Goal: Communication & Community: Answer question/provide support

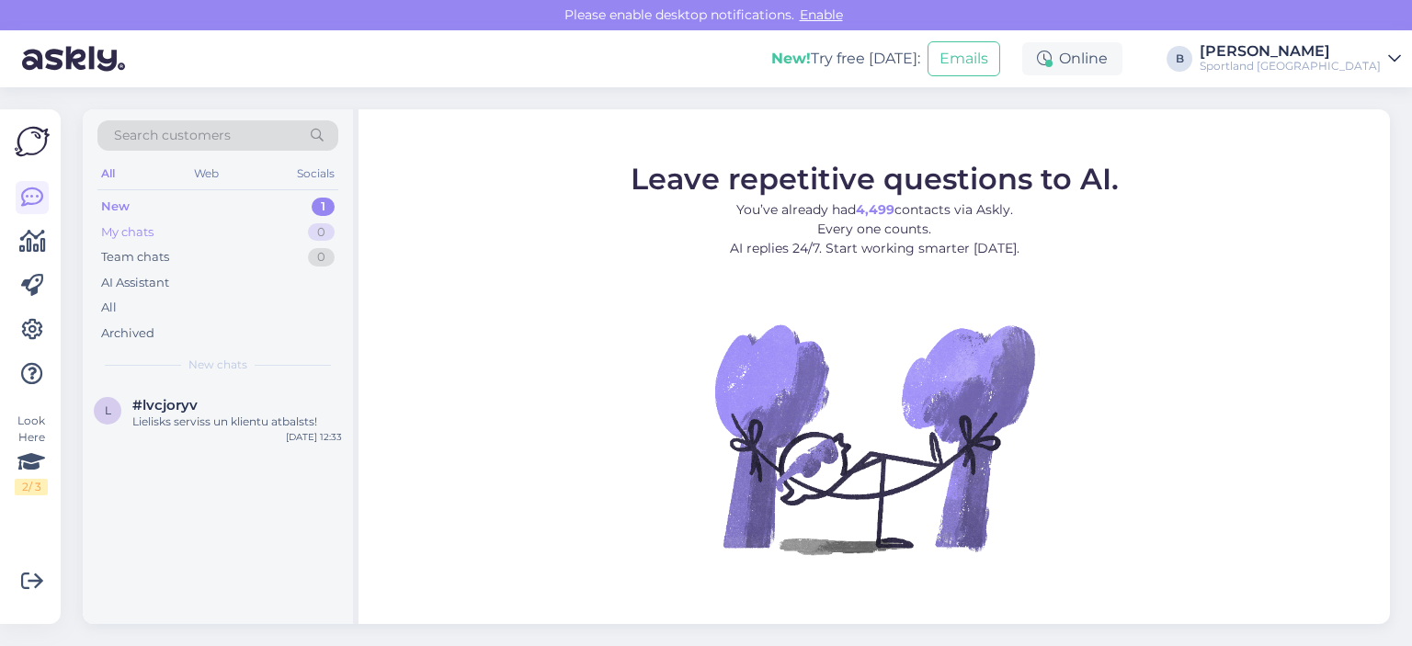
click at [139, 227] on div "My chats" at bounding box center [127, 232] width 52 height 18
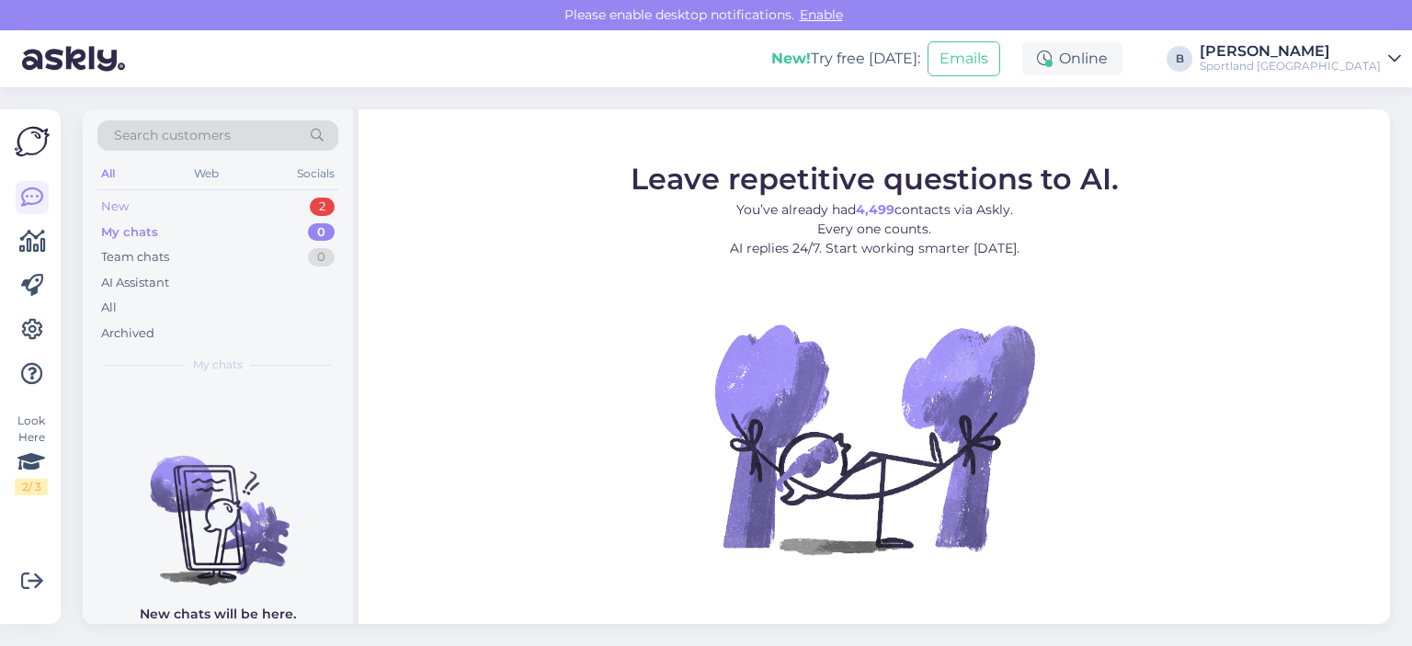
click at [152, 194] on div "New 2" at bounding box center [217, 207] width 241 height 26
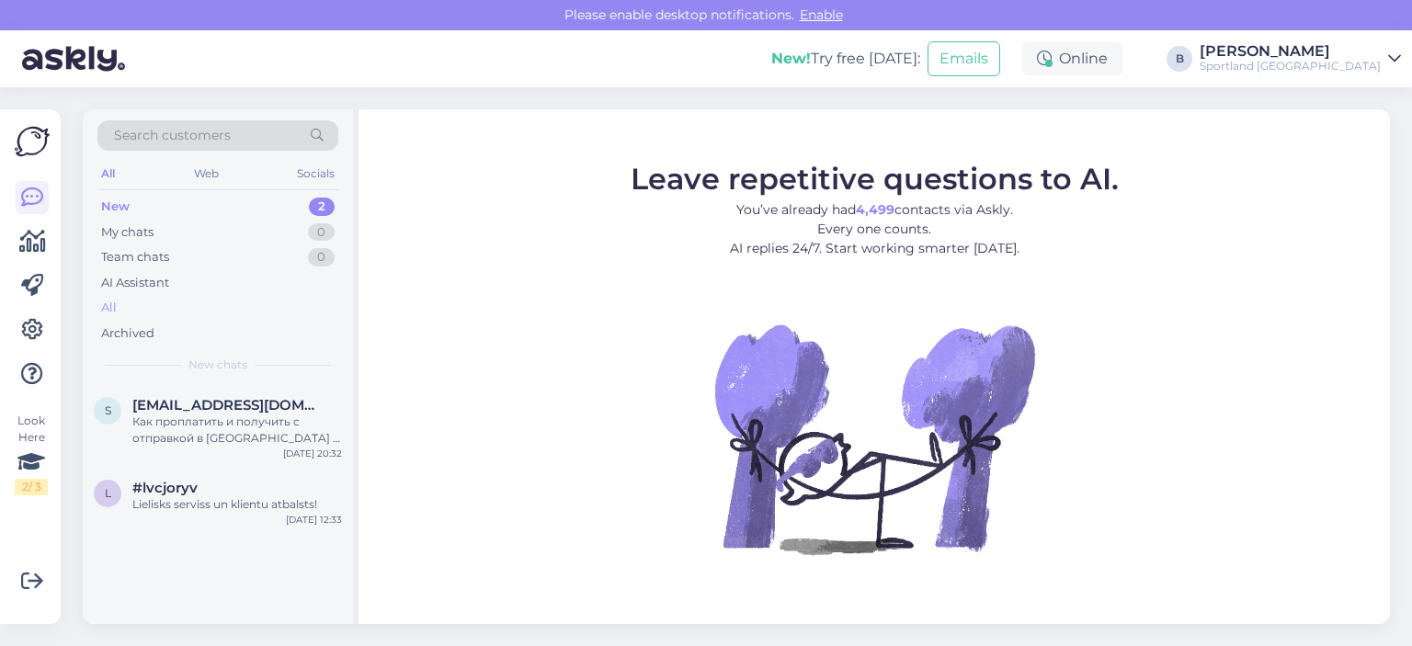
click at [119, 299] on div "All" at bounding box center [217, 308] width 241 height 26
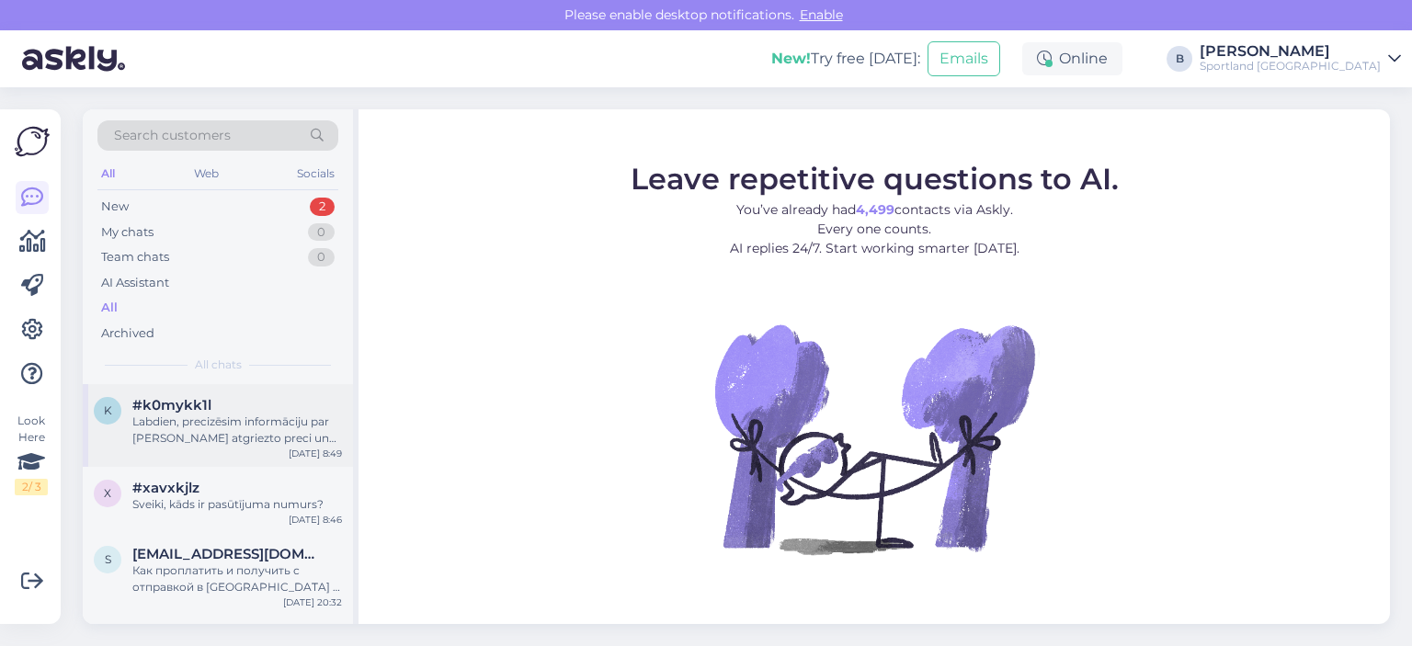
click at [222, 440] on div "Labdien, precizēsim informāciju par [PERSON_NAME] atgriezto preci un sazināsimi…" at bounding box center [237, 430] width 210 height 33
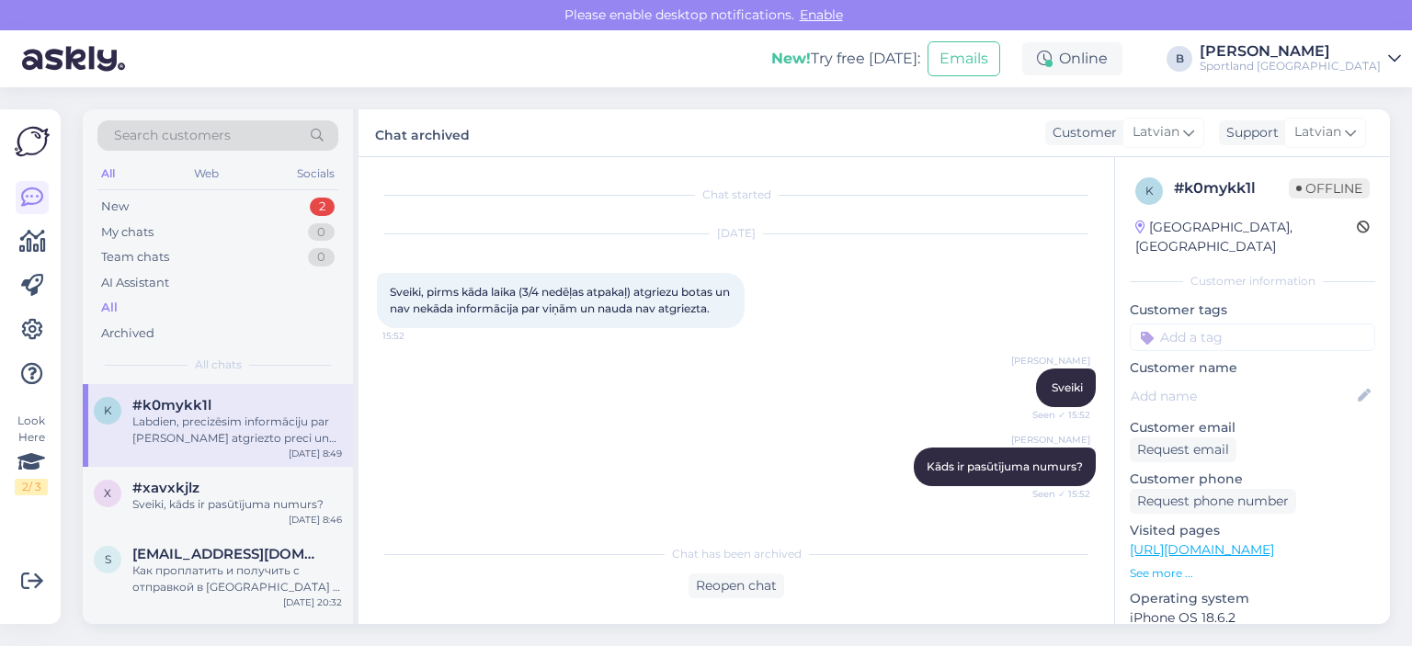
scroll to position [217, 0]
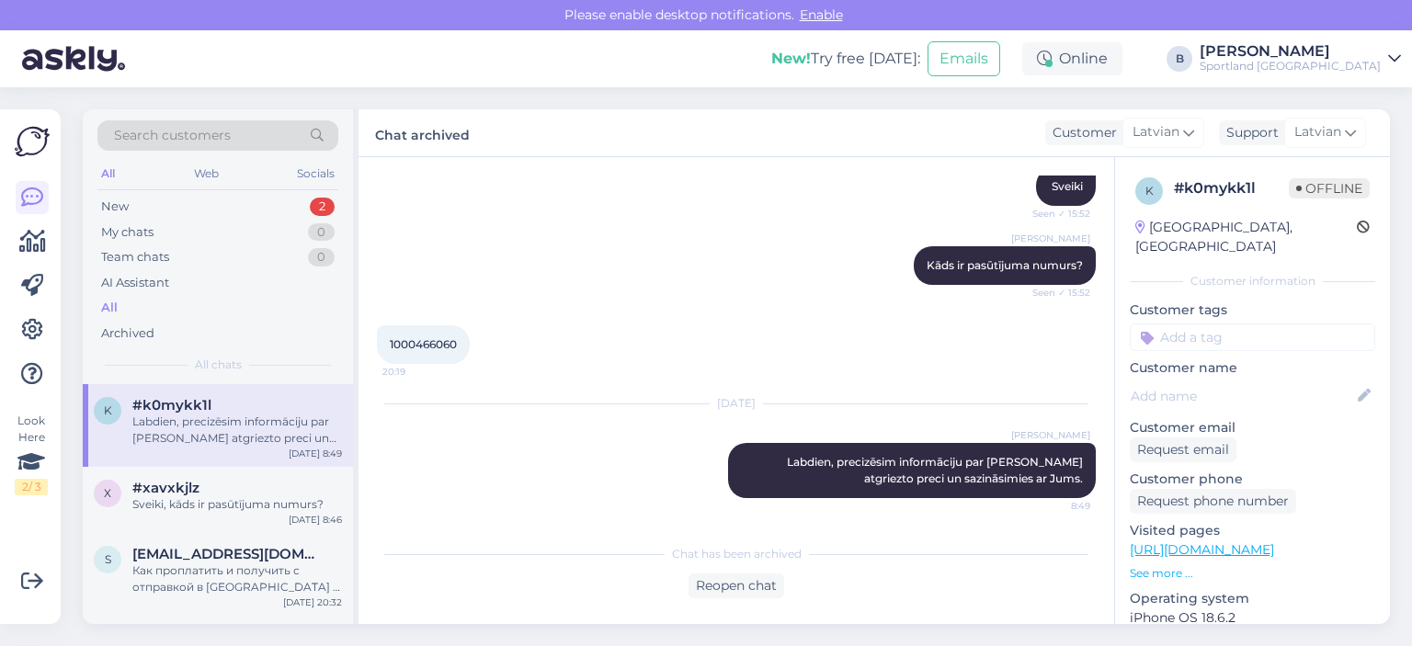
click at [448, 341] on span "1000466060" at bounding box center [423, 344] width 67 height 14
copy div "1000466060 20:19"
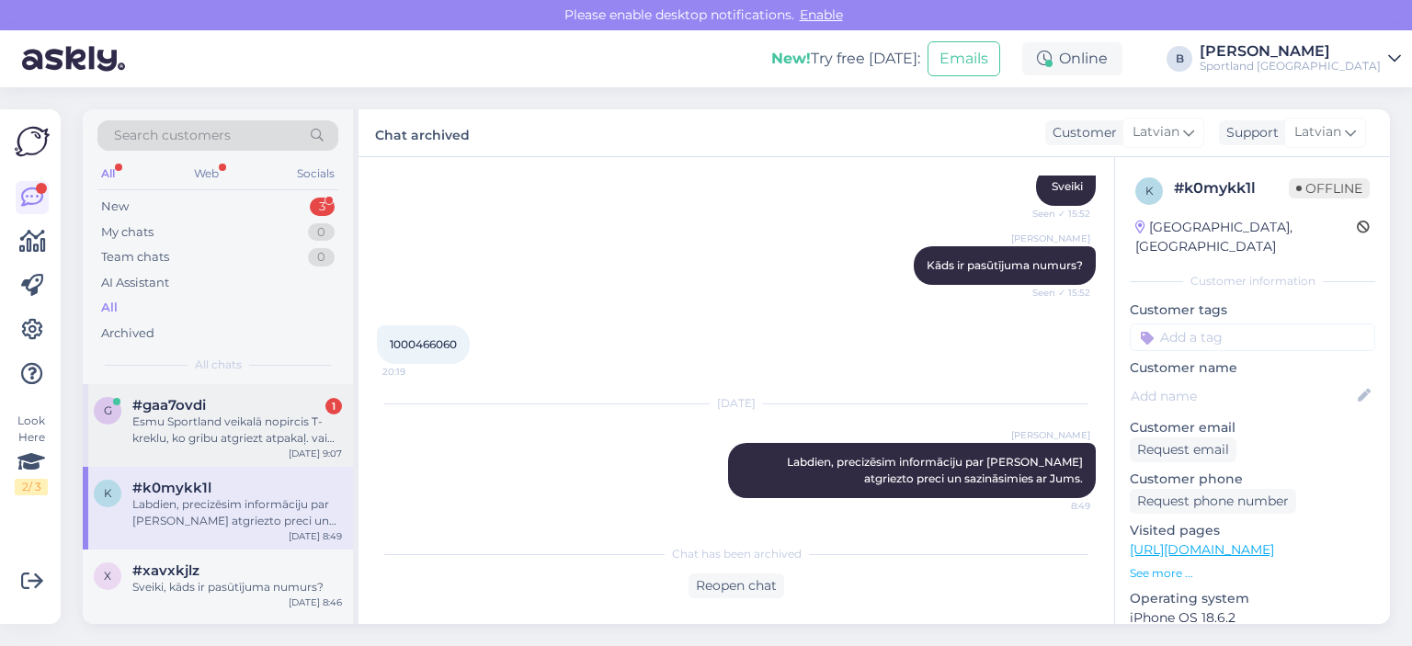
click at [237, 414] on div "Esmu Sportland veikalā nopircis T-kreklu, ko gribu atgriezt atpakaļ. vai tas ir…" at bounding box center [237, 430] width 210 height 33
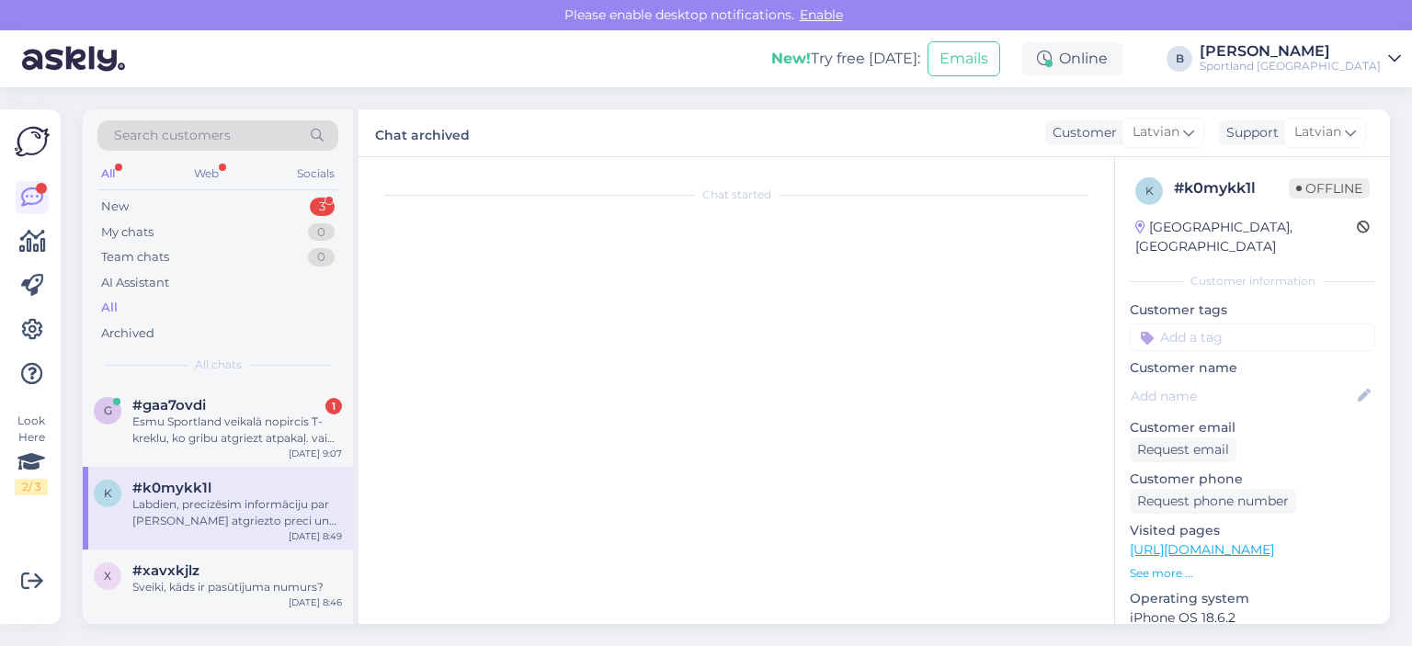
scroll to position [0, 0]
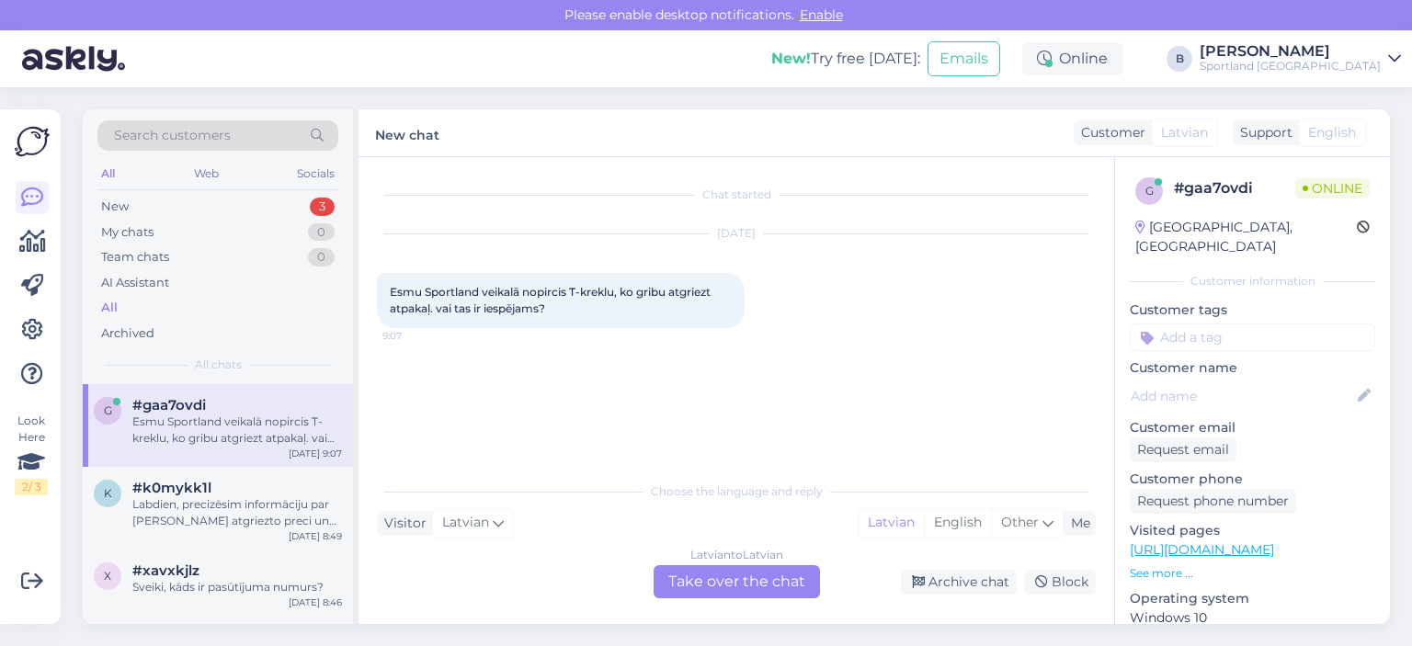
click at [698, 584] on div "Latvian to Latvian Take over the chat" at bounding box center [736, 581] width 166 height 33
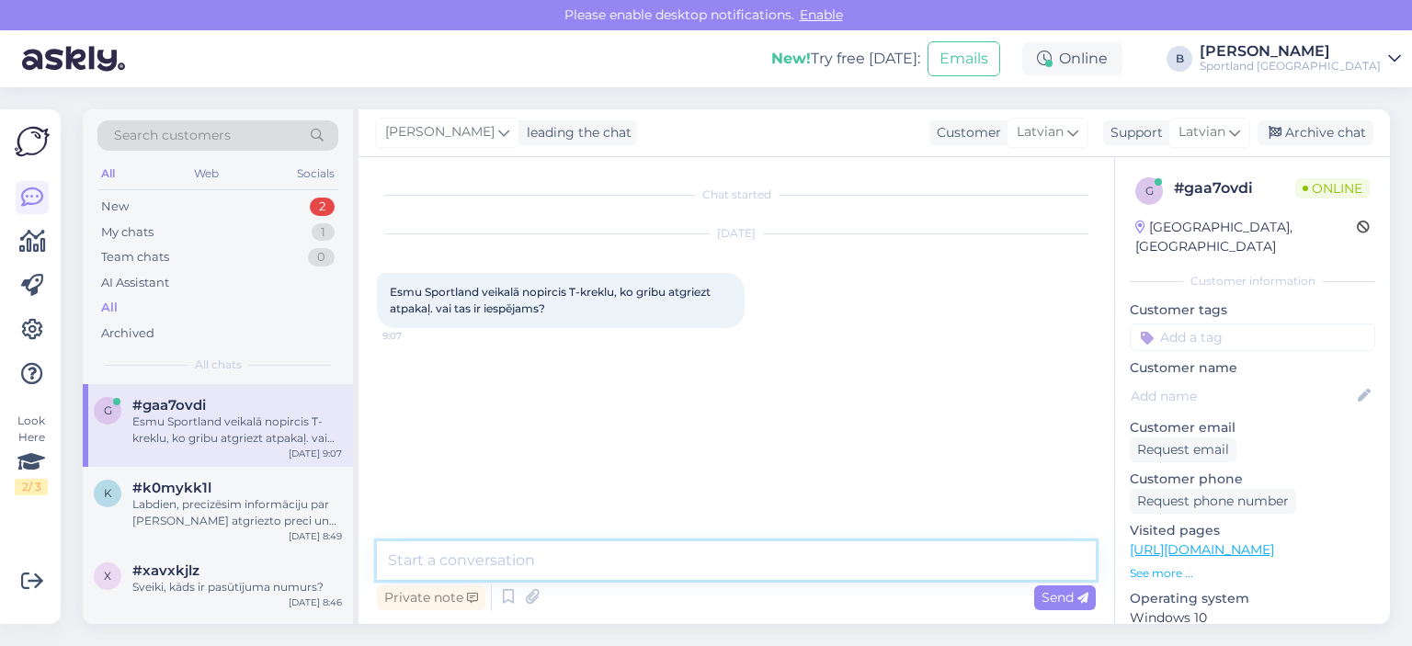
click at [672, 566] on textarea at bounding box center [736, 560] width 719 height 39
type textarea "Labdien."
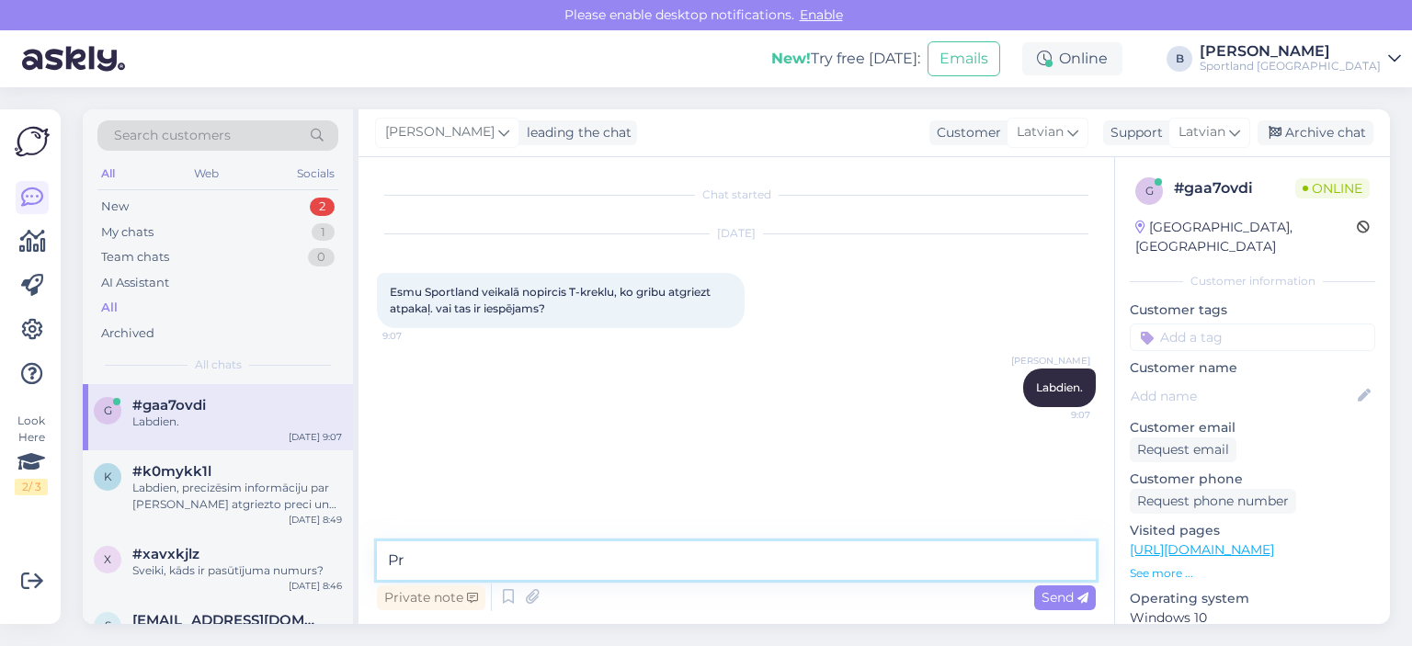
type textarea "P"
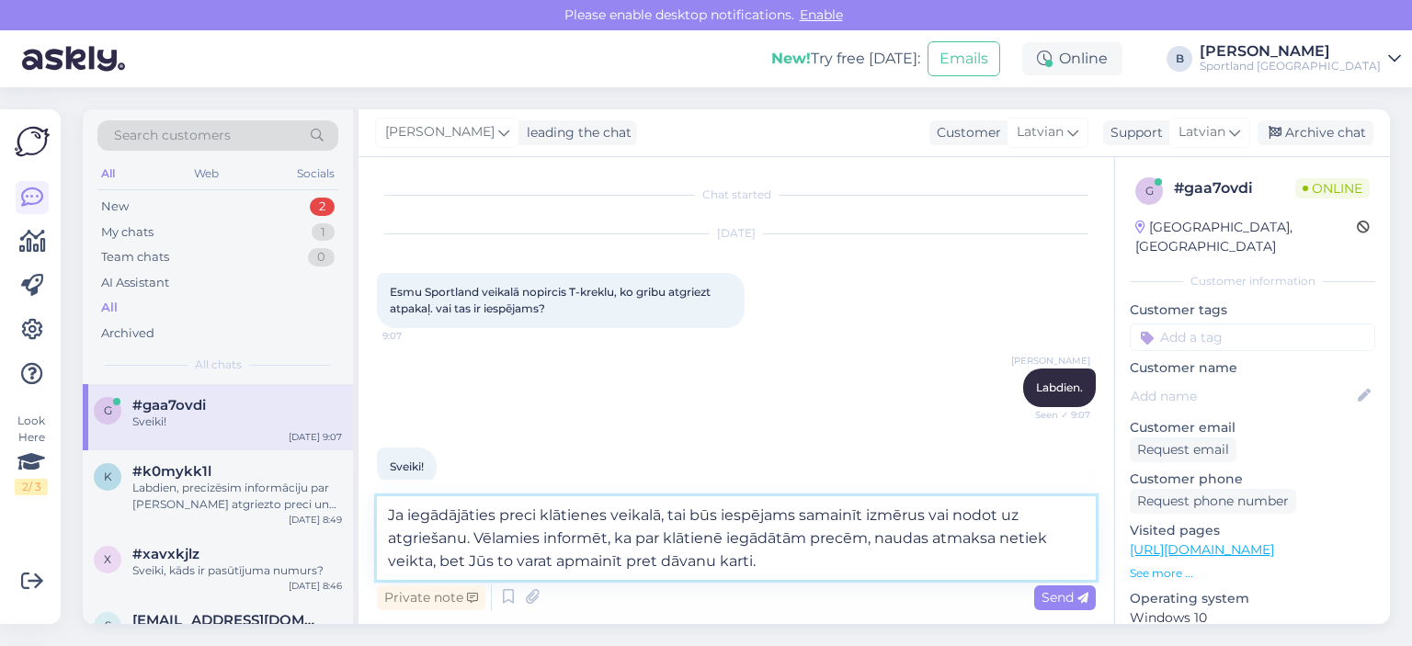
type textarea "Ja iegādājāties preci klātienes veikalā, tai būs iespējams samainīt izmērus vai…"
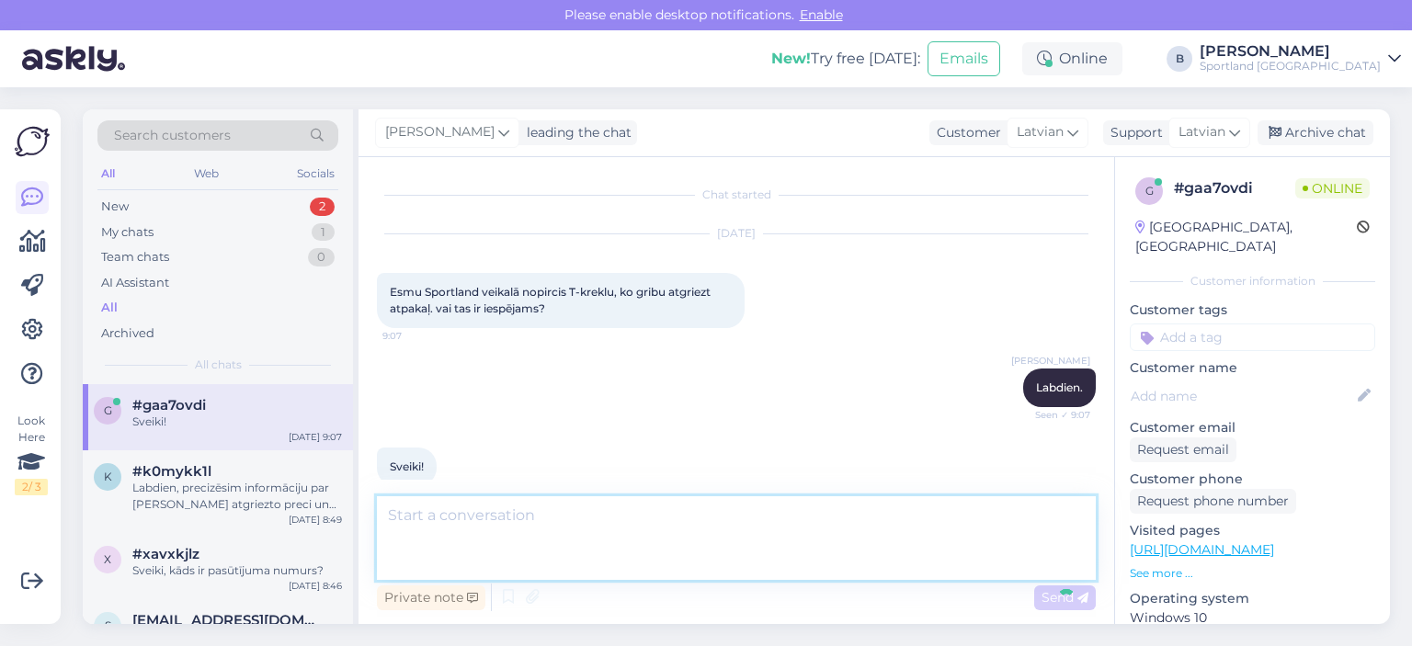
scroll to position [110, 0]
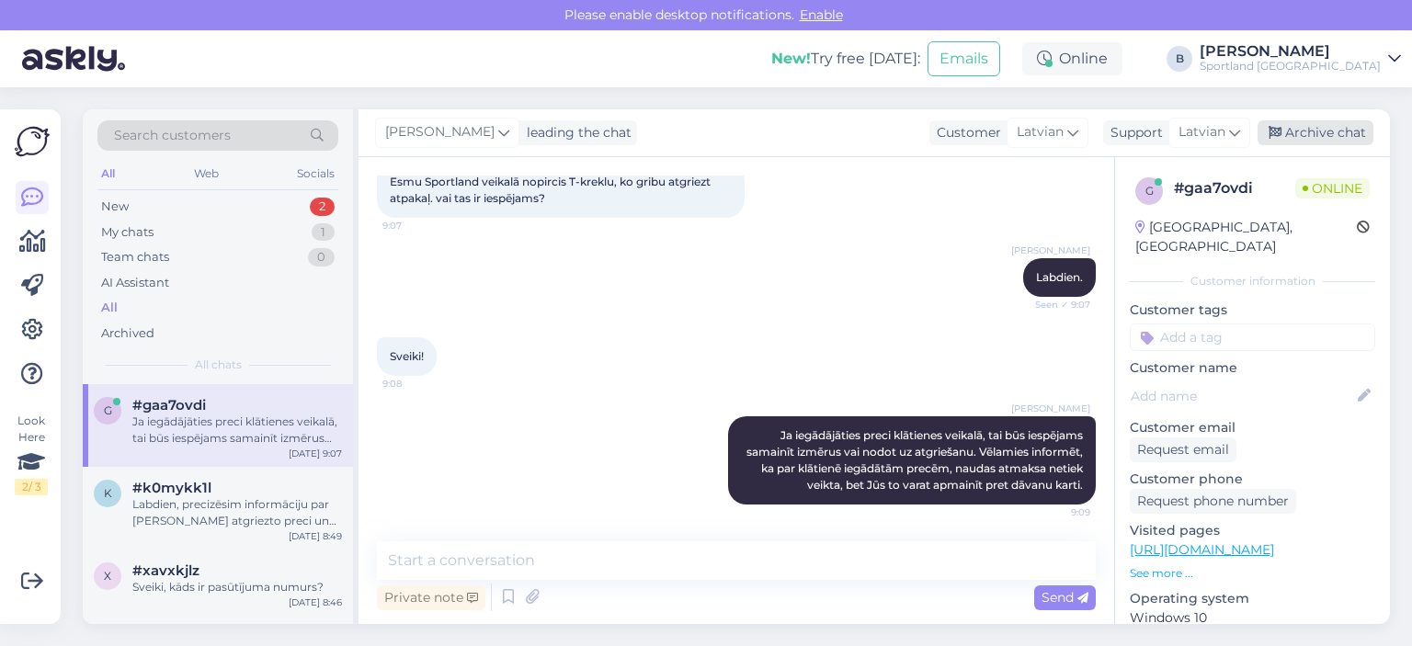
click at [1333, 133] on div "Archive chat" at bounding box center [1315, 132] width 116 height 25
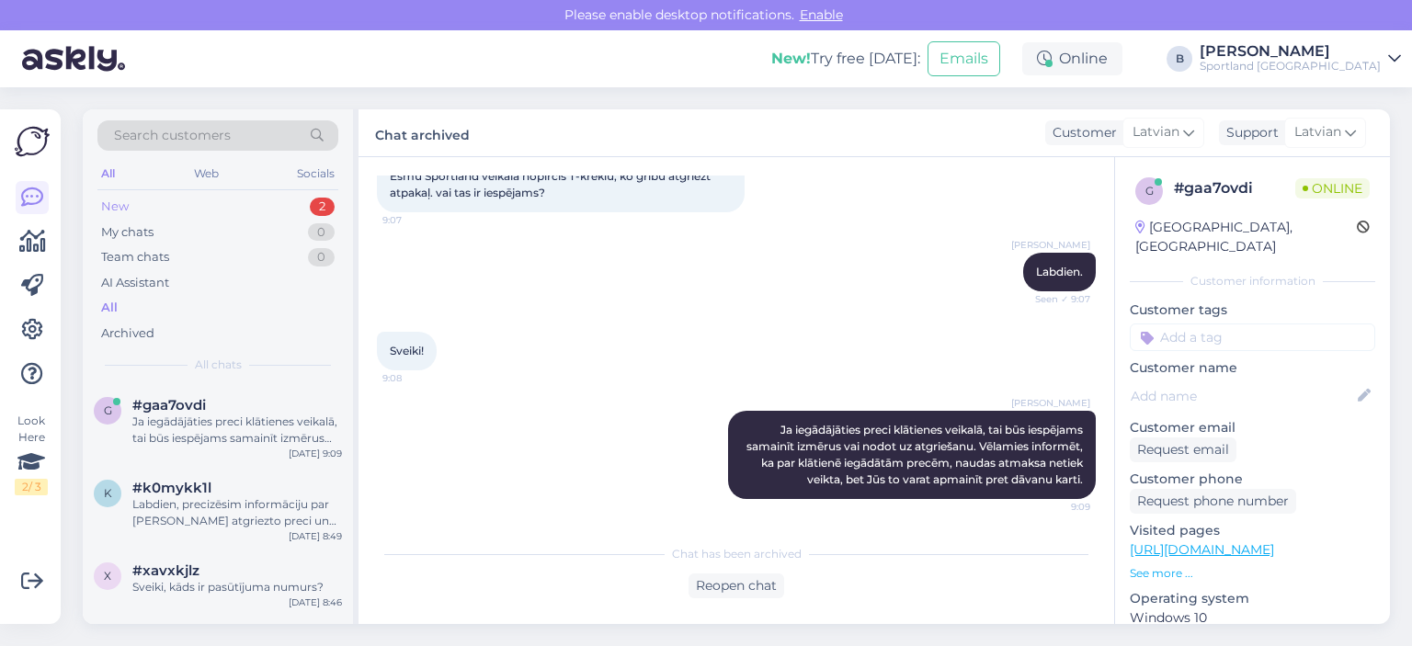
click at [175, 200] on div "New 2" at bounding box center [217, 207] width 241 height 26
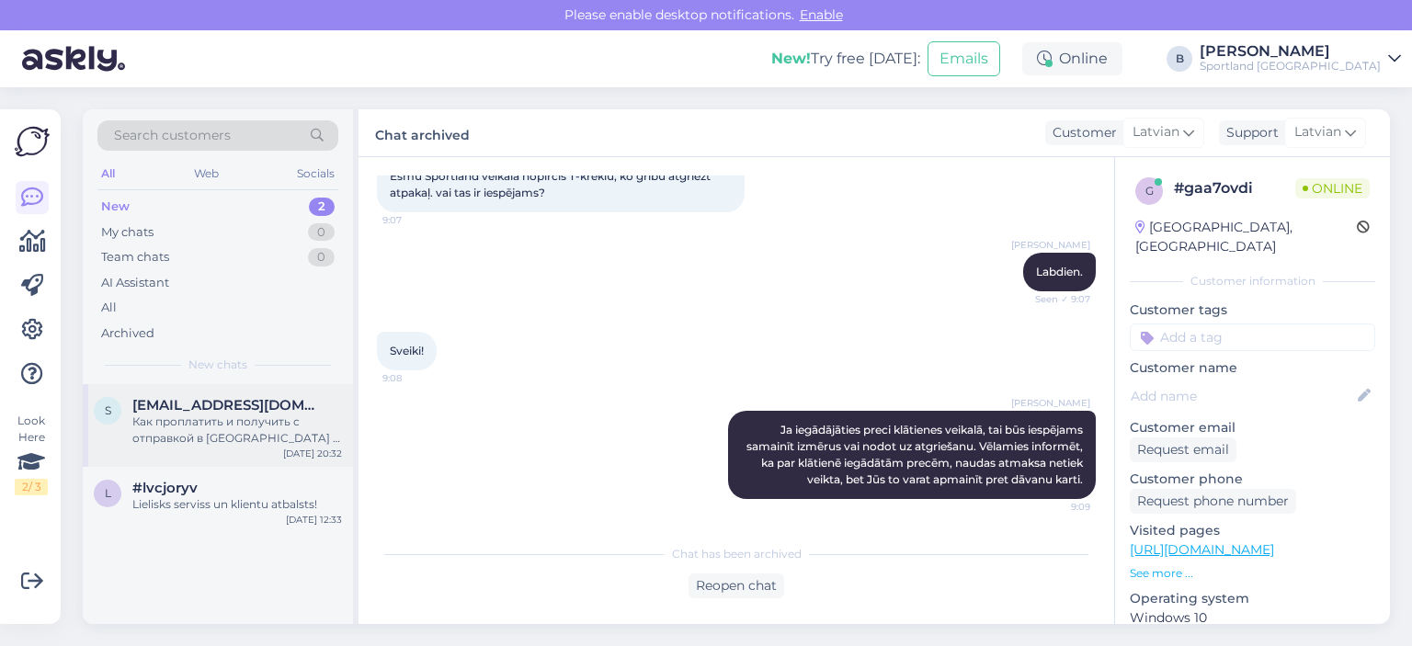
click at [221, 407] on span "[EMAIL_ADDRESS][DOMAIN_NAME]" at bounding box center [227, 405] width 191 height 17
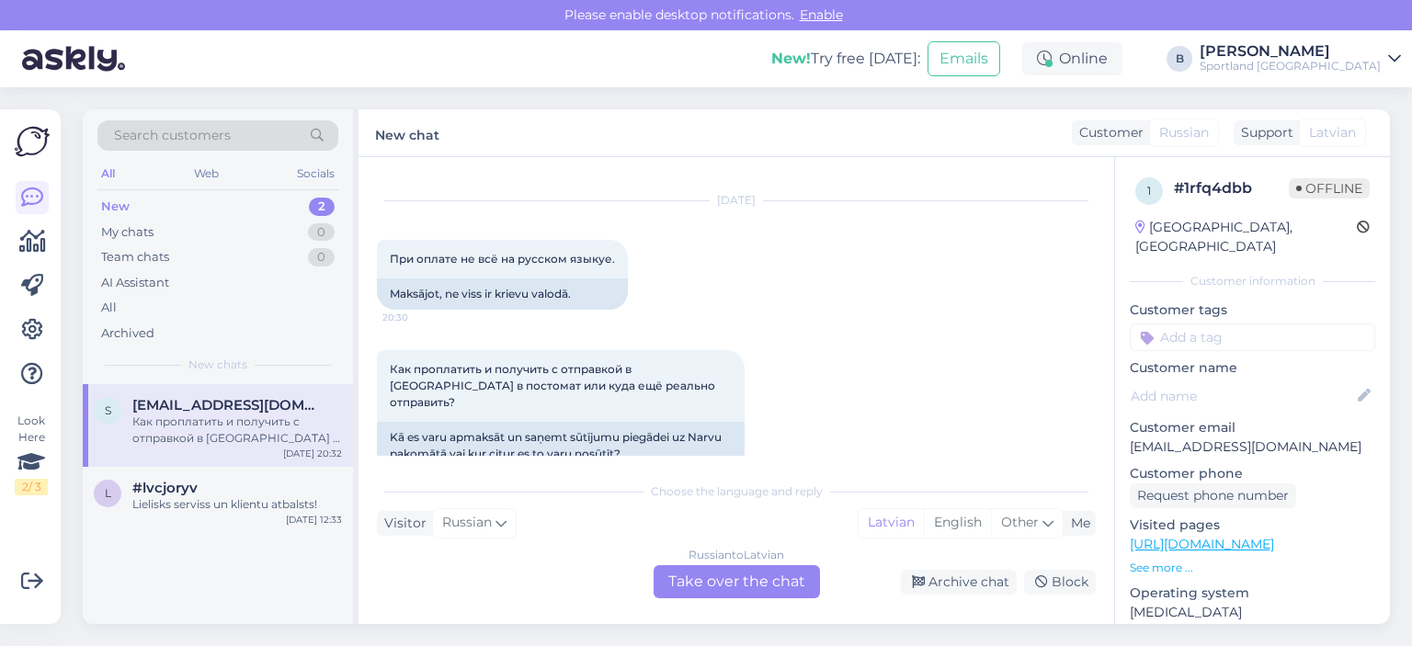
scroll to position [50, 0]
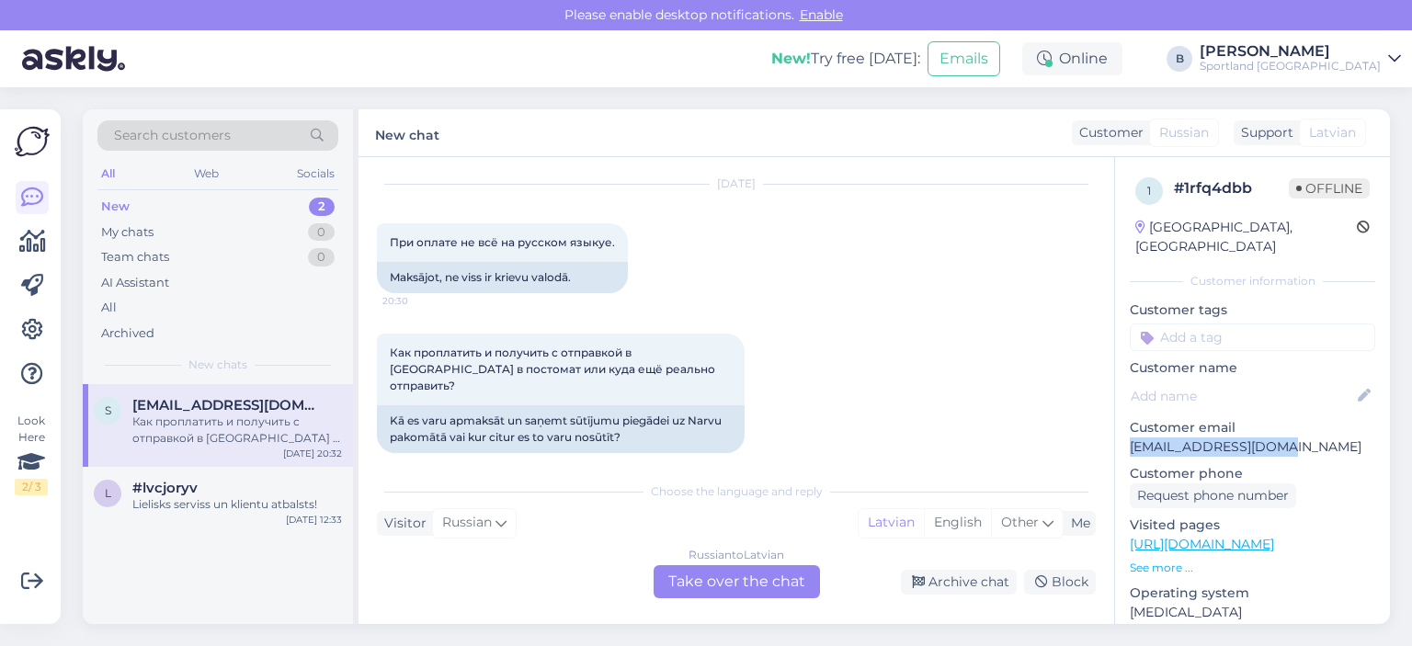
drag, startPoint x: 1285, startPoint y: 426, endPoint x: 1131, endPoint y: 426, distance: 153.5
click at [1131, 437] on p "[EMAIL_ADDRESS][DOMAIN_NAME]" at bounding box center [1251, 446] width 245 height 19
copy p "[EMAIL_ADDRESS][DOMAIN_NAME]"
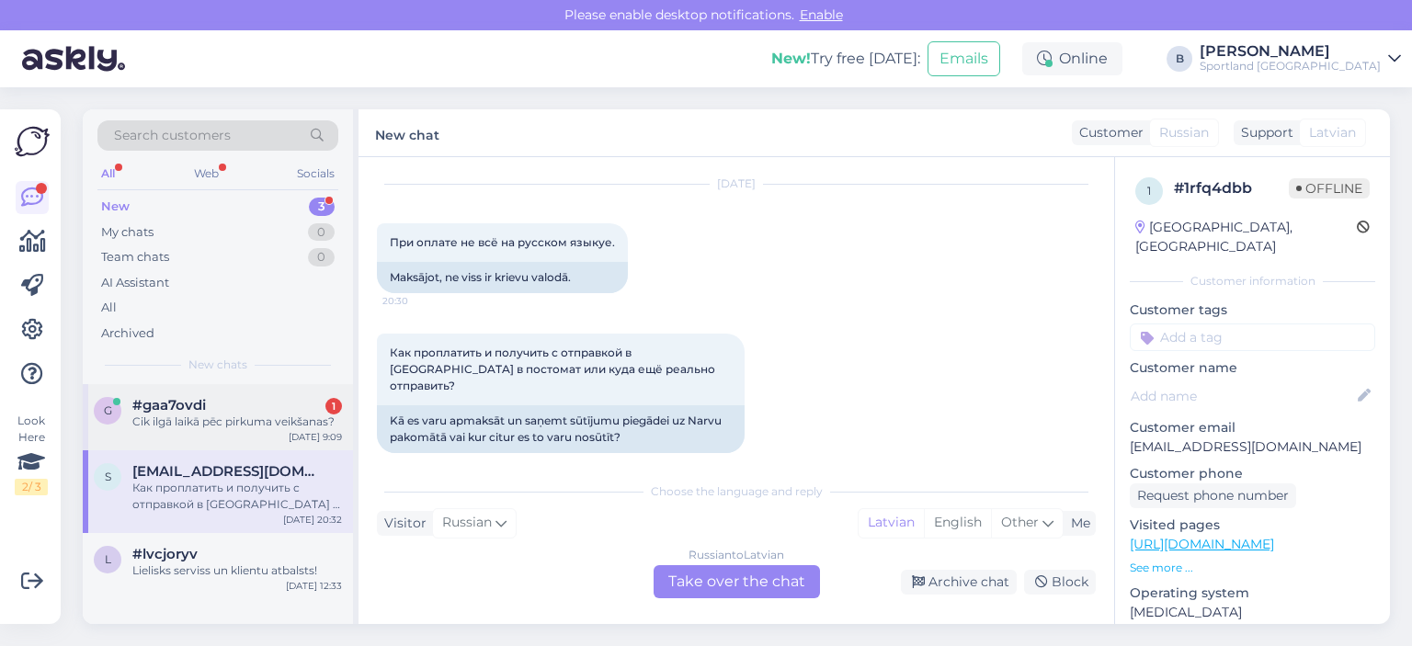
click at [254, 407] on div "#gaa7ovdi 1" at bounding box center [237, 405] width 210 height 17
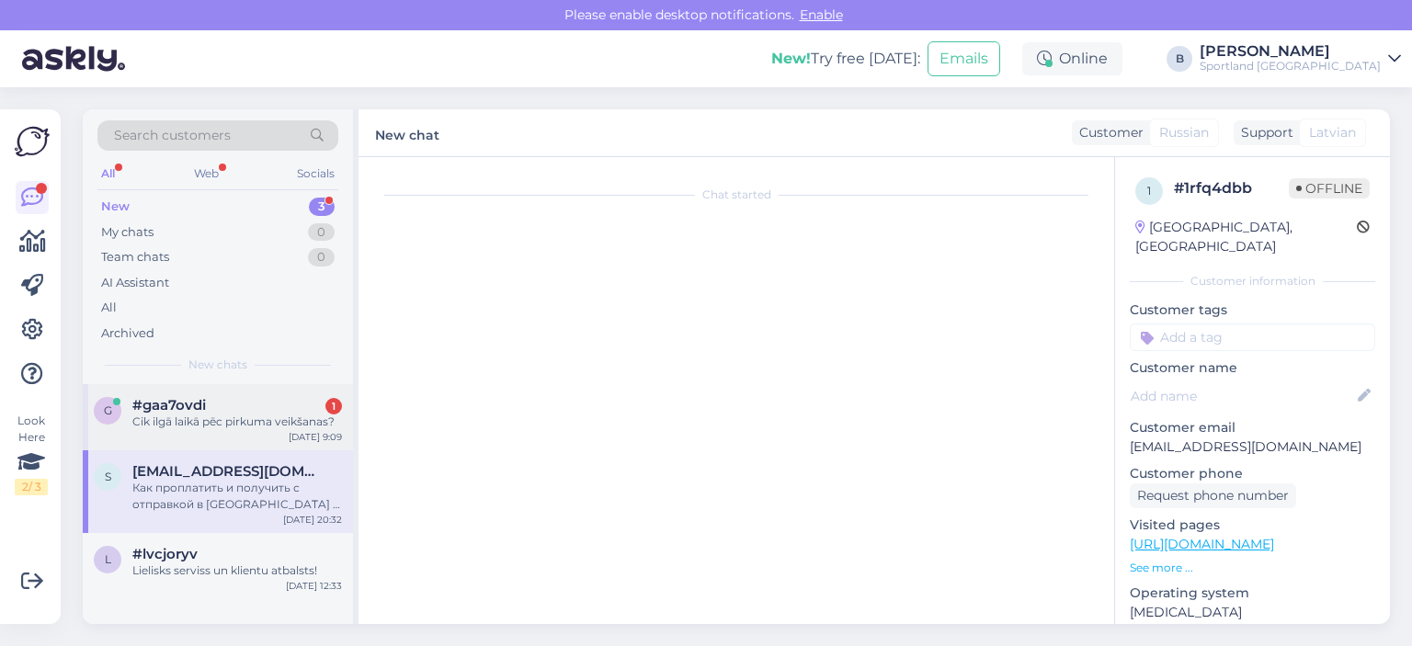
scroll to position [257, 0]
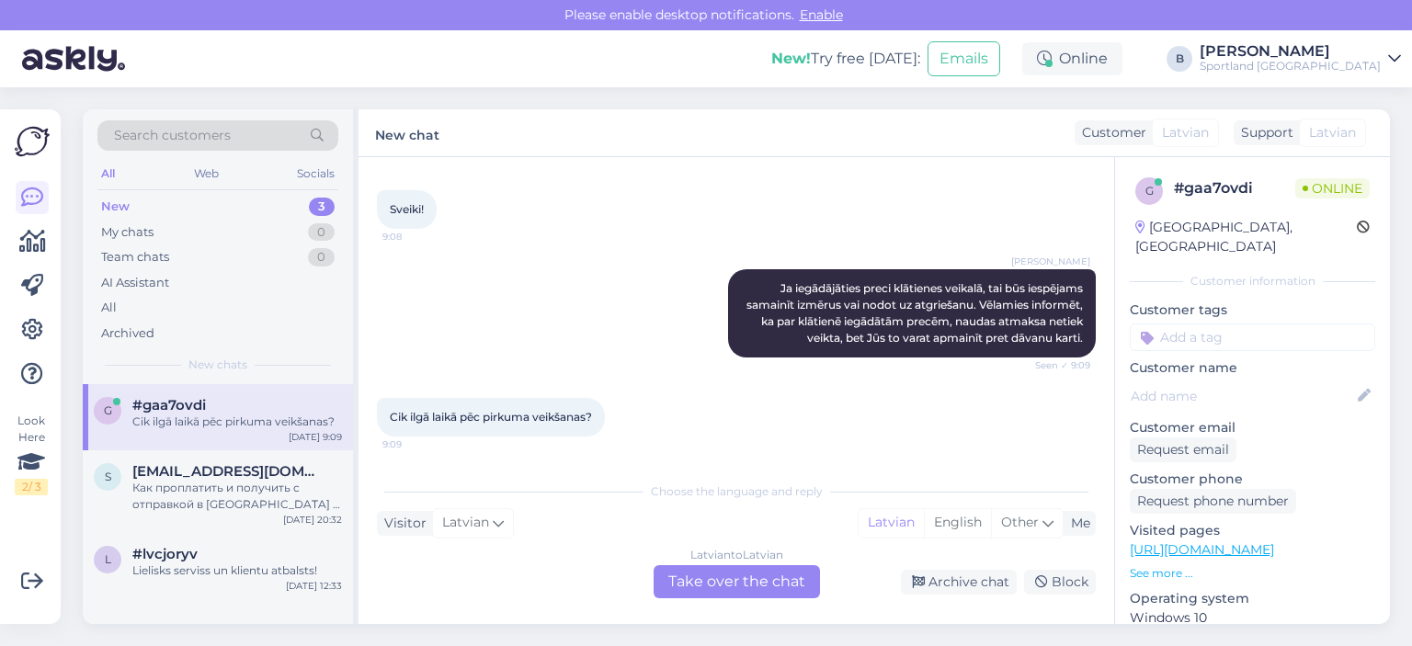
click at [718, 580] on div "Latvian to Latvian Take over the chat" at bounding box center [736, 581] width 166 height 33
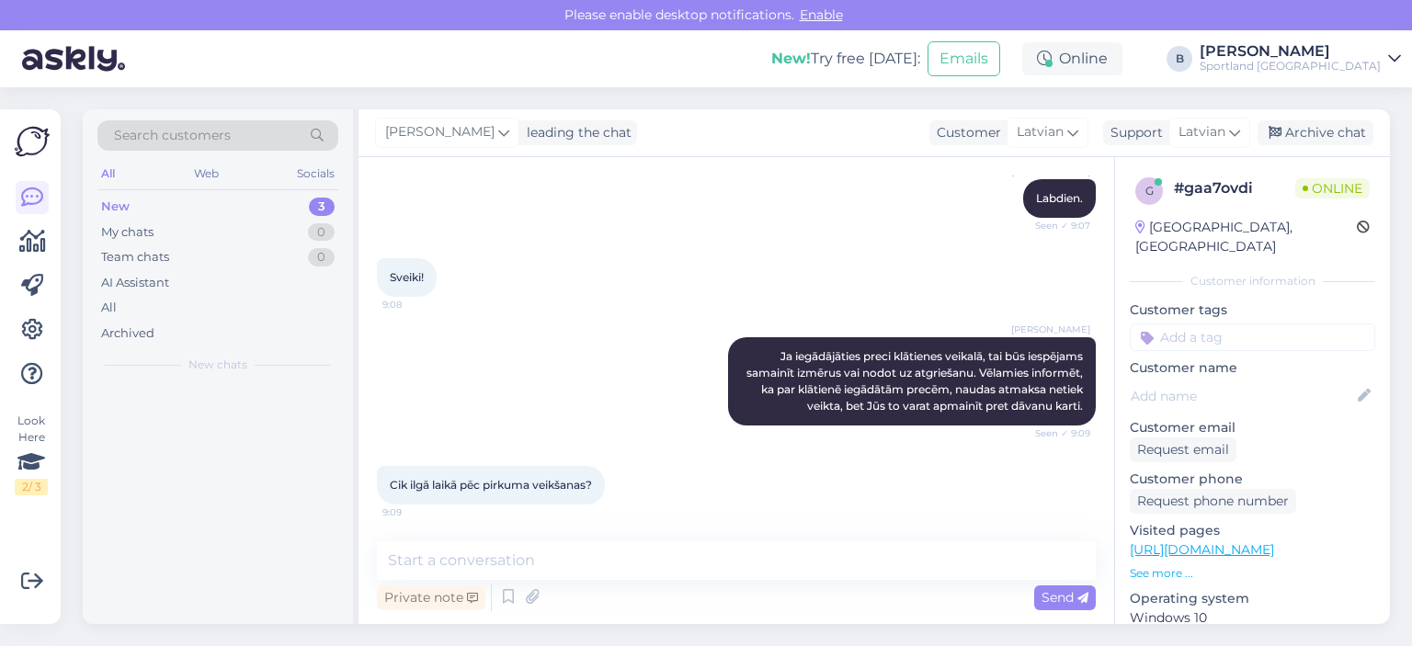
scroll to position [189, 0]
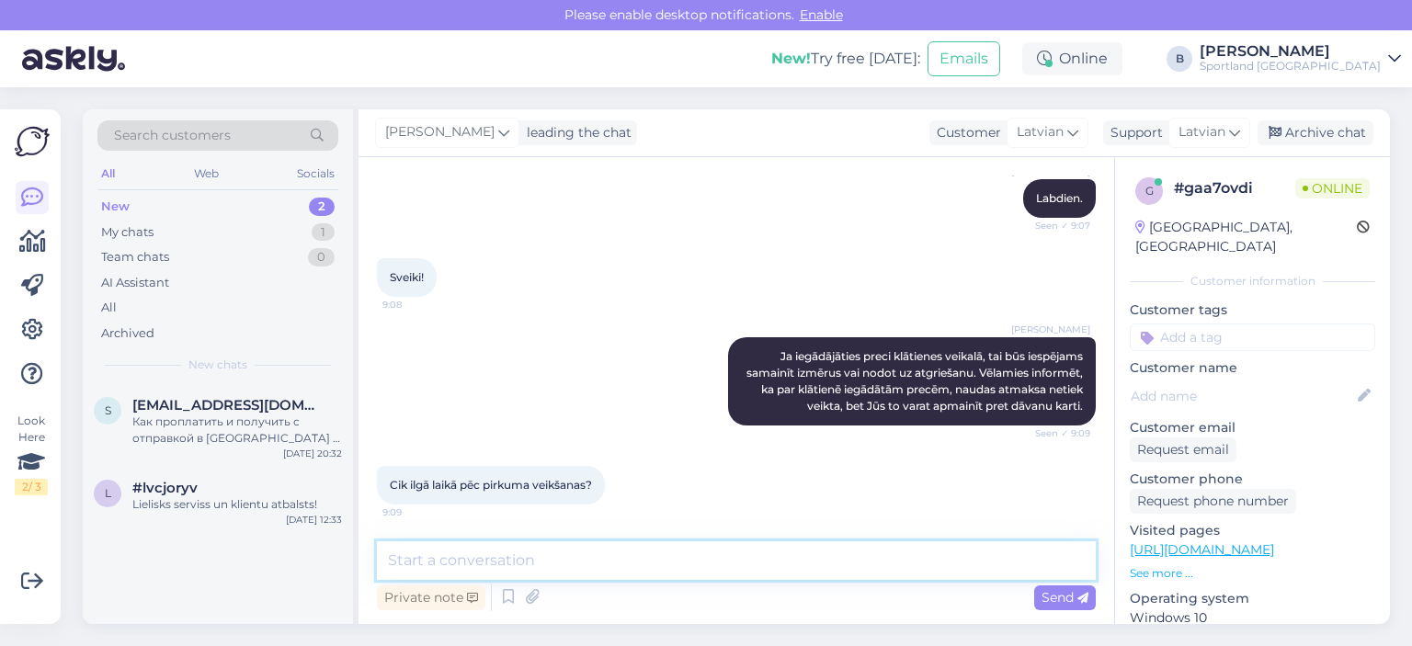
click at [684, 558] on textarea at bounding box center [736, 560] width 719 height 39
type textarea "14 dienu laikā."
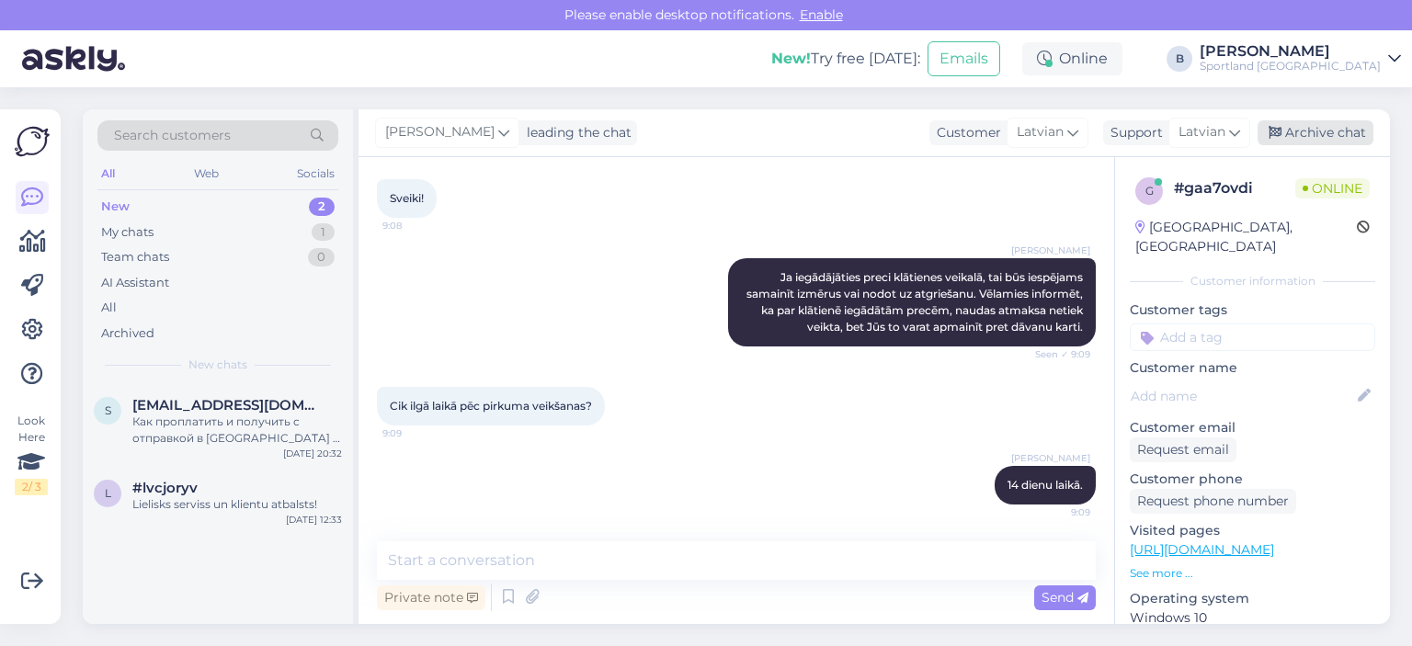
click at [1298, 138] on div "Archive chat" at bounding box center [1315, 132] width 116 height 25
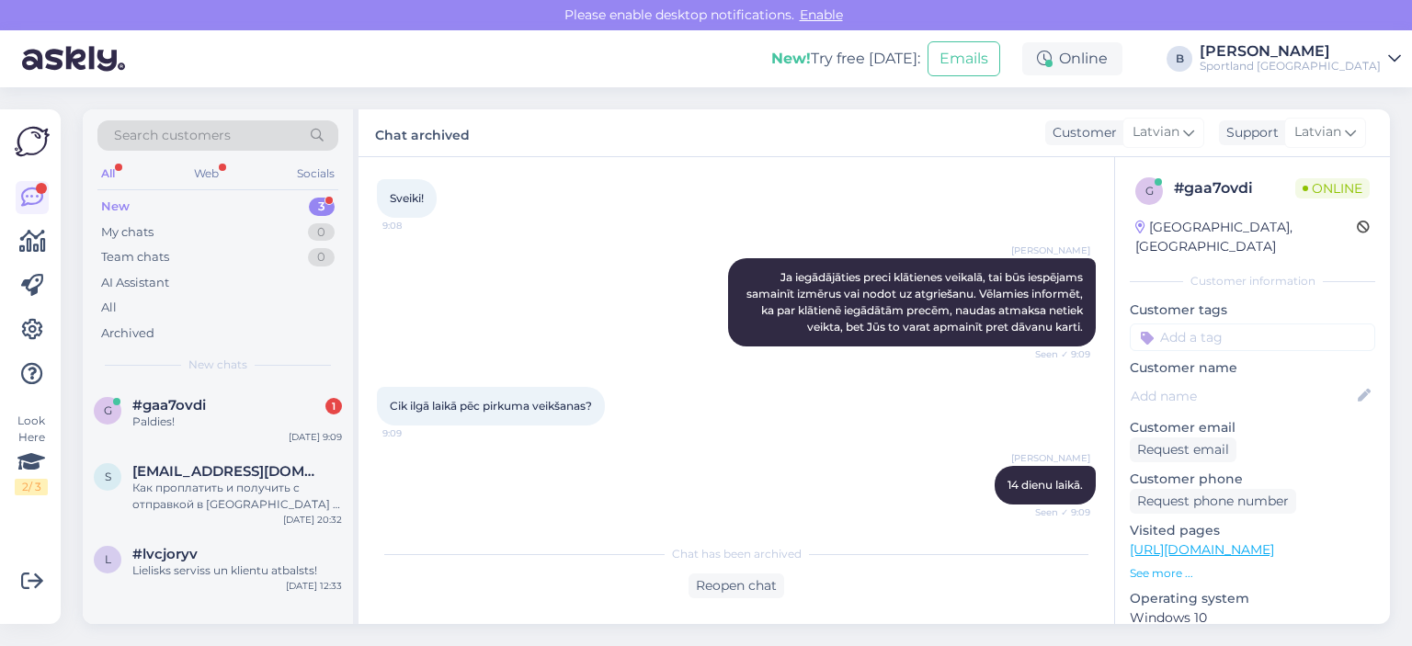
scroll to position [353, 0]
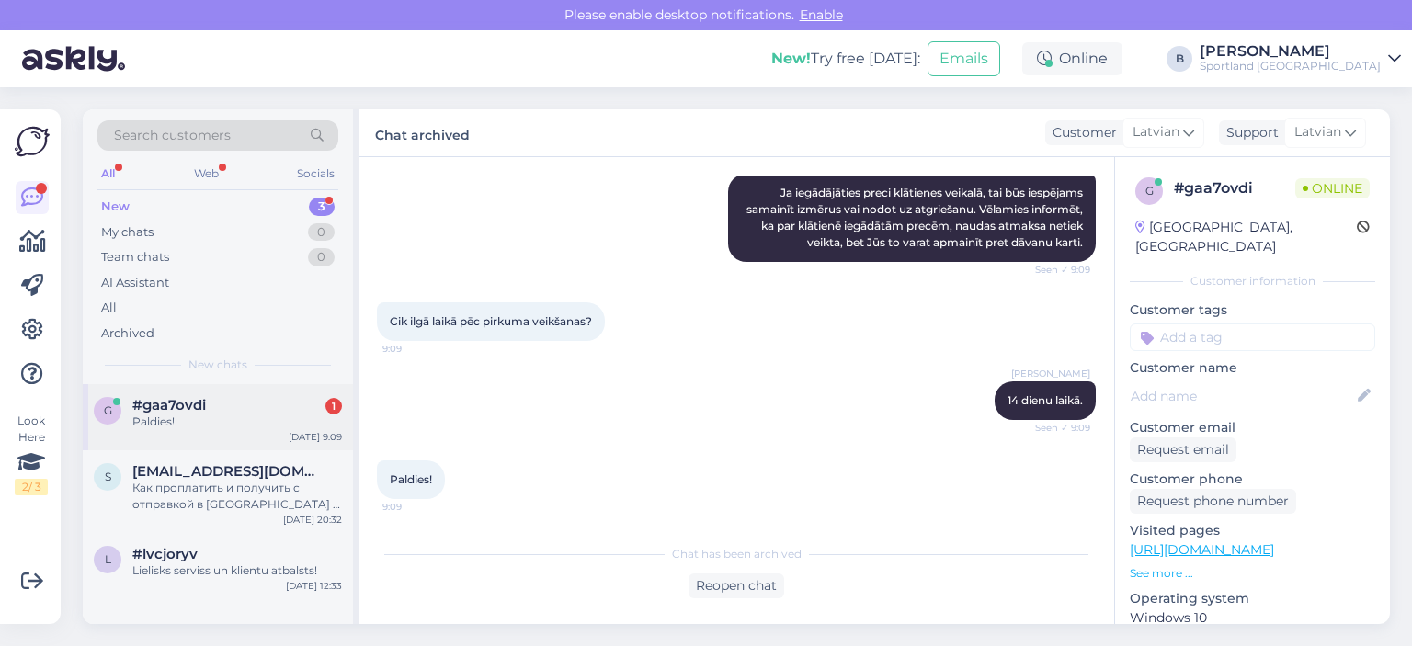
click at [220, 399] on div "#gaa7ovdi 1" at bounding box center [237, 405] width 210 height 17
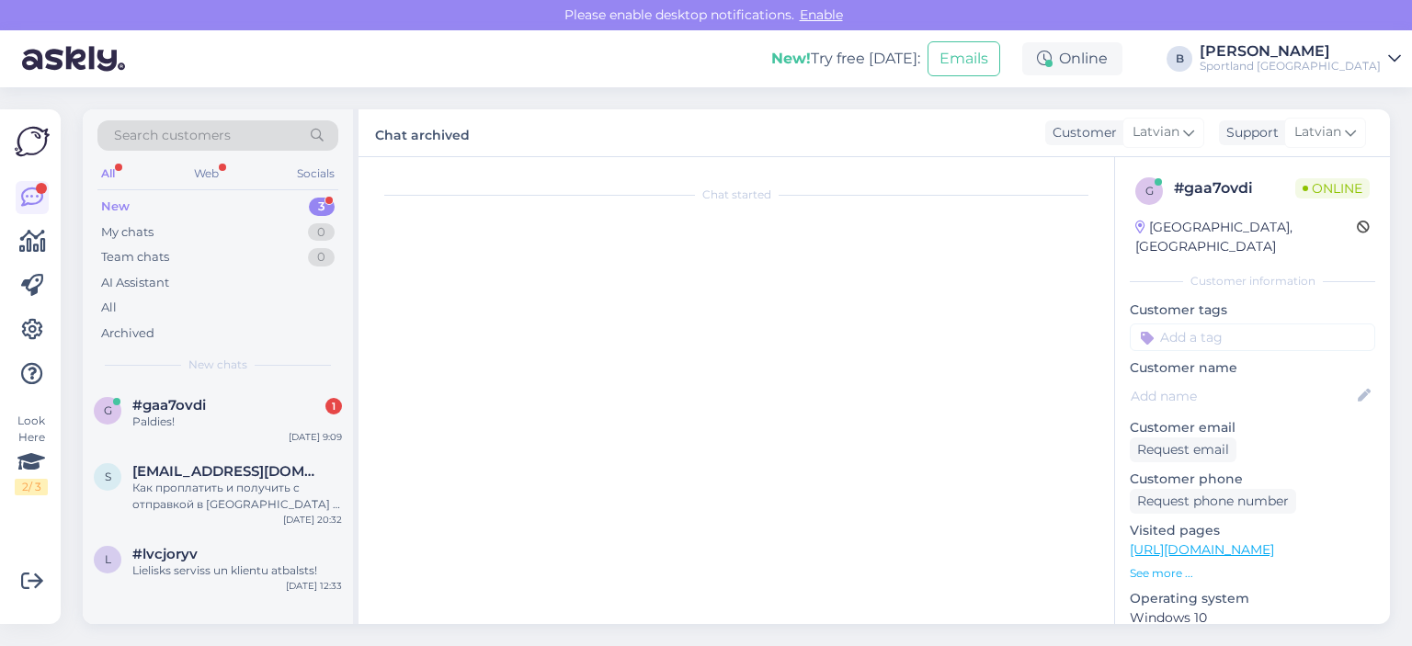
scroll to position [0, 0]
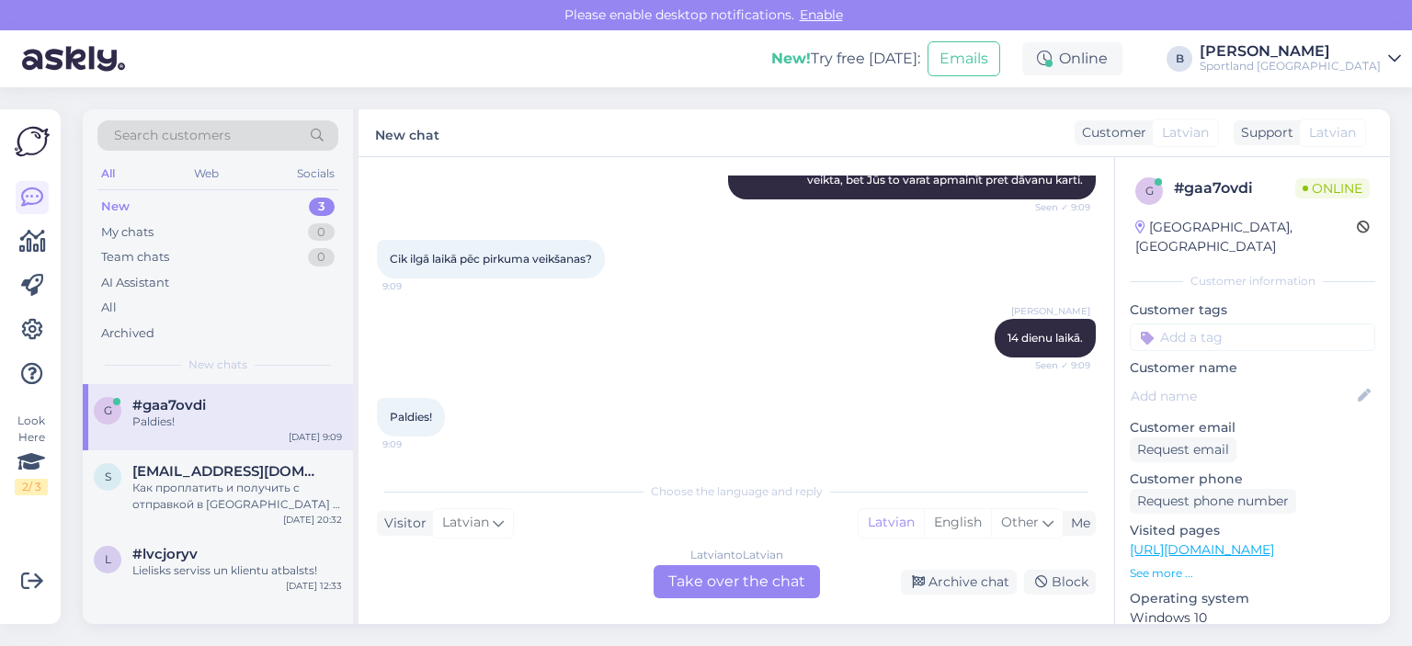
click at [753, 582] on div "Latvian to Latvian Take over the chat" at bounding box center [736, 581] width 166 height 33
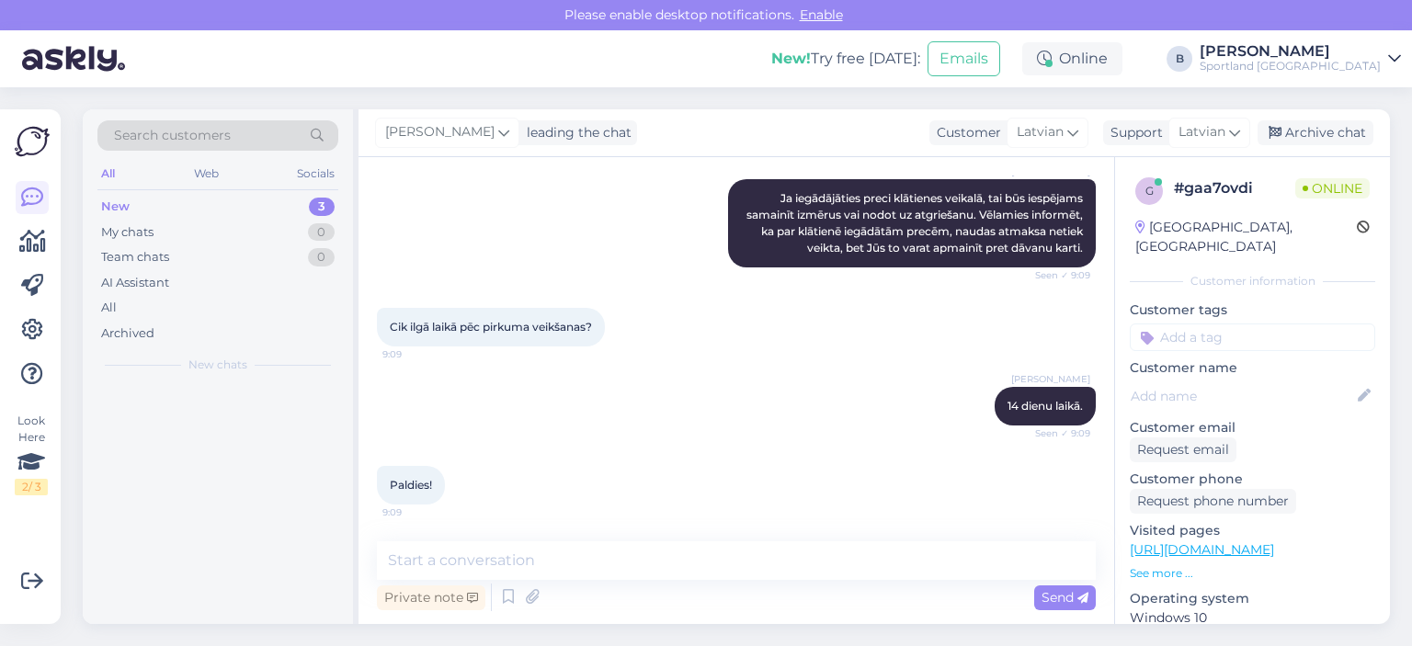
scroll to position [347, 0]
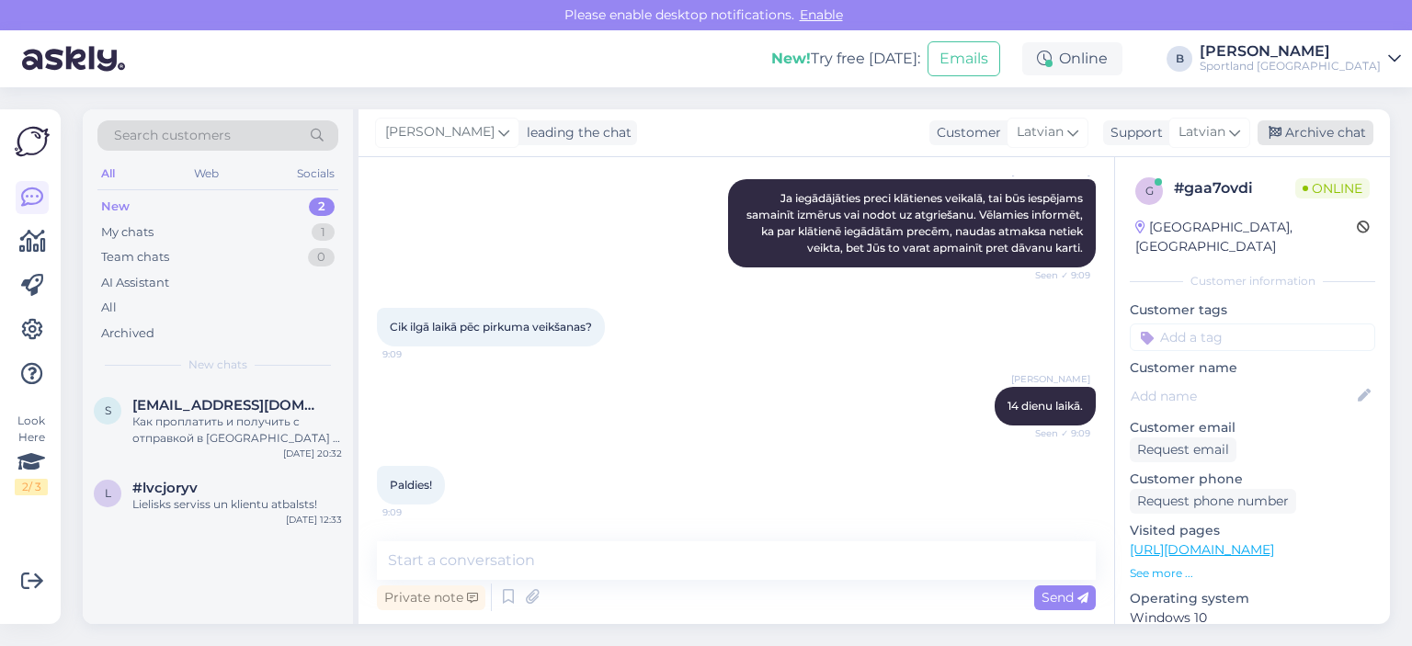
click at [1311, 133] on div "Archive chat" at bounding box center [1315, 132] width 116 height 25
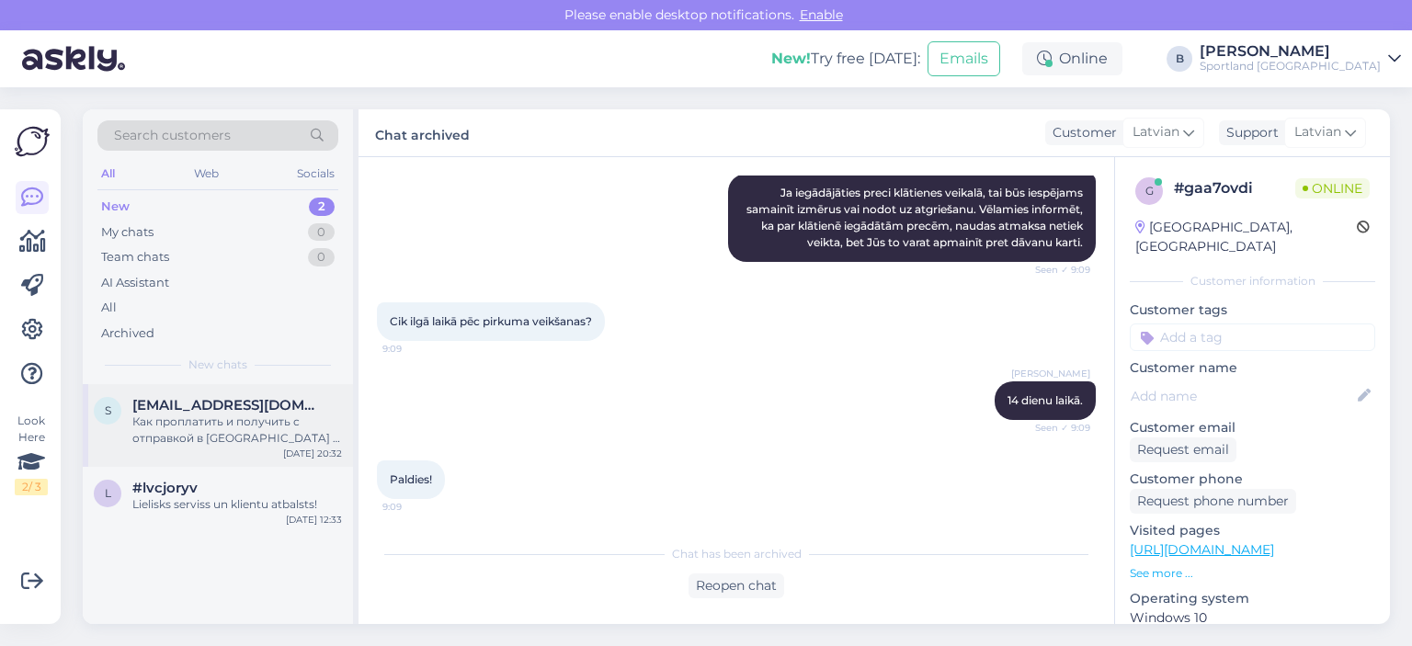
click at [207, 422] on div "Как проплатить и получить с отправкой в [GEOGRAPHIC_DATA] в постомат или куда е…" at bounding box center [237, 430] width 210 height 33
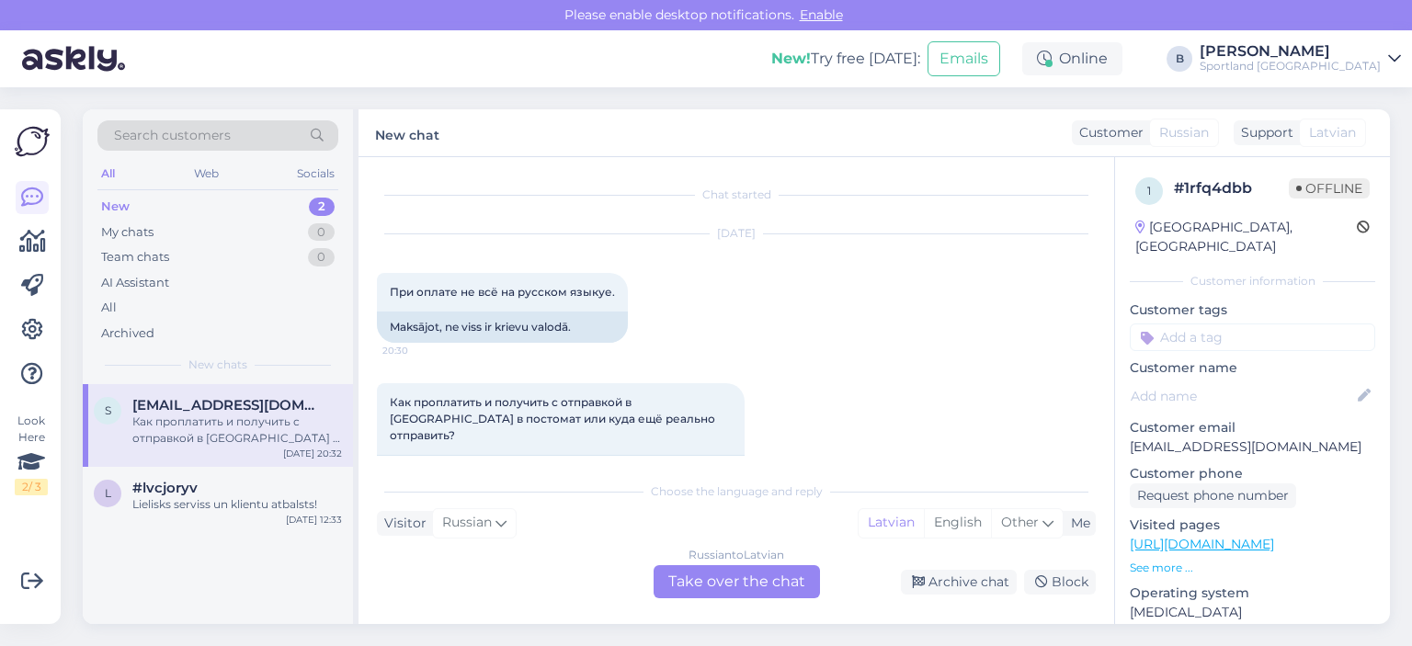
scroll to position [50, 0]
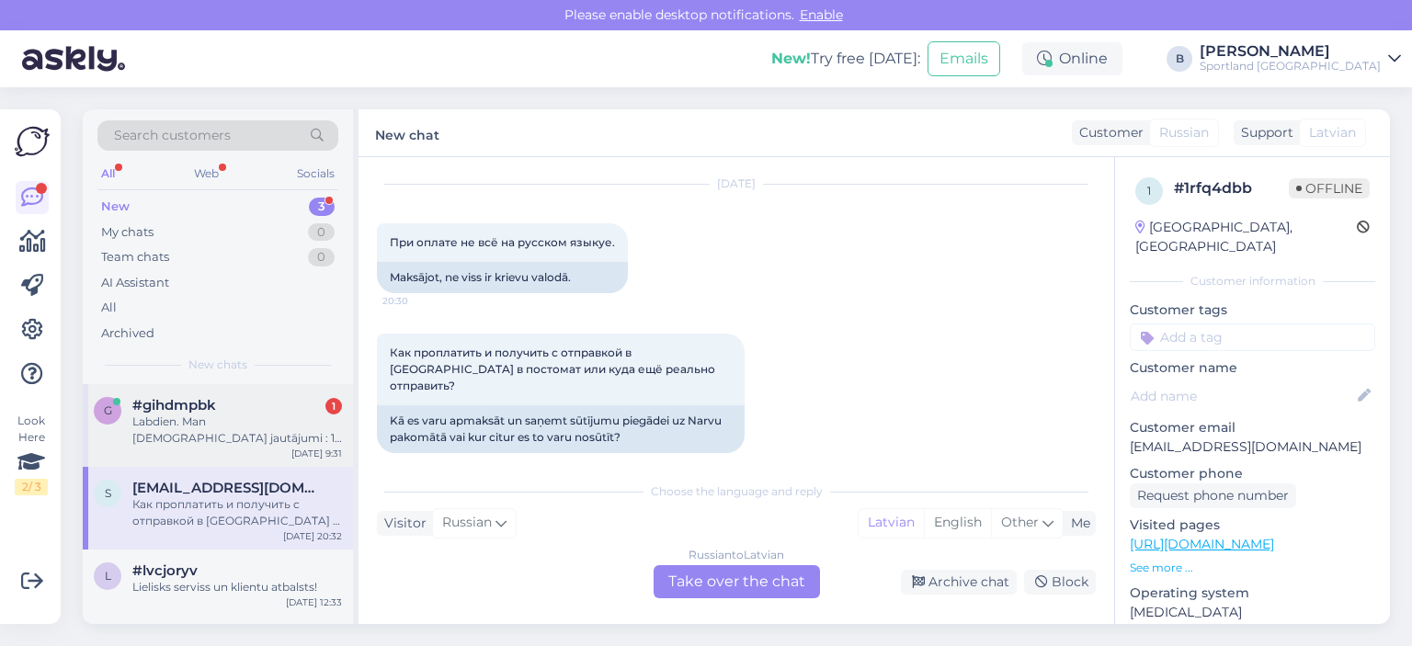
click at [224, 437] on div "Labdien. Man [DEMOGRAPHIC_DATA] jautājumi : 1. Kāpēc nav iespējams sazvanīt kli…" at bounding box center [237, 430] width 210 height 33
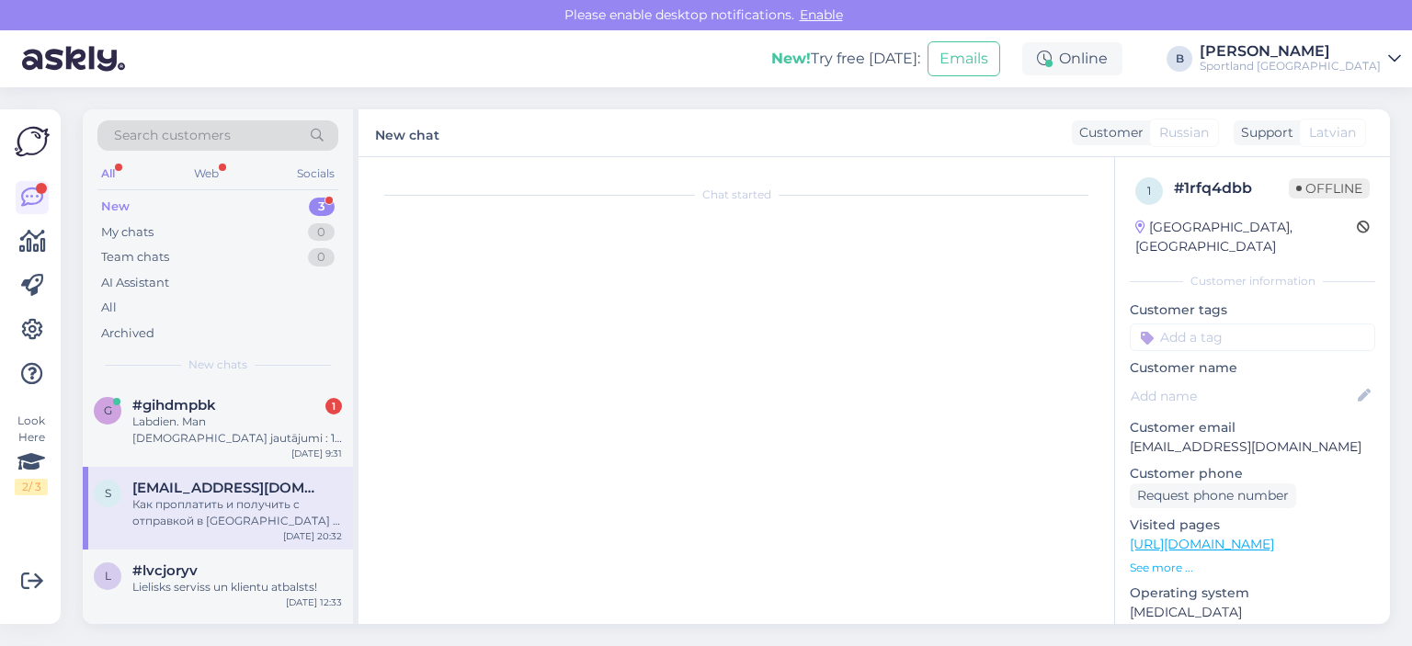
scroll to position [0, 0]
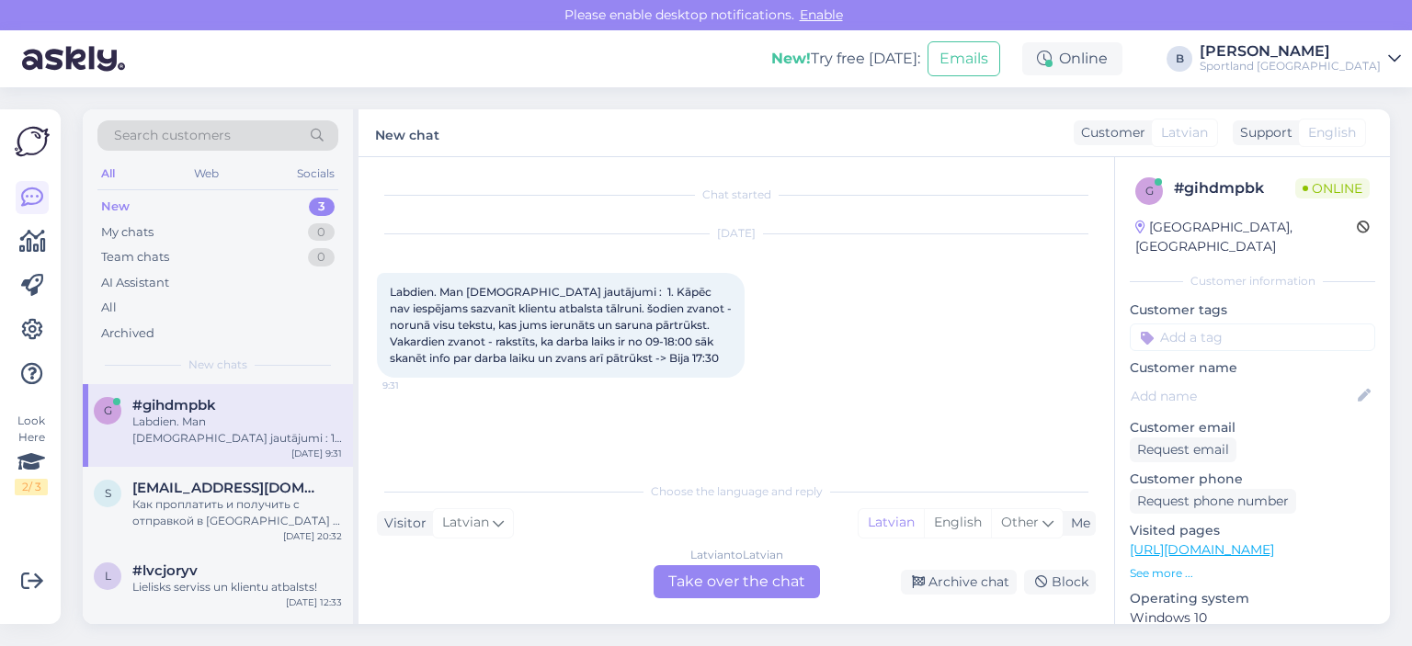
click at [743, 573] on div "Latvian to Latvian Take over the chat" at bounding box center [736, 581] width 166 height 33
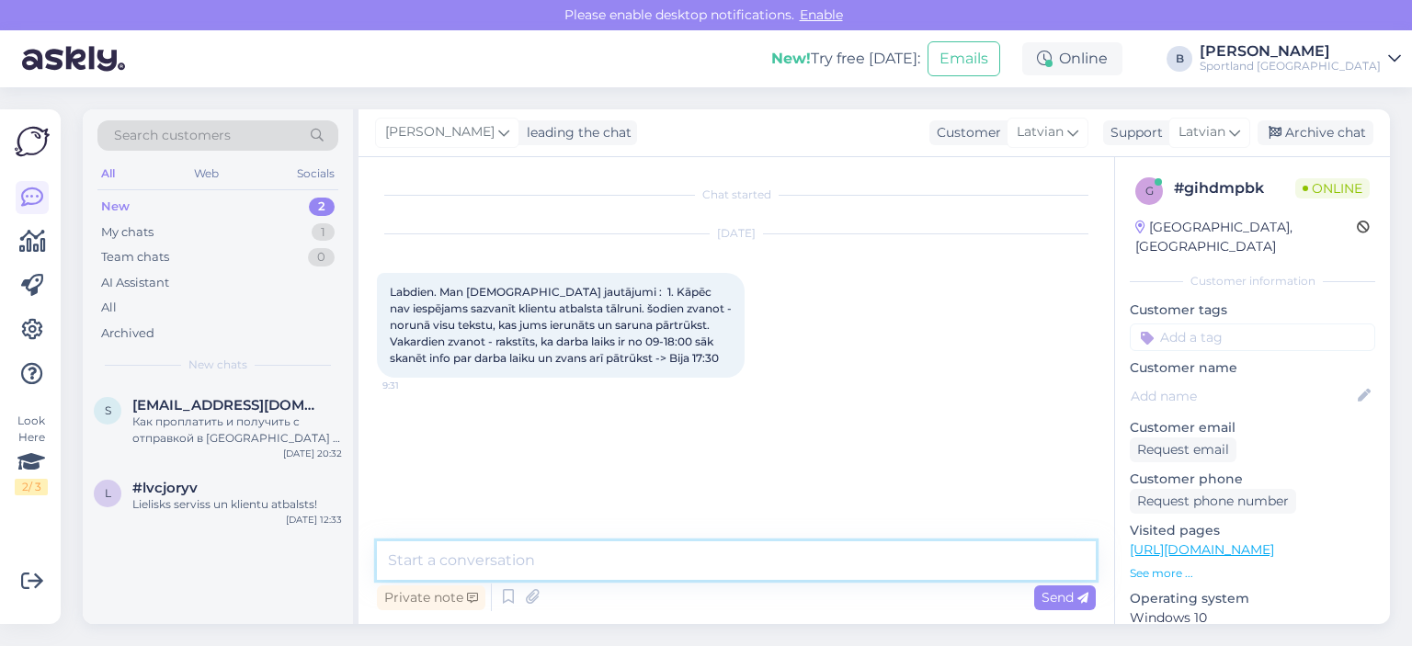
click at [743, 573] on textarea at bounding box center [736, 560] width 719 height 39
type textarea "Labdien."
type textarea "I"
type textarea "P"
type textarea "I"
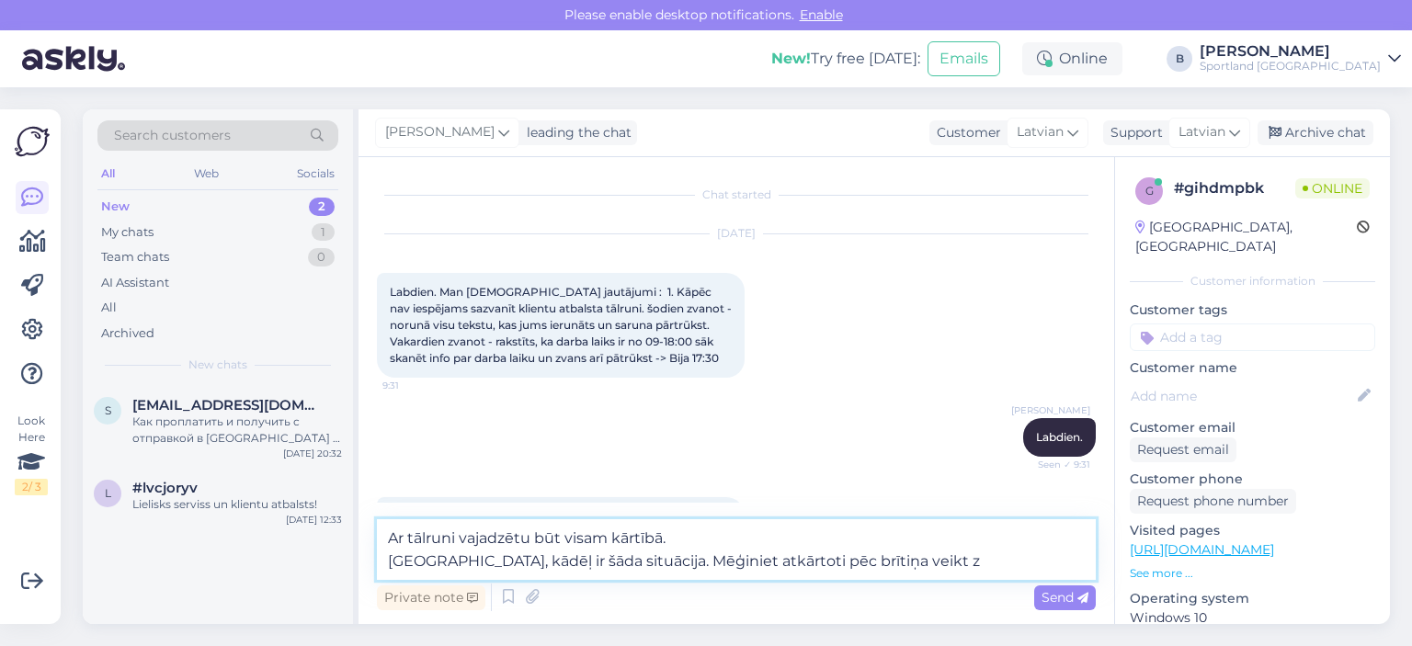
scroll to position [86, 0]
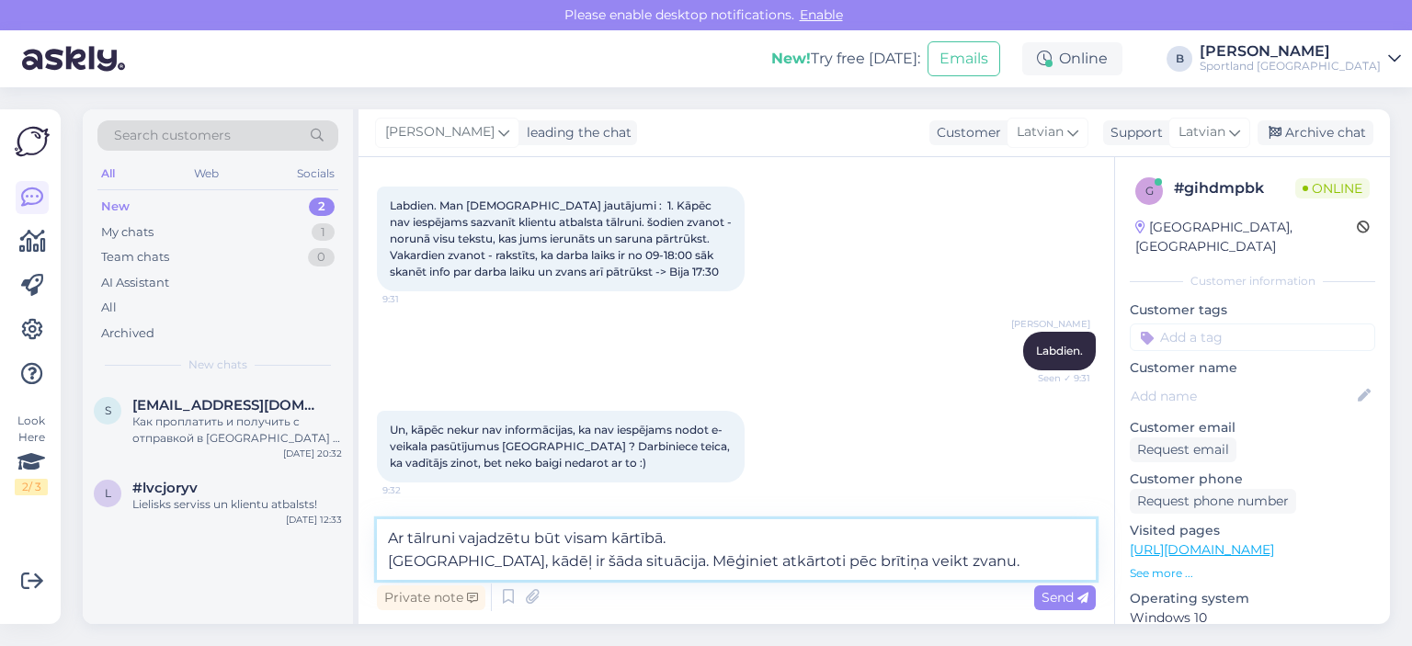
type textarea "Ar tālruni vajadzētu būt visam kārtībā. [GEOGRAPHIC_DATA], kādēļ ir šāda situāc…"
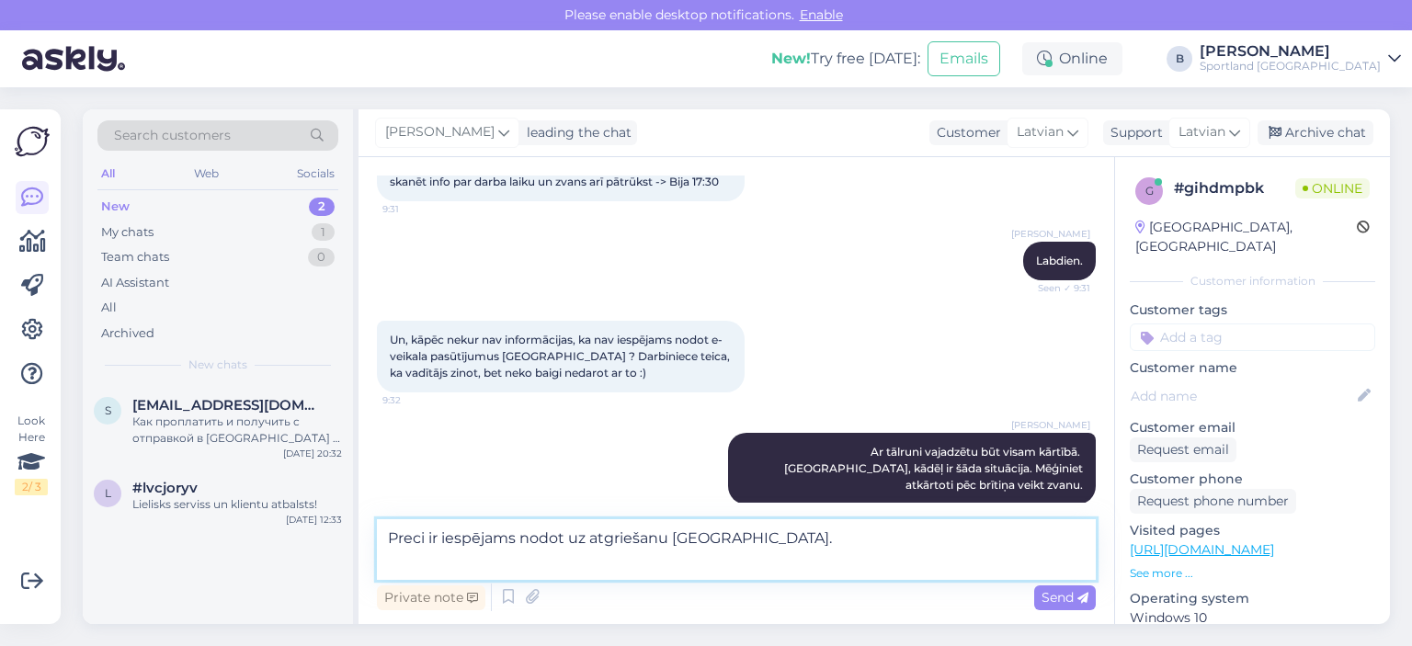
scroll to position [199, 0]
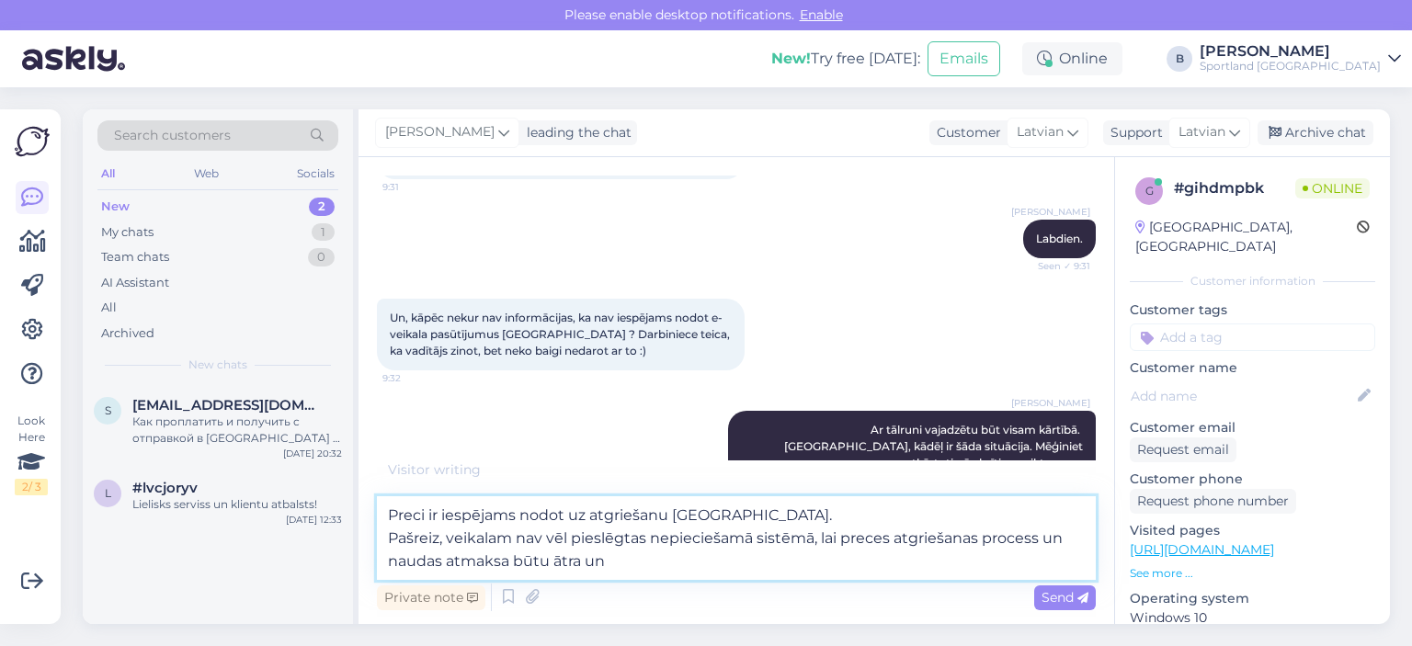
click at [625, 566] on textarea "Preci ir iespējams nodot uz atgriešanu [GEOGRAPHIC_DATA]. Pašreiz, veikalam nav…" at bounding box center [736, 538] width 719 height 84
type textarea "Preci ir iespējams nodot uz atgriešanu [GEOGRAPHIC_DATA]. Pašreiz, veikalam nav…"
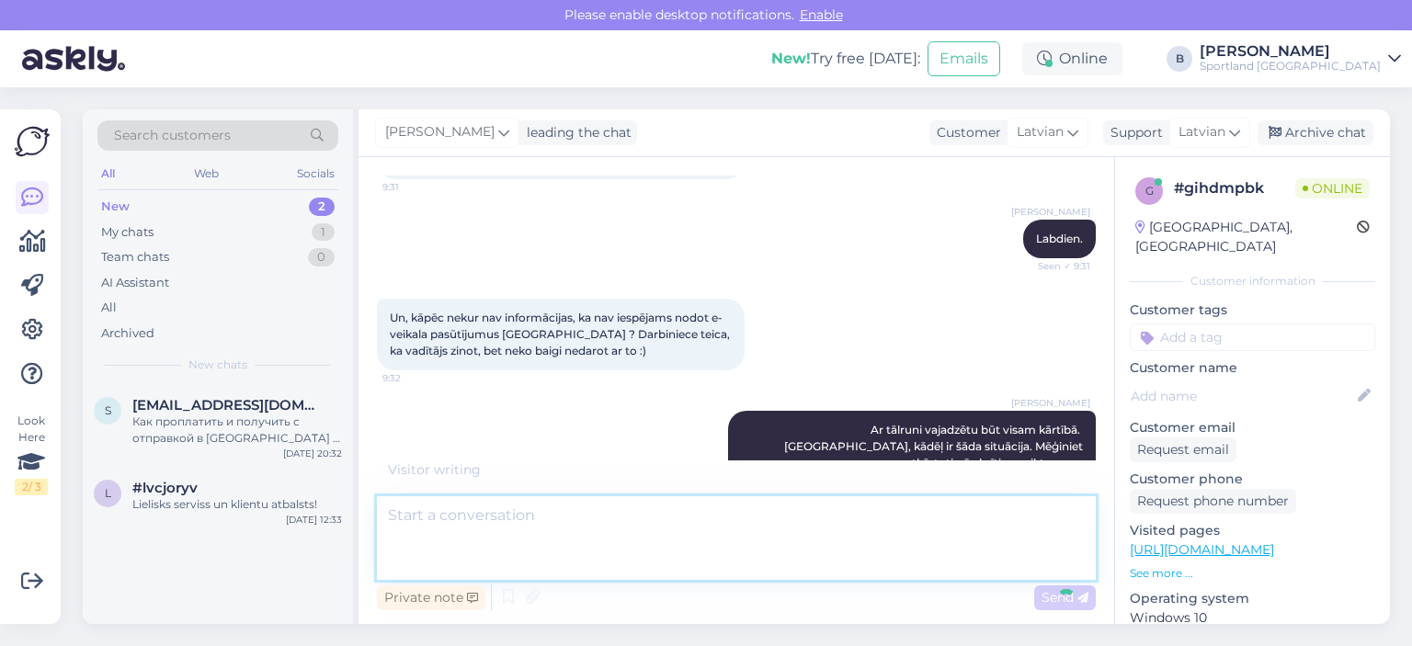
scroll to position [305, 0]
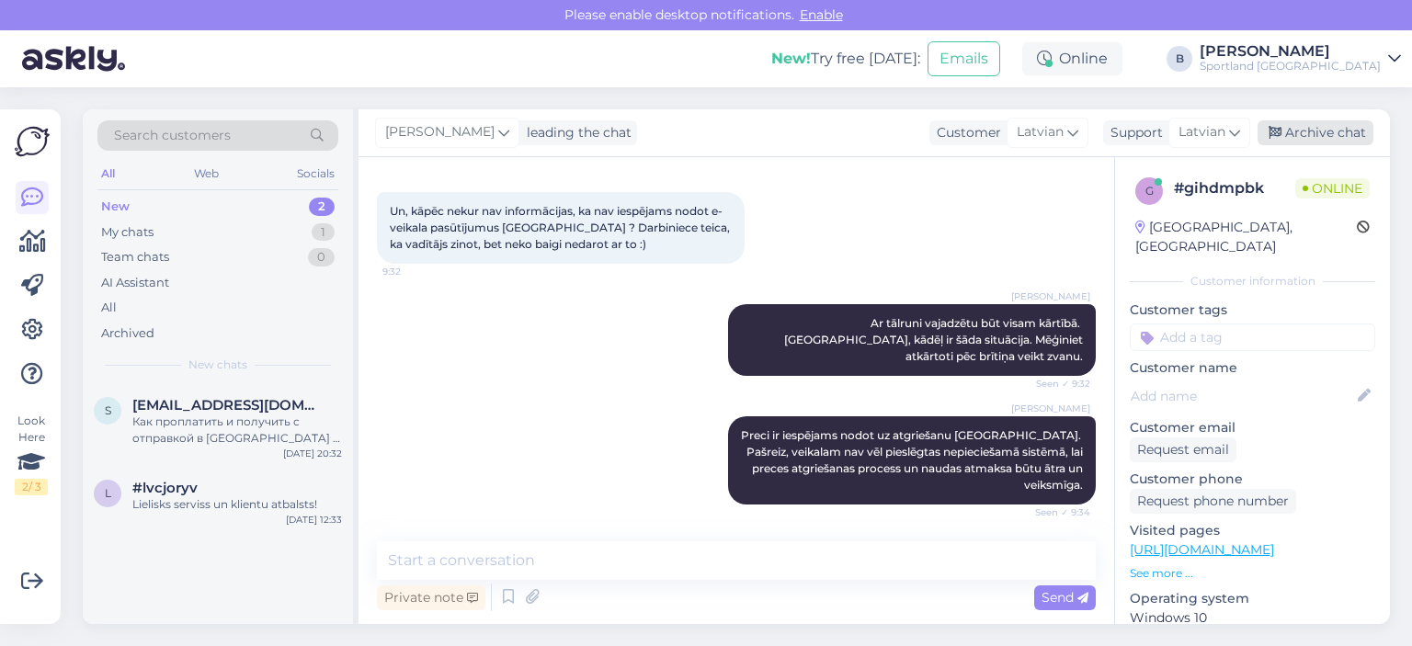
click at [1350, 127] on div "Archive chat" at bounding box center [1315, 132] width 116 height 25
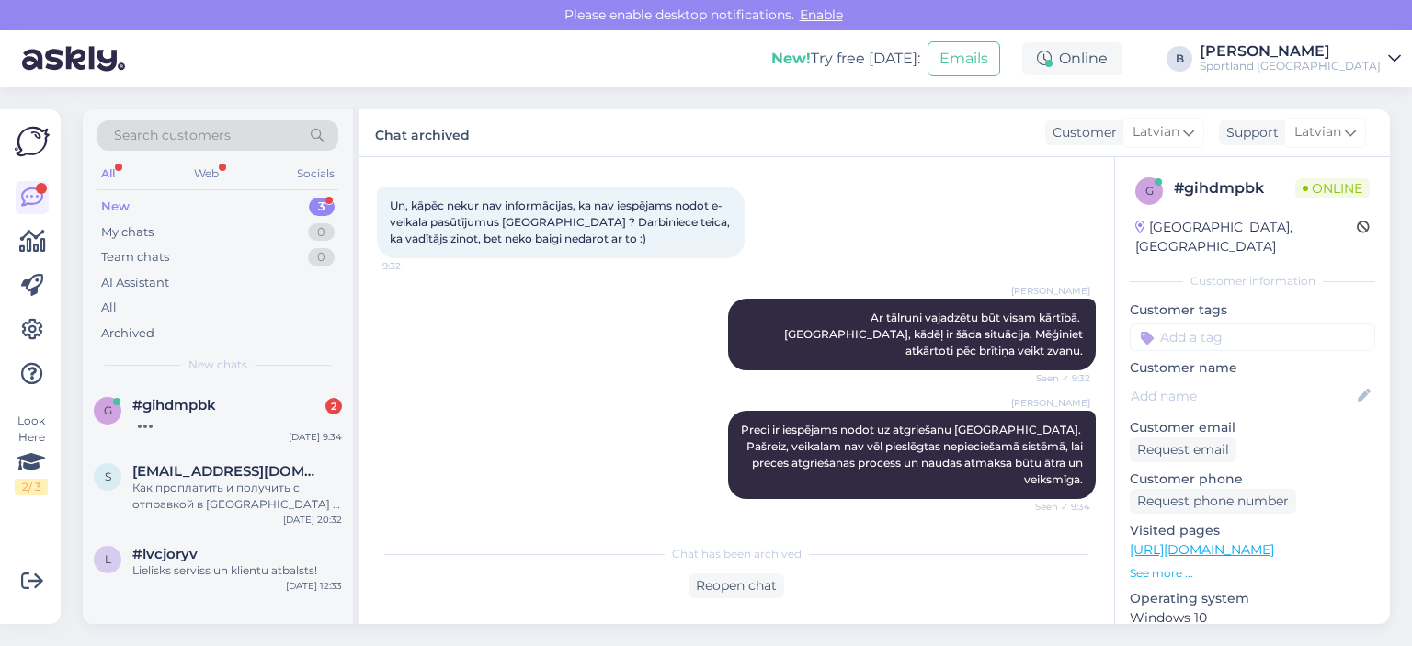
scroll to position [535, 0]
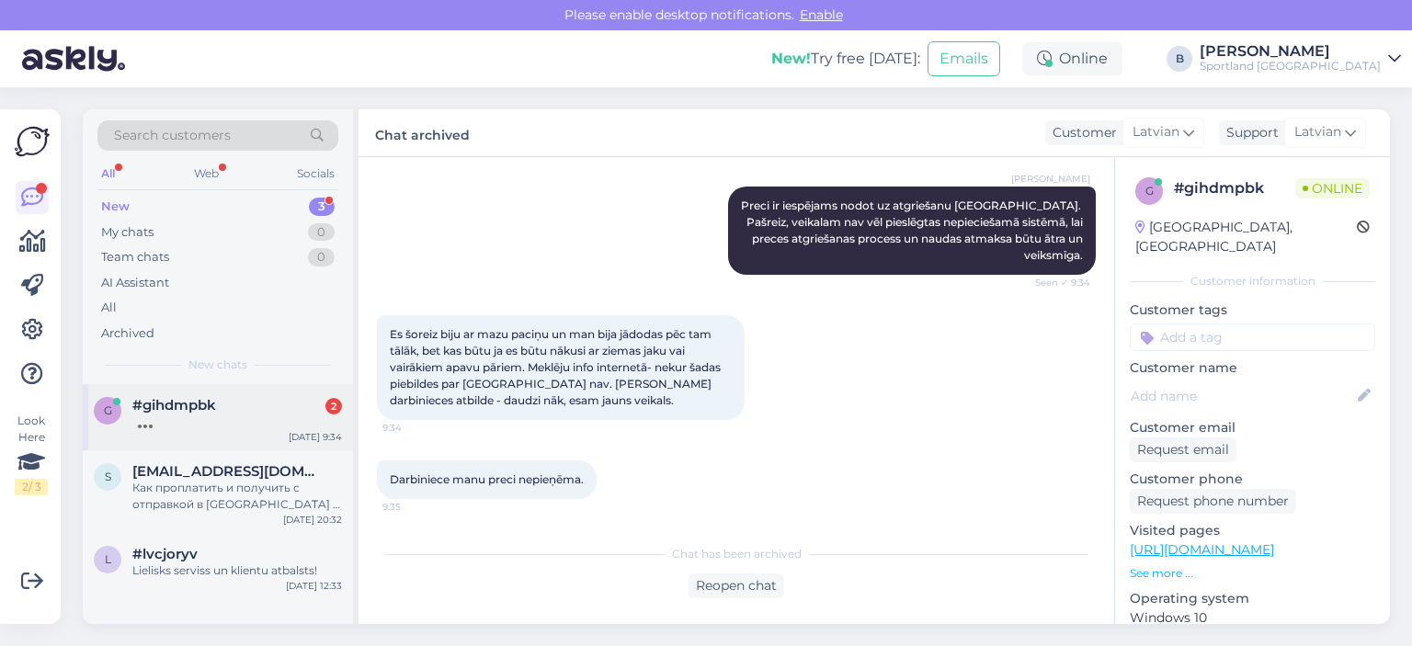
click at [294, 436] on div "[DATE] 9:34" at bounding box center [315, 437] width 53 height 14
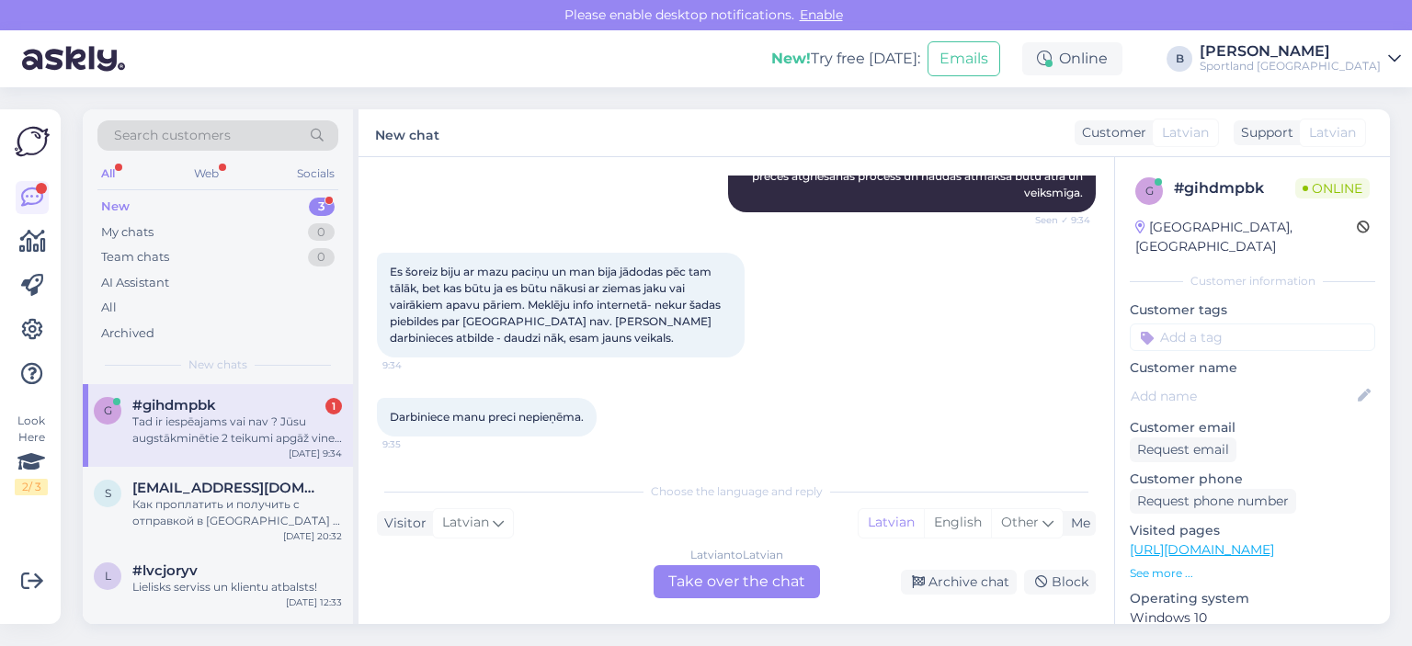
scroll to position [693, 0]
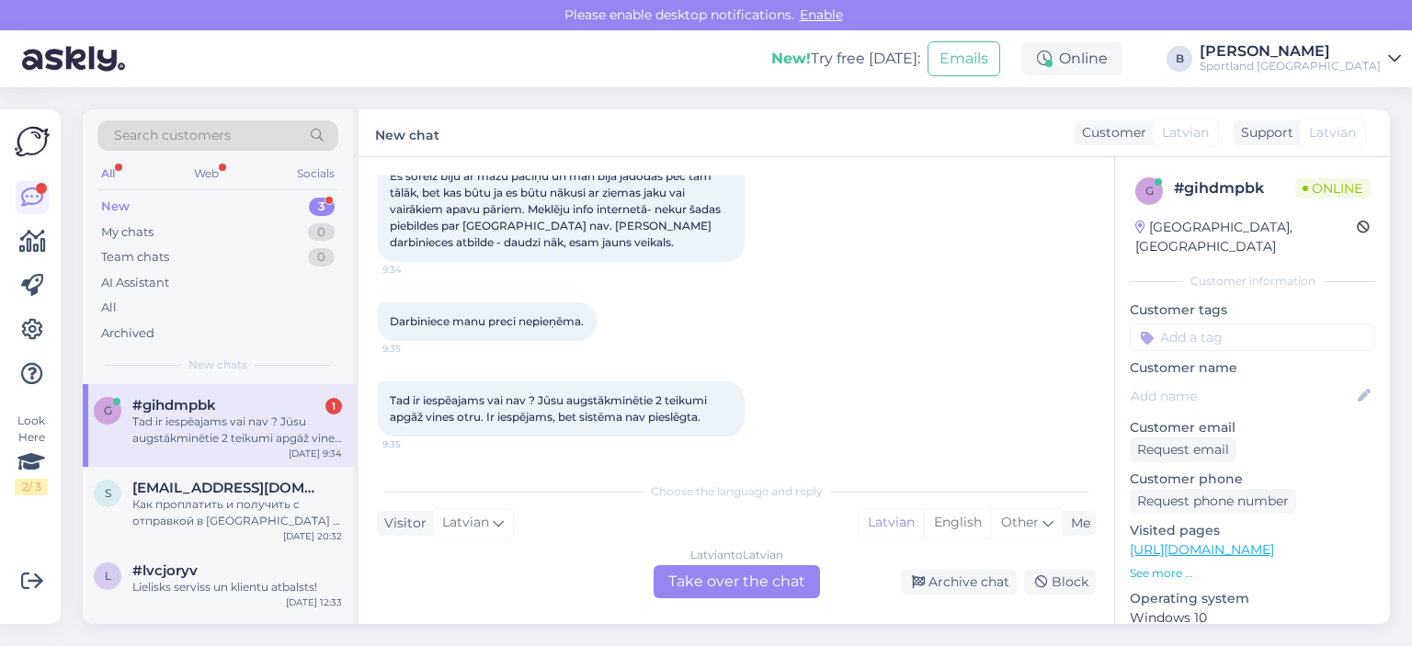
click at [749, 575] on div "Latvian to Latvian Take over the chat" at bounding box center [736, 581] width 166 height 33
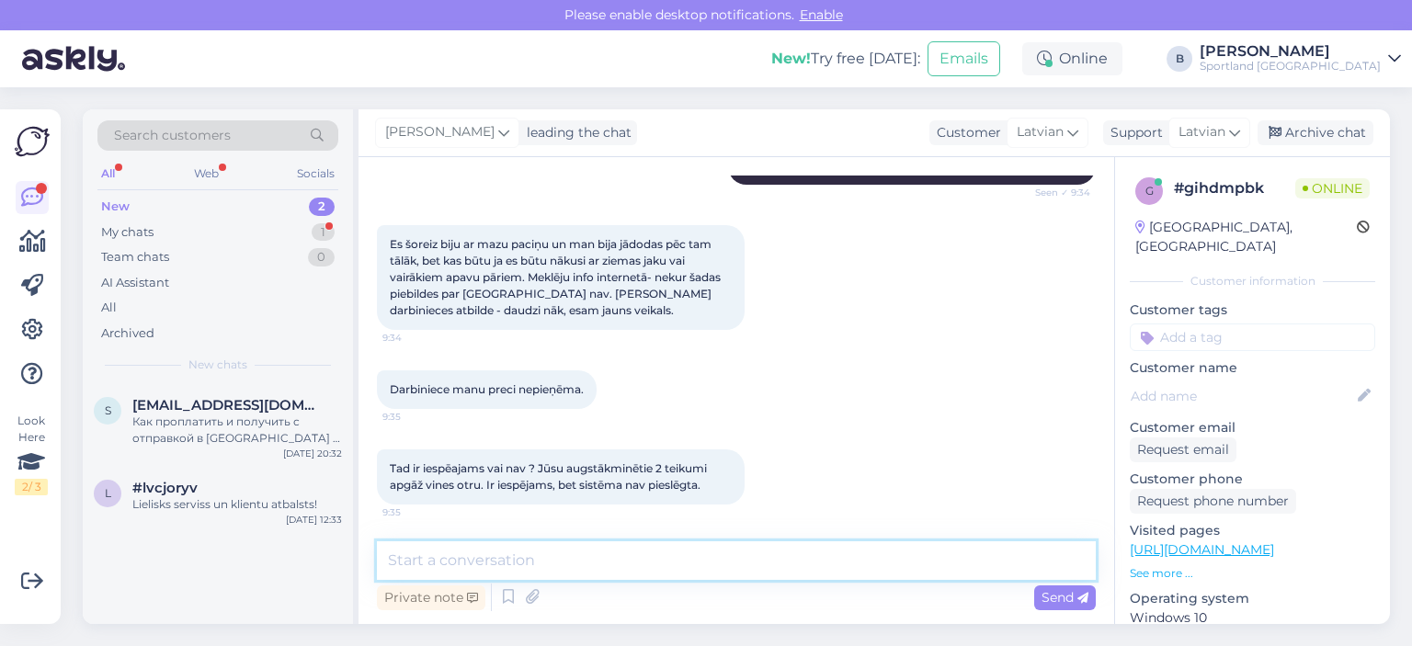
click at [789, 568] on textarea at bounding box center [736, 560] width 719 height 39
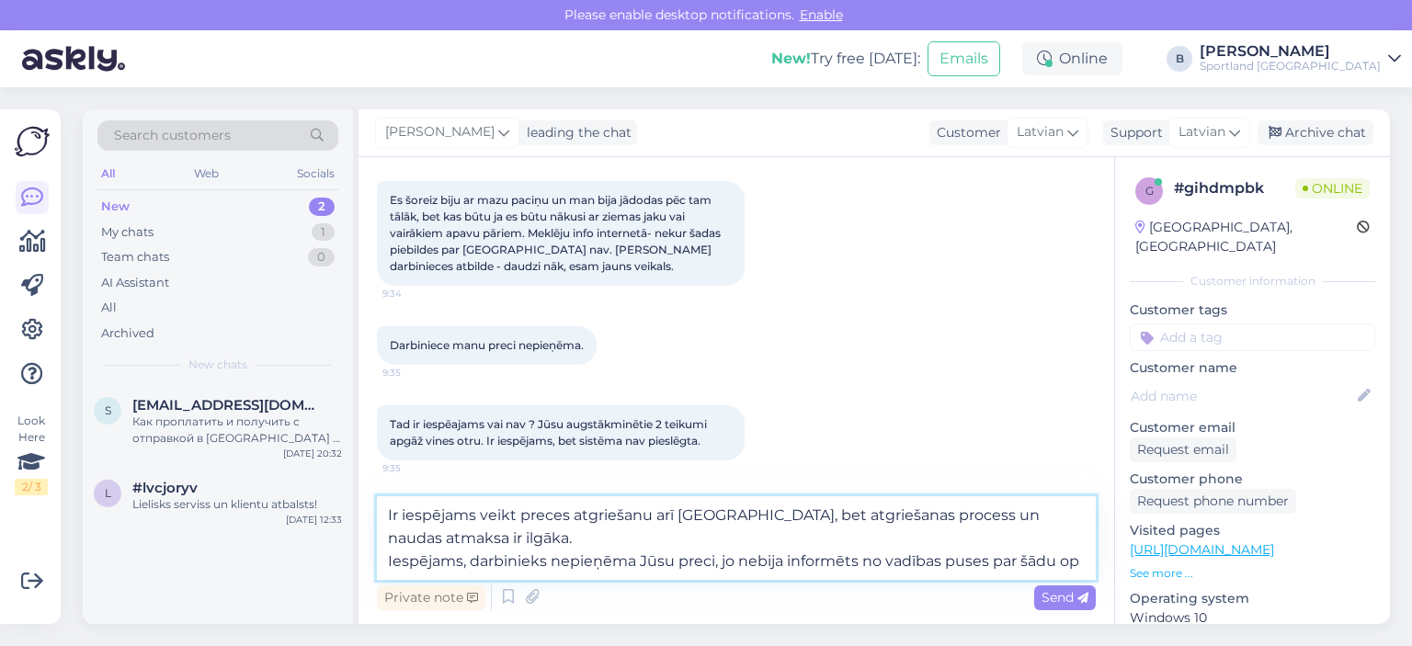
scroll to position [692, 0]
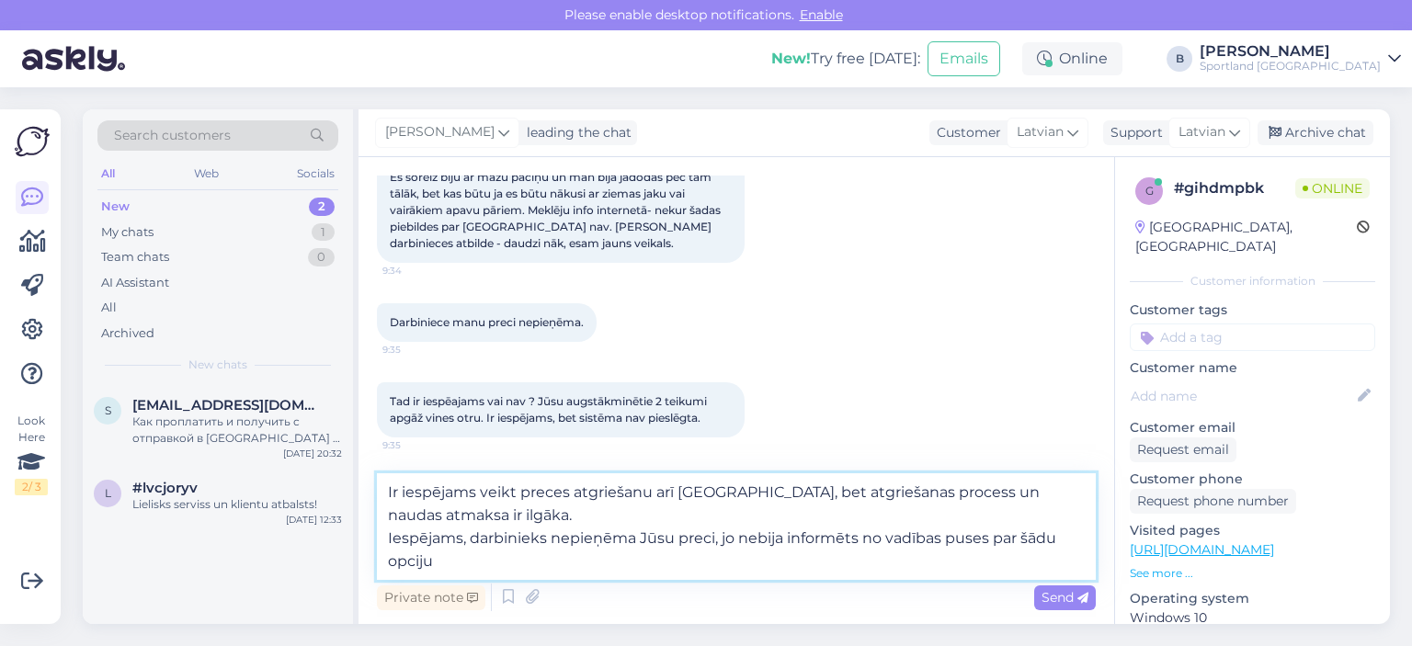
type textarea "Ir iespējams veikt preces atgriešanu arī [GEOGRAPHIC_DATA], bet atgriešanas pro…"
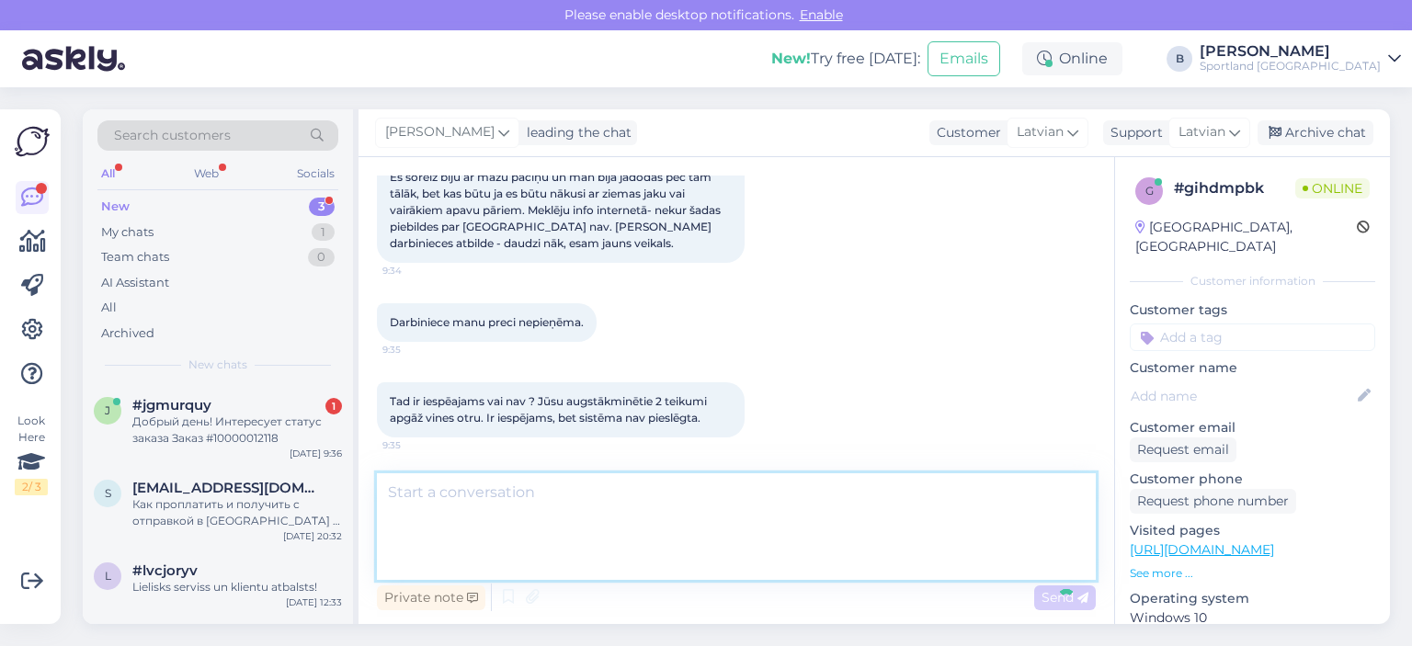
scroll to position [754, 0]
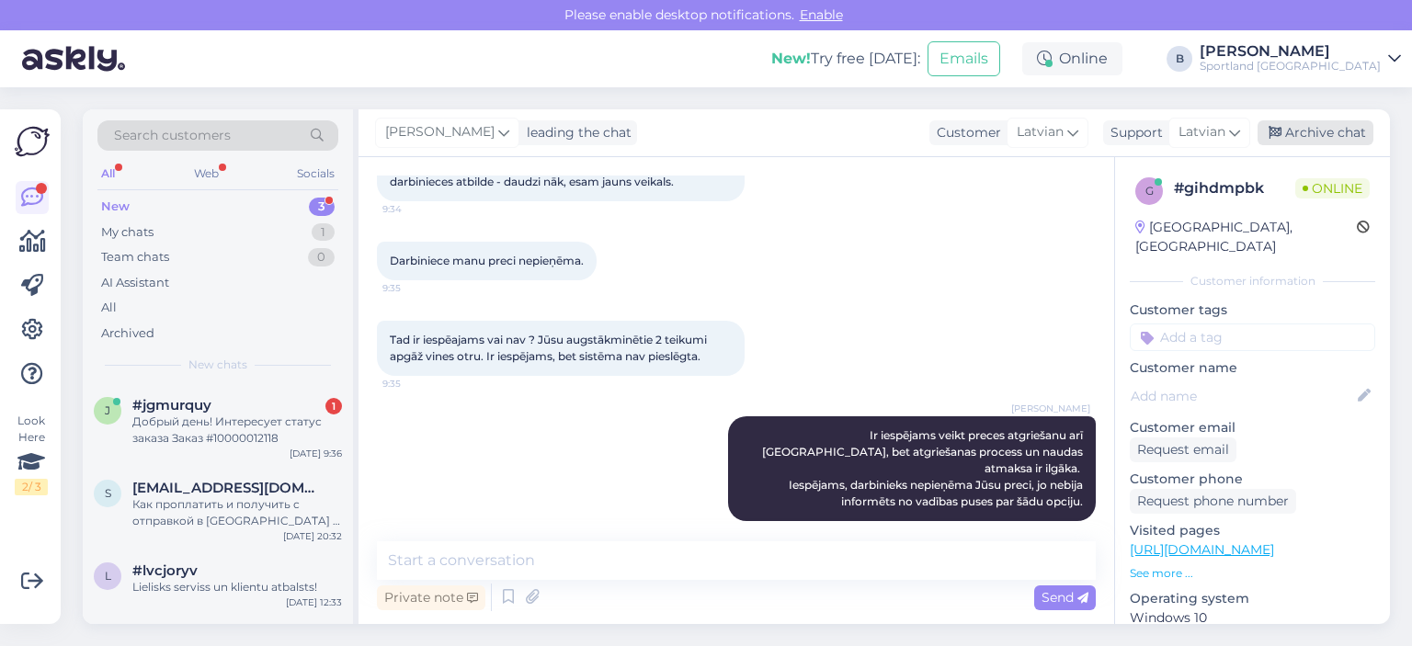
click at [1322, 134] on div "Archive chat" at bounding box center [1315, 132] width 116 height 25
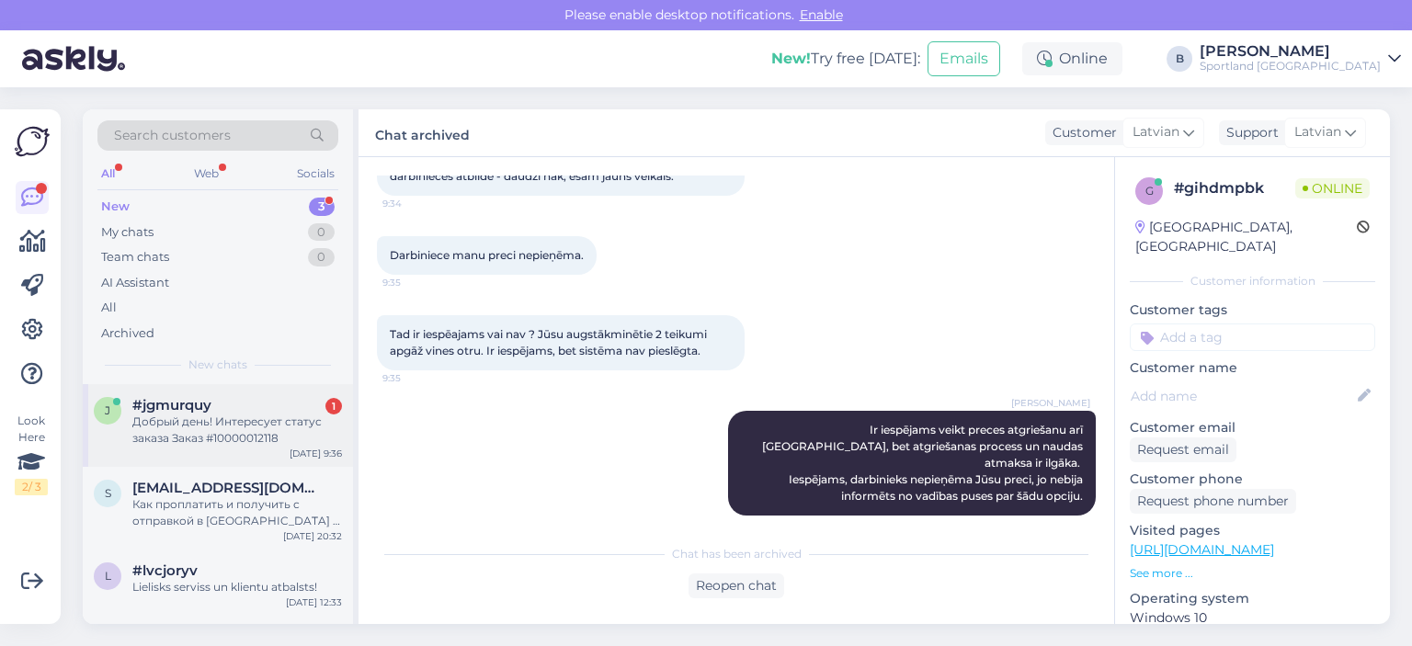
click at [203, 422] on div "Добрый день! Интересует статус заказа Заказ #10000012118" at bounding box center [237, 430] width 210 height 33
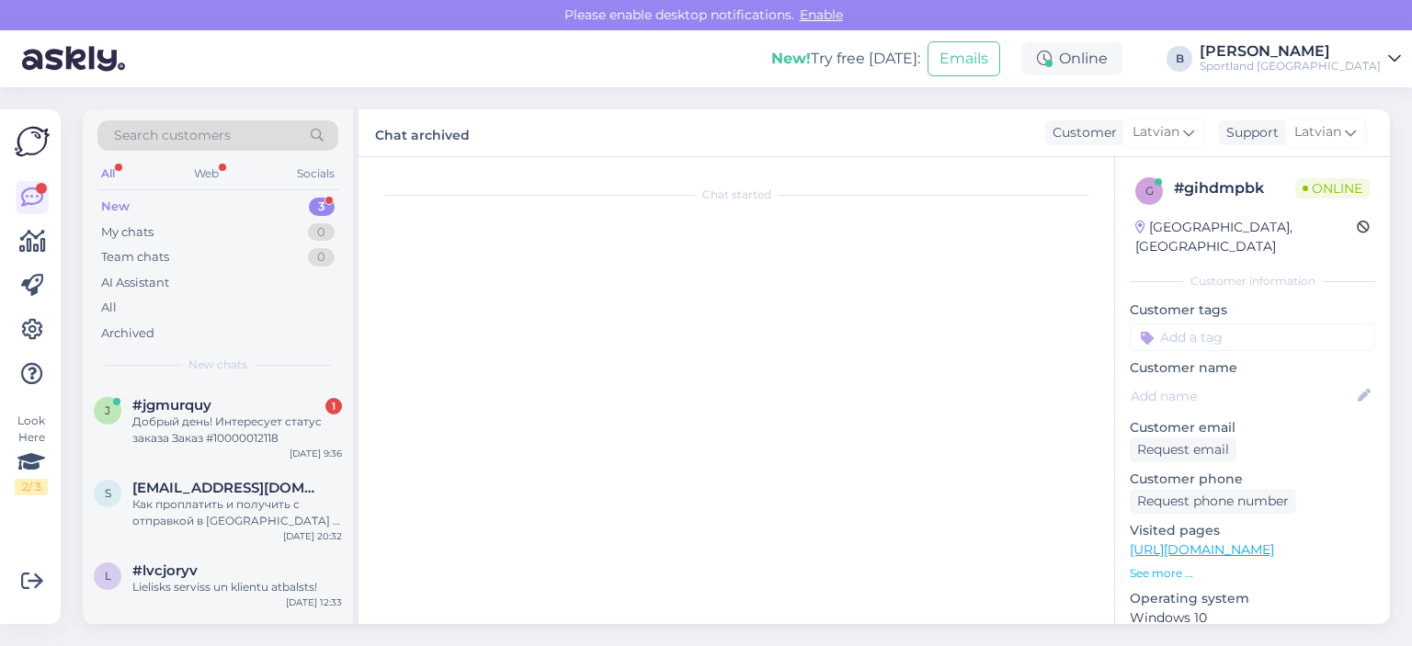
scroll to position [0, 0]
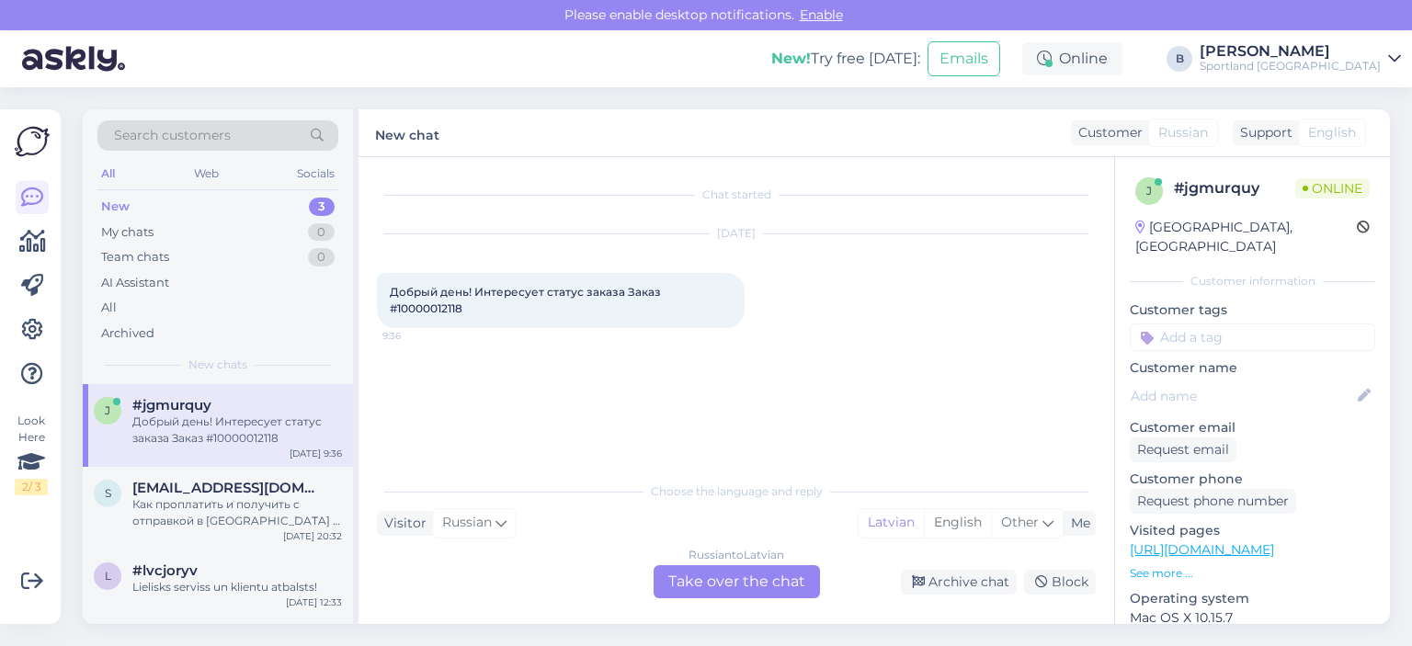
click at [745, 580] on div "Russian to Latvian Take over the chat" at bounding box center [736, 581] width 166 height 33
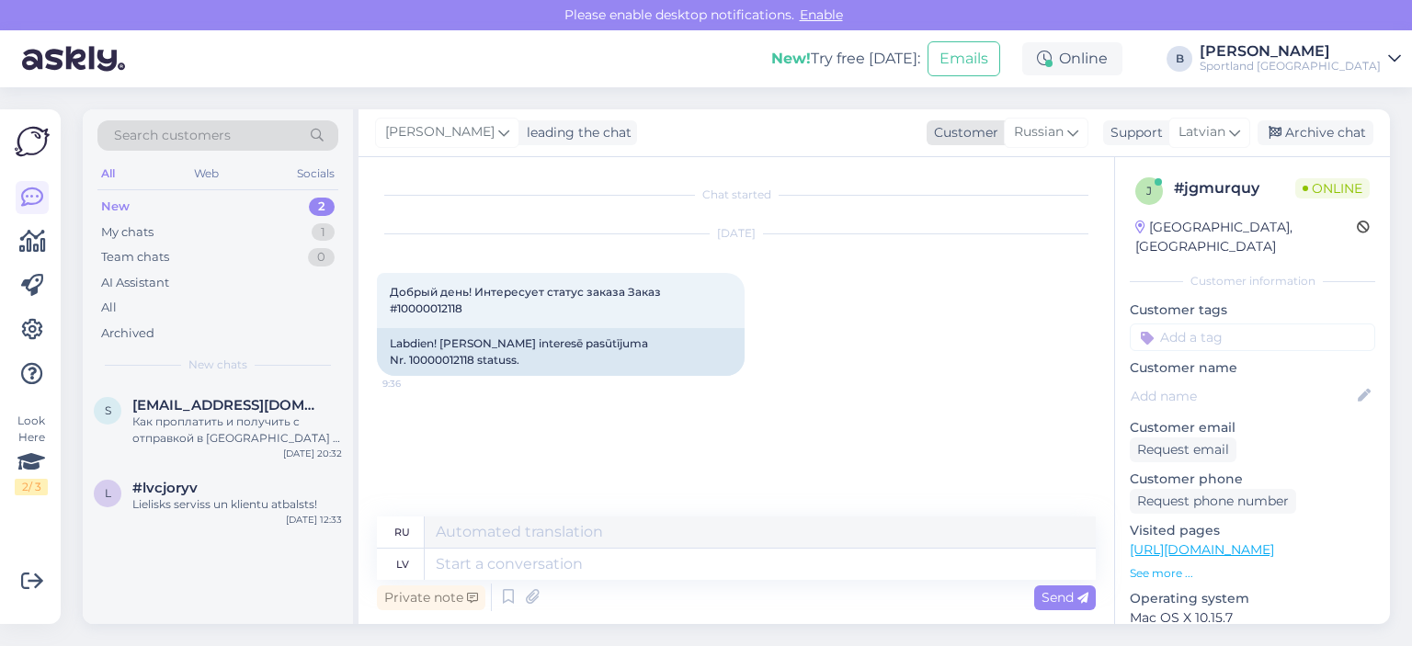
click at [1067, 132] on icon at bounding box center [1072, 132] width 11 height 20
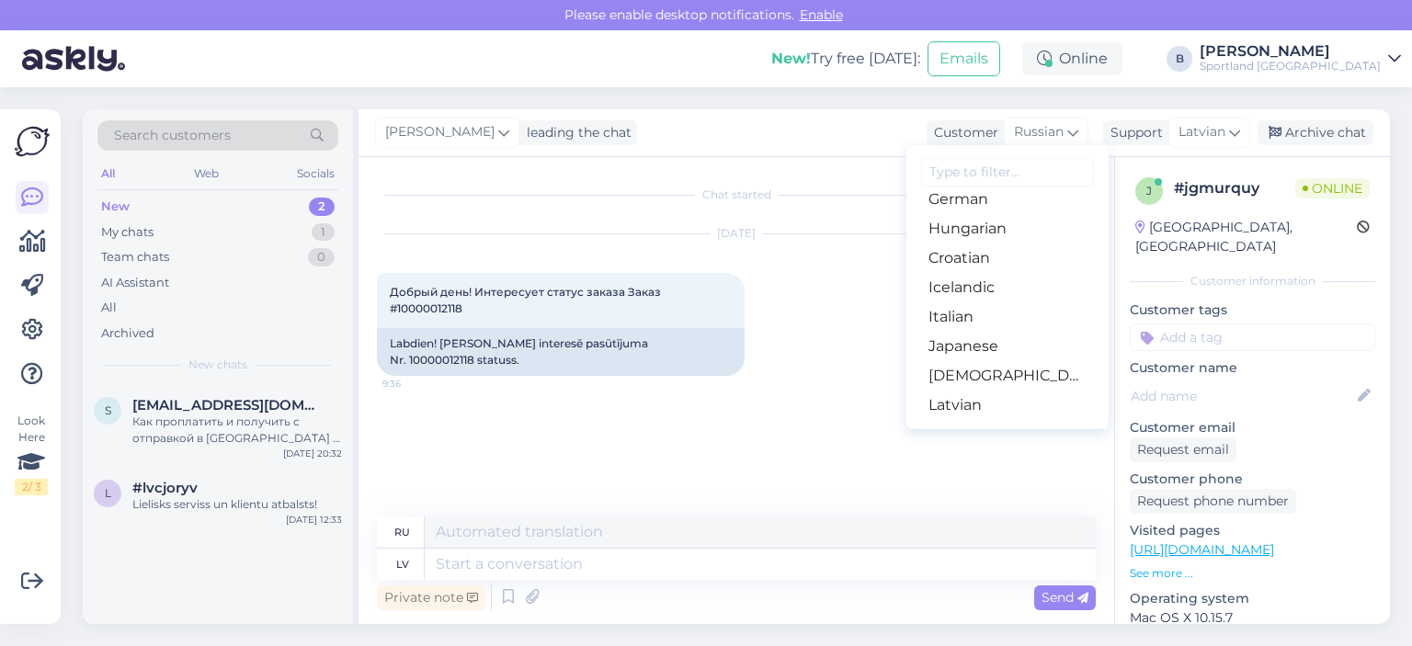
scroll to position [368, 0]
click at [966, 369] on link "Latvian" at bounding box center [1007, 375] width 202 height 29
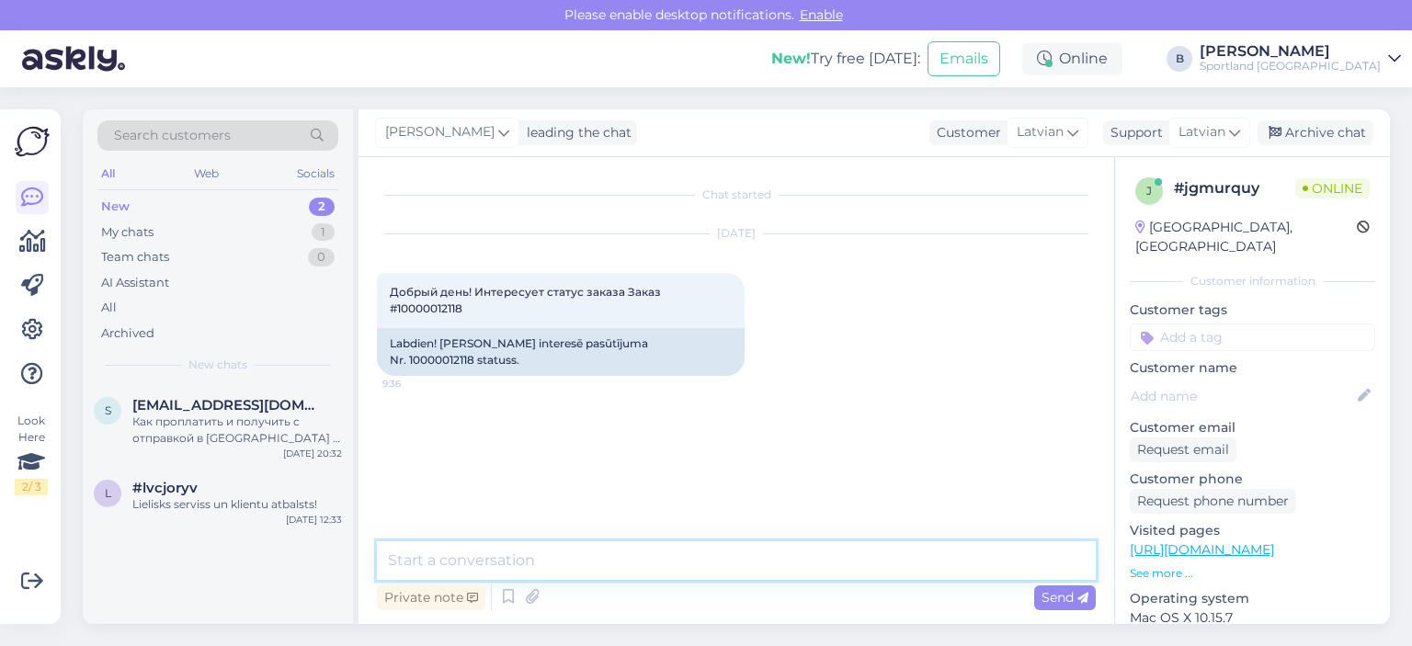
click at [664, 563] on textarea at bounding box center [736, 560] width 719 height 39
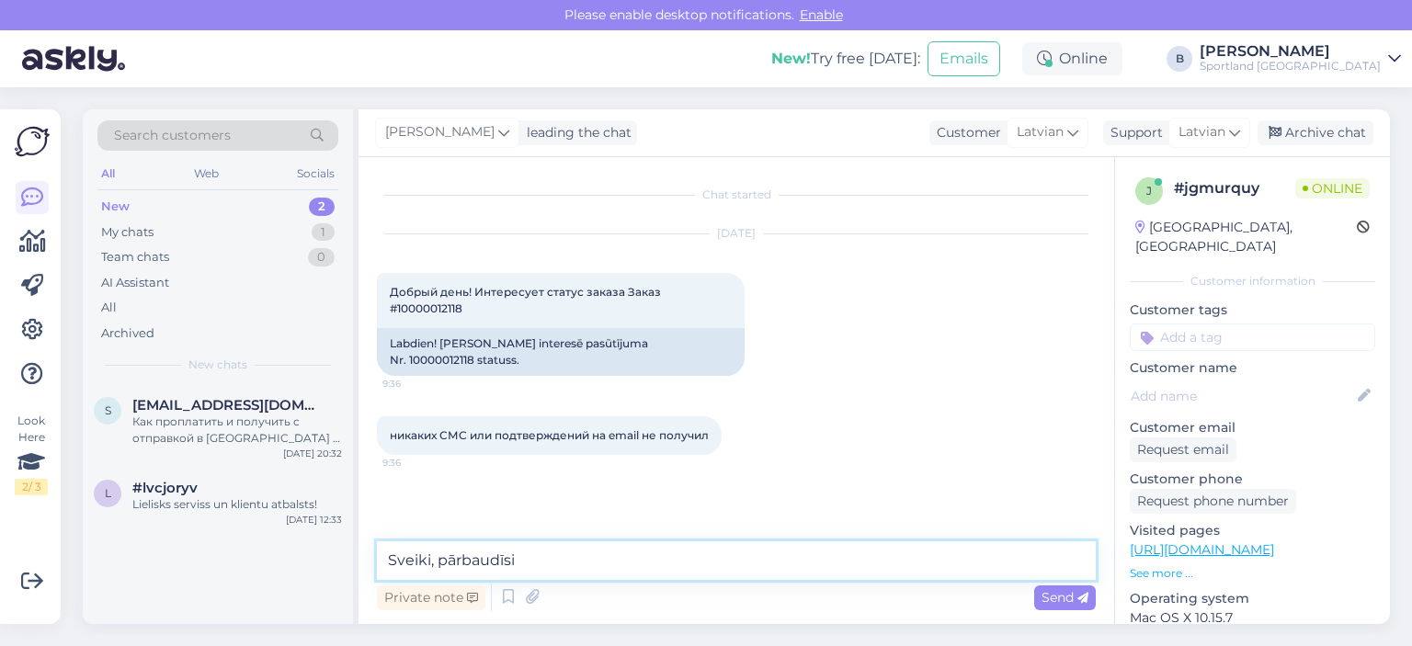
type textarea "Sveiki, pārbaudīsim"
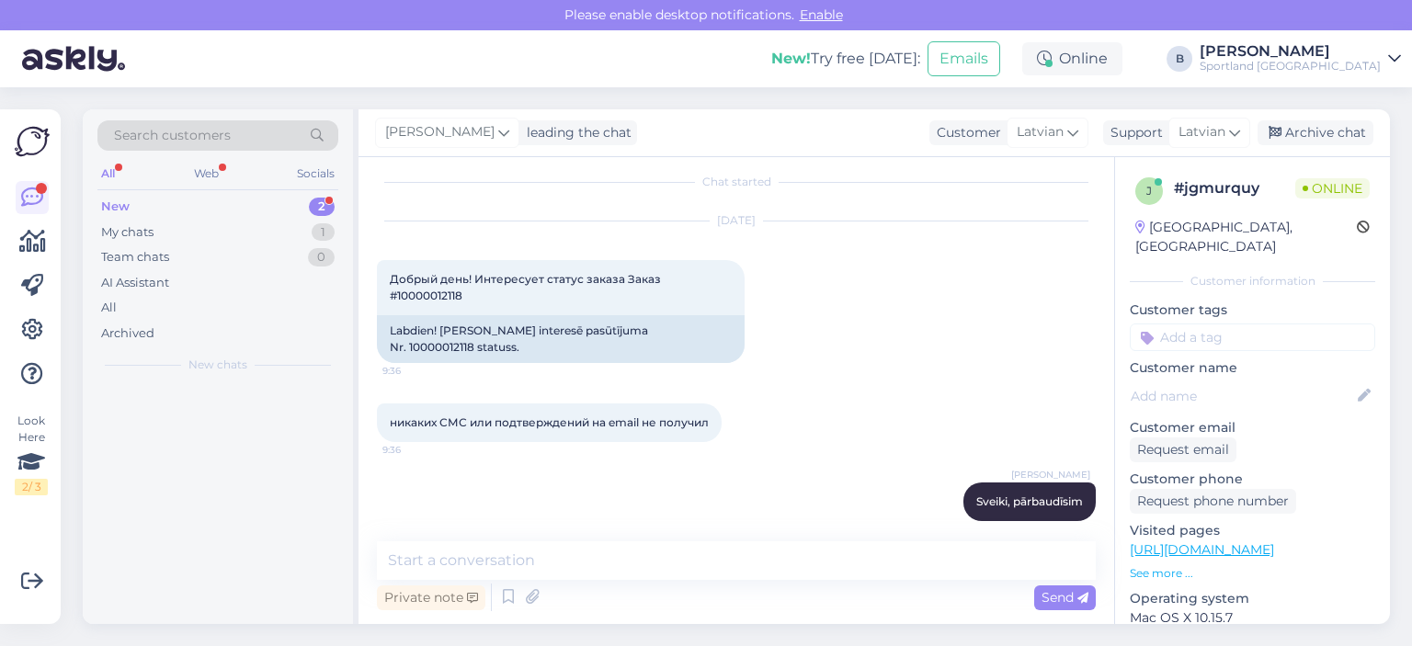
click at [161, 206] on div "New 2" at bounding box center [217, 207] width 241 height 26
click at [144, 233] on div "My chats" at bounding box center [127, 232] width 52 height 18
click at [134, 199] on div "New 2" at bounding box center [217, 207] width 241 height 26
click at [165, 201] on div "New 2" at bounding box center [217, 207] width 241 height 26
click at [154, 228] on div "My chats 1" at bounding box center [217, 233] width 241 height 26
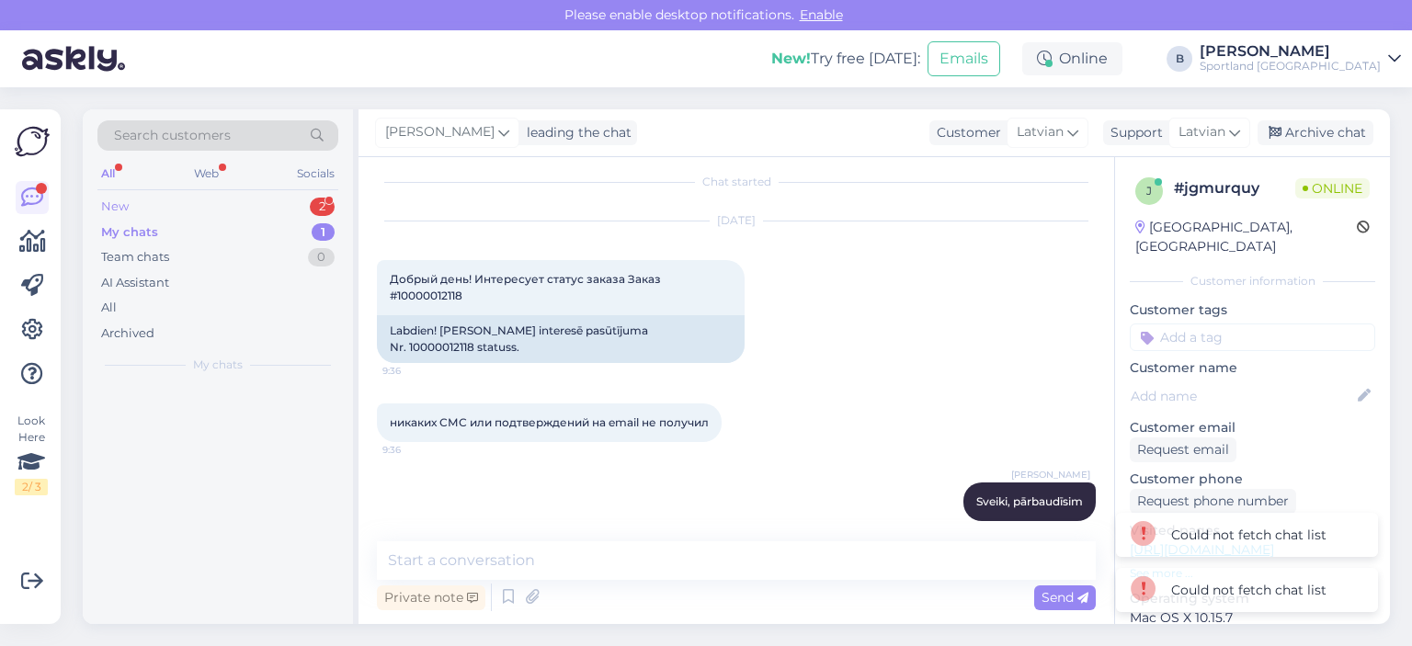
click at [145, 204] on div "New 2" at bounding box center [217, 207] width 241 height 26
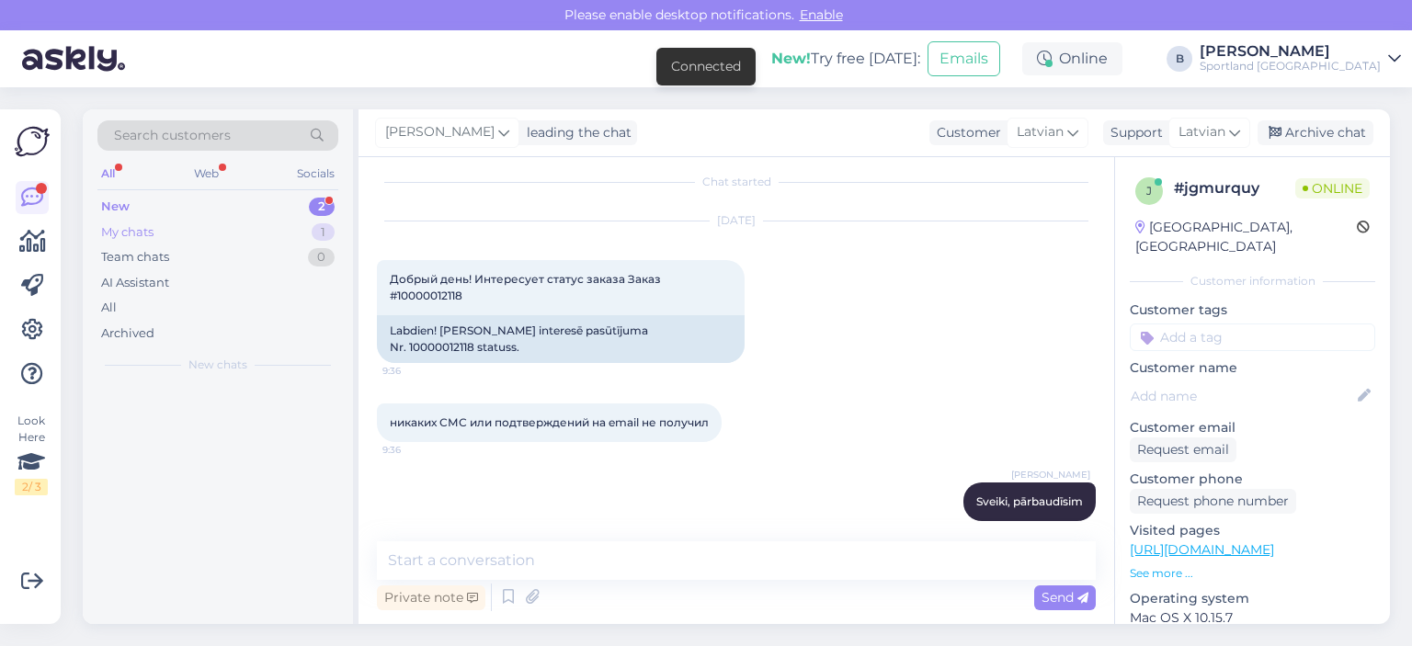
click at [175, 227] on div "My chats 1" at bounding box center [217, 233] width 241 height 26
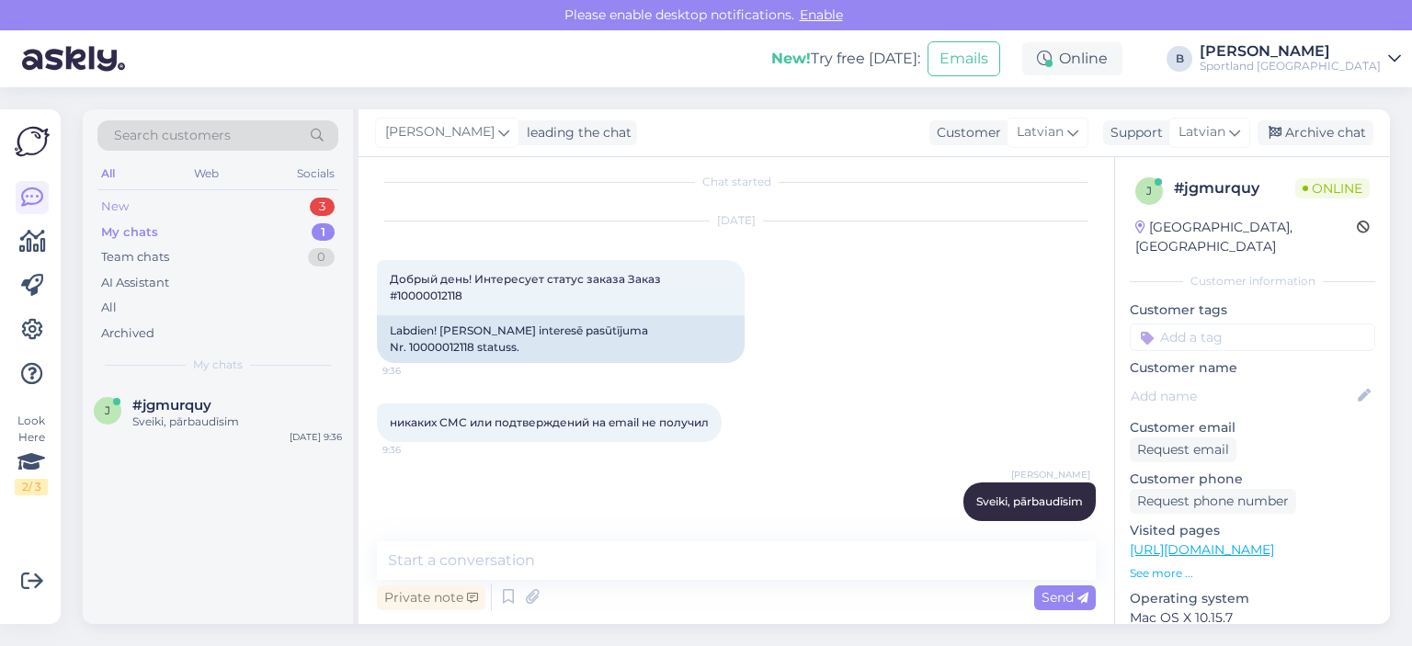
click at [162, 205] on div "New 3" at bounding box center [217, 207] width 241 height 26
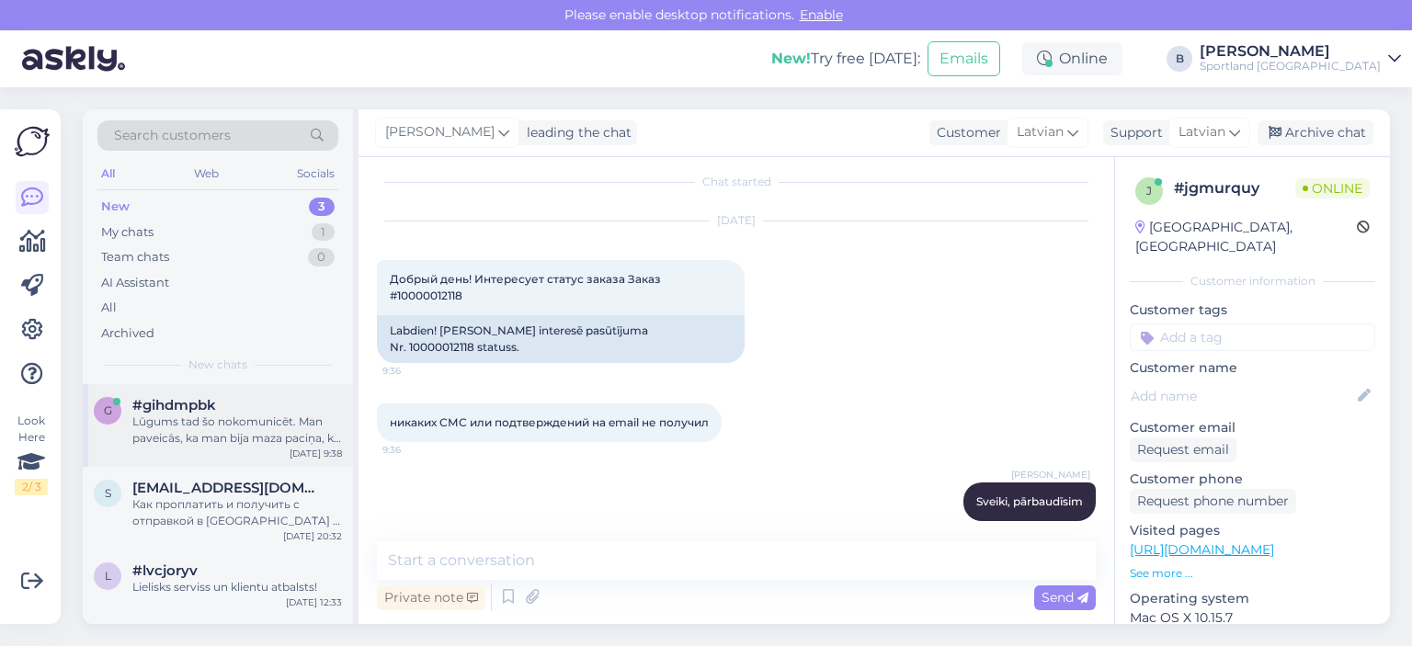
click at [216, 418] on div "Lūgums tad šo nokomunicēt. Man paveicās, ka man bija maza paciņa, ko es varēju …" at bounding box center [237, 430] width 210 height 33
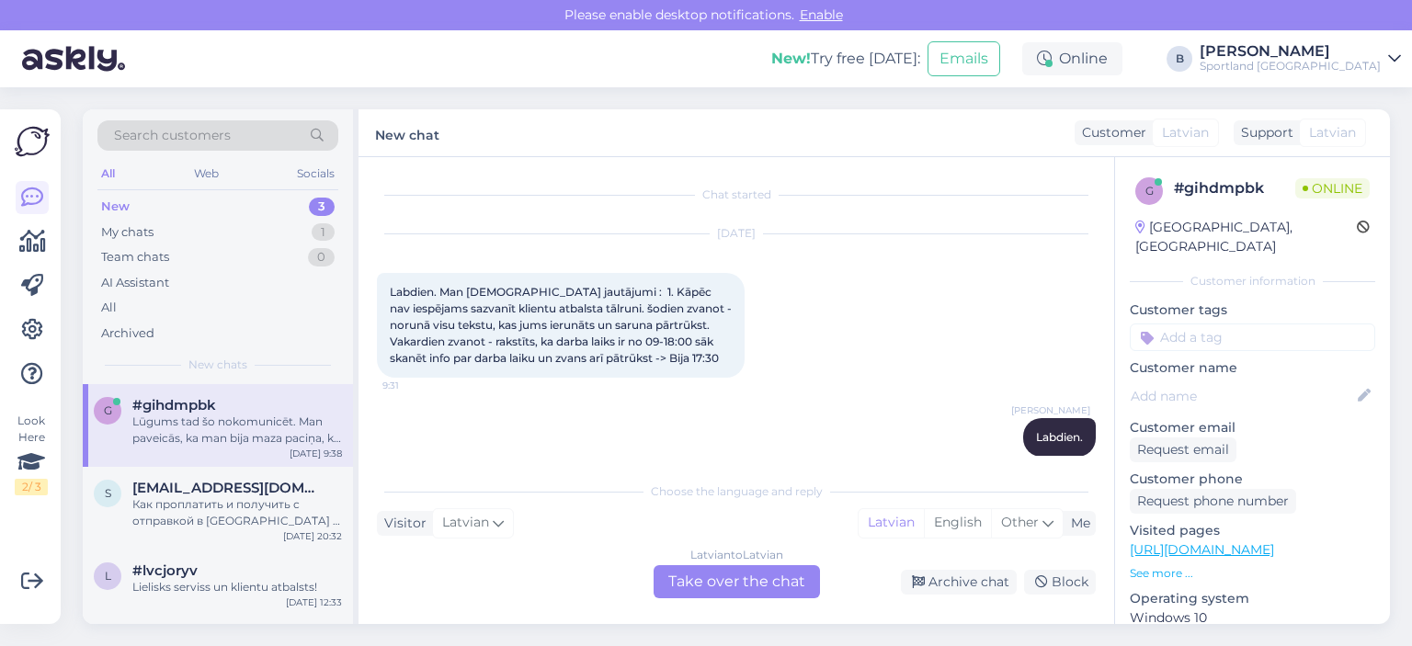
scroll to position [1046, 0]
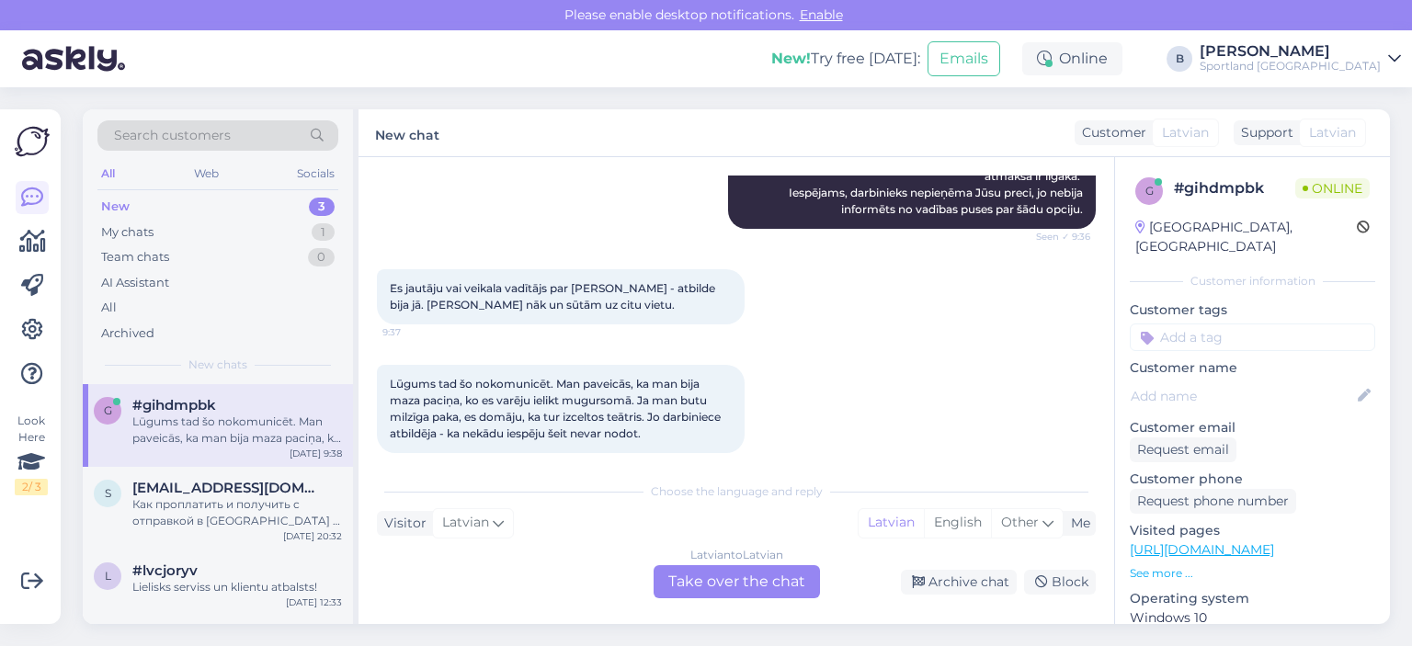
click at [779, 573] on div "Latvian to Latvian Take over the chat" at bounding box center [736, 581] width 166 height 33
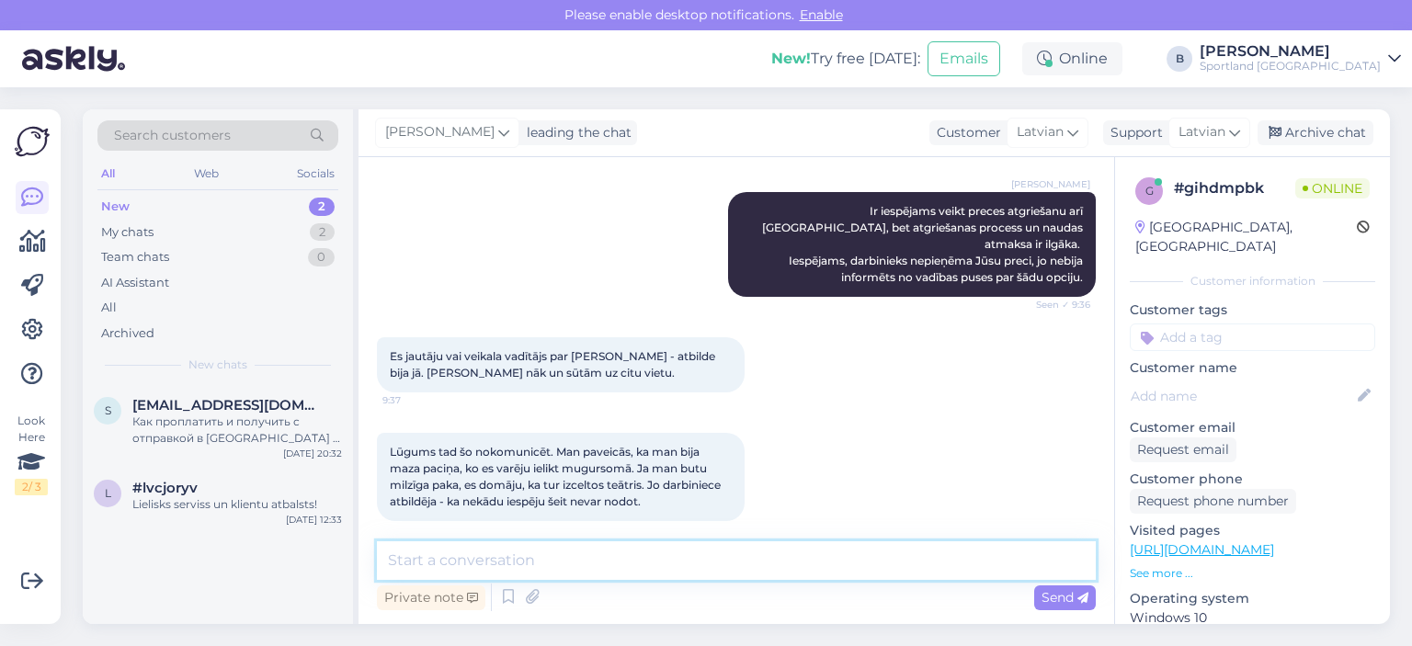
click at [762, 562] on textarea at bounding box center [736, 560] width 719 height 39
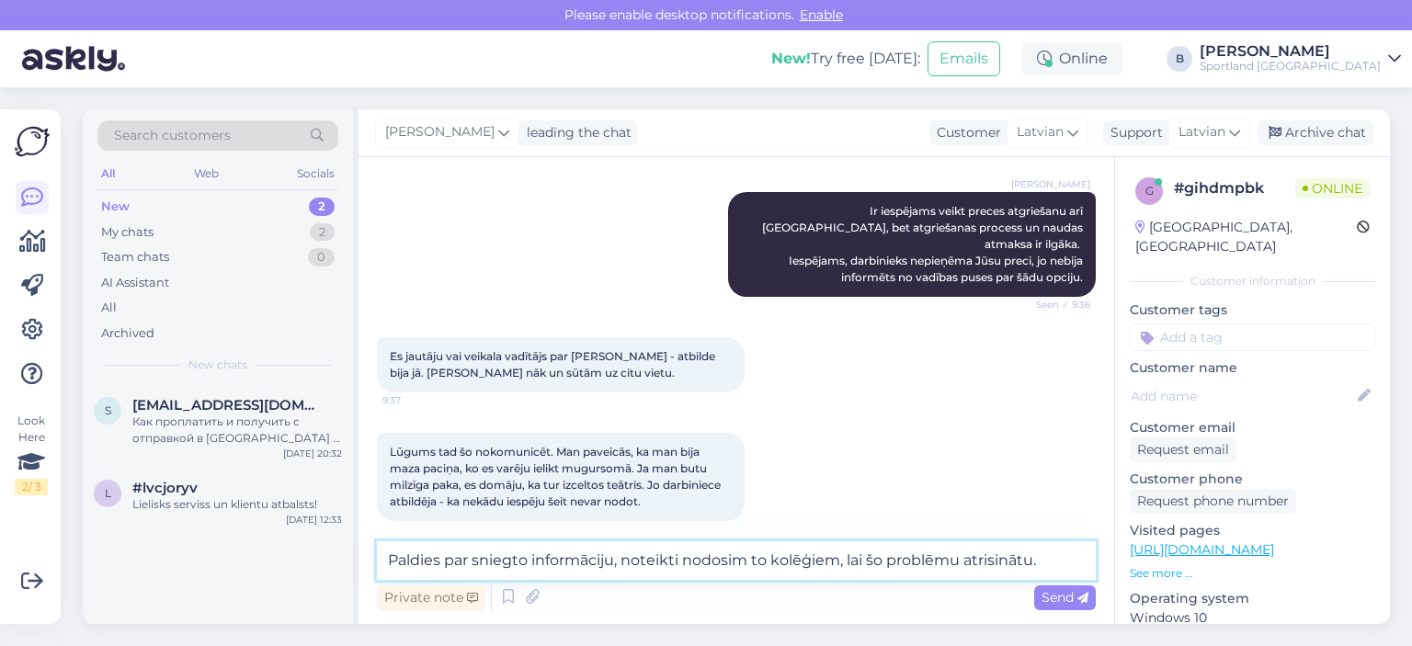
type textarea "Paldies par sniegto informāciju, noteikti nodosim to kolēģiem, lai šo problēmu …"
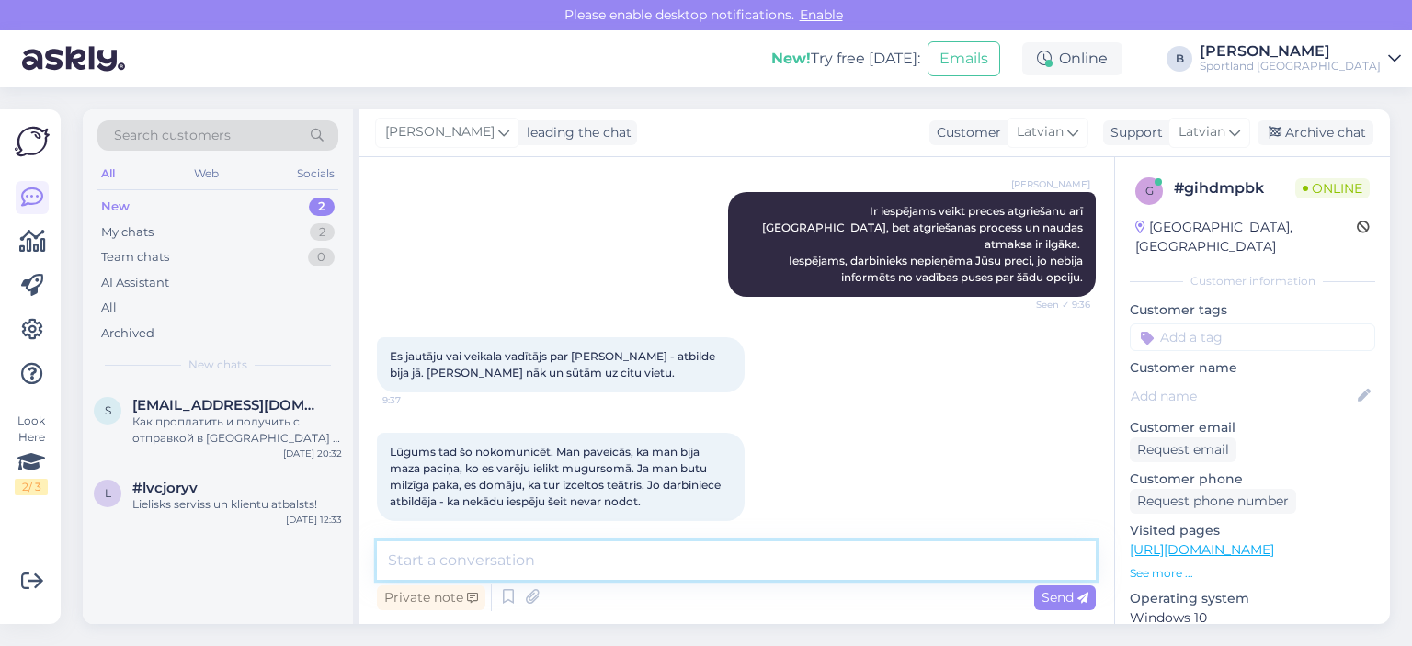
scroll to position [1073, 0]
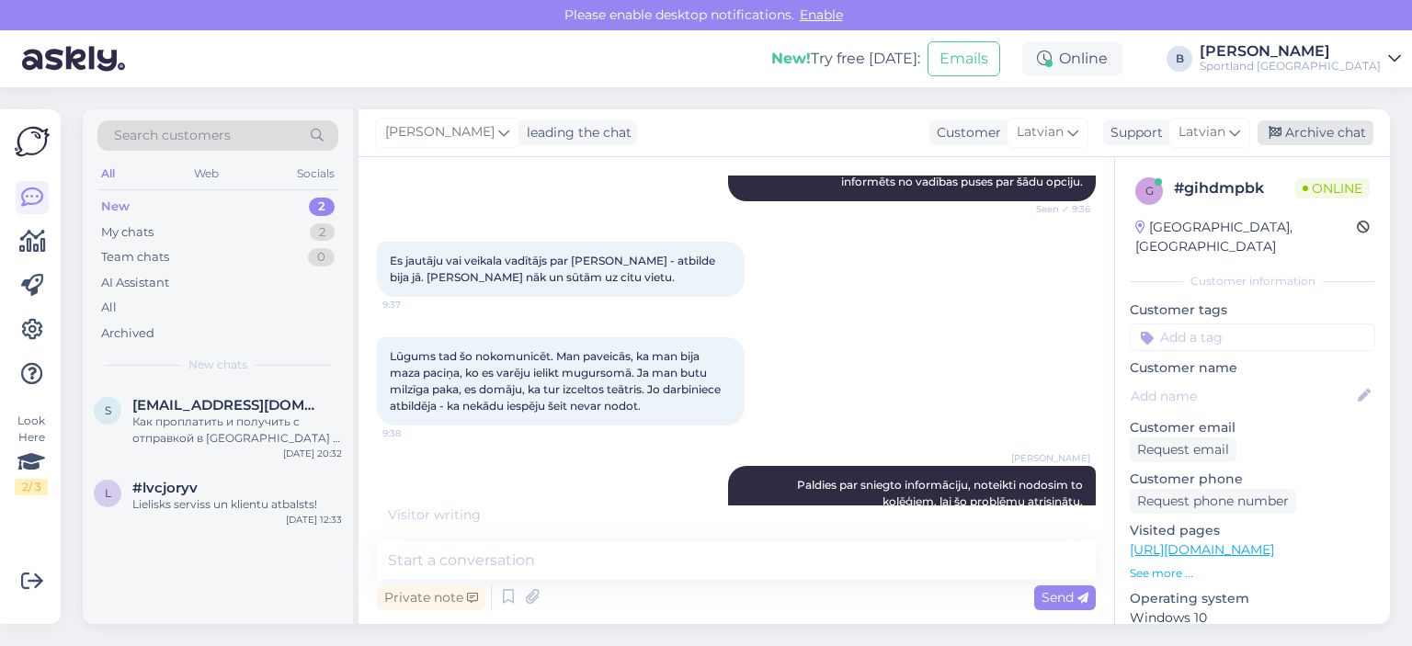
click at [1283, 130] on div "Archive chat" at bounding box center [1315, 132] width 116 height 25
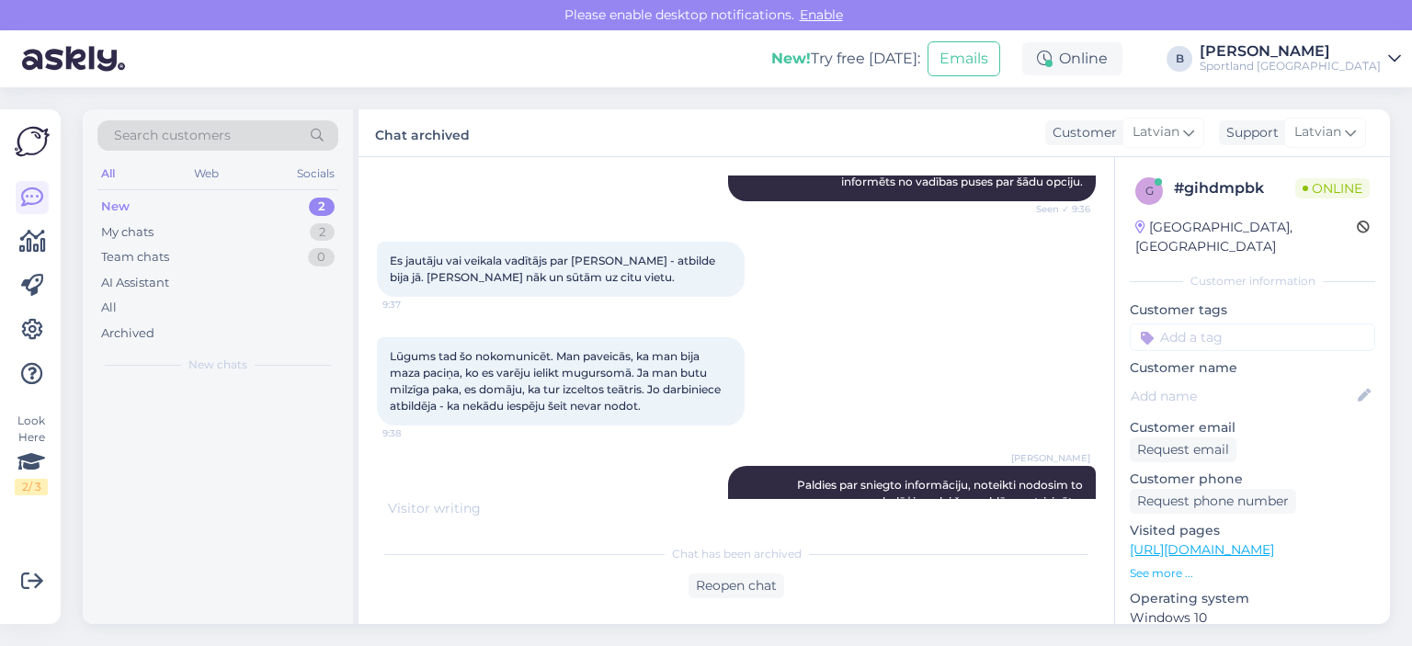
scroll to position [1175, 0]
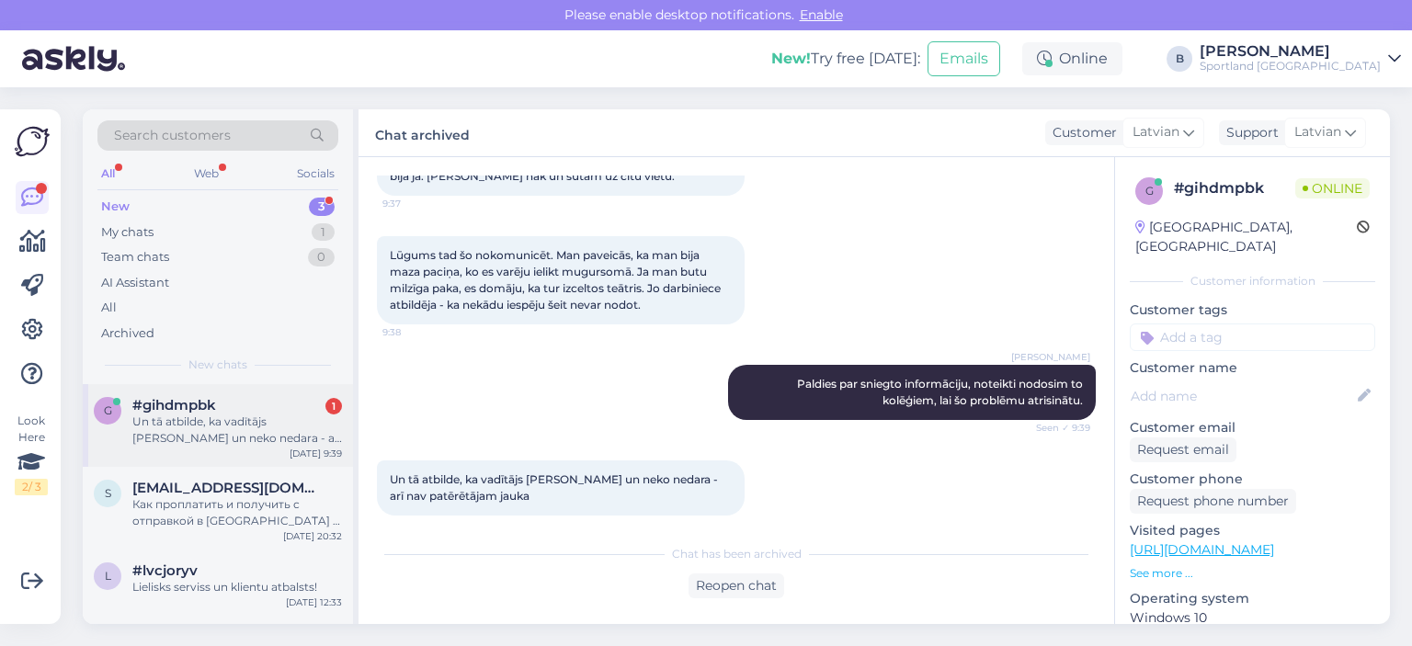
click at [212, 439] on div "Un tā atbilde, ka vadītājs [PERSON_NAME] un neko nedara - arī nav patērētājam j…" at bounding box center [237, 430] width 210 height 33
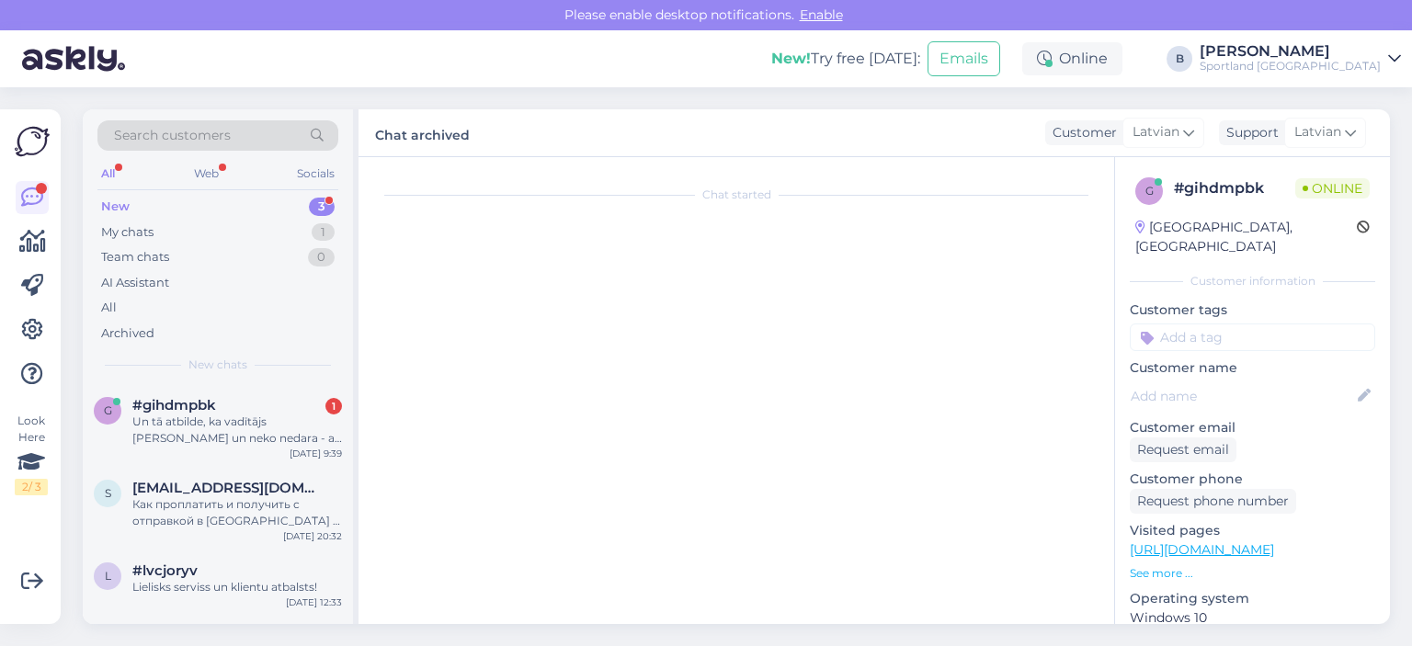
scroll to position [1237, 0]
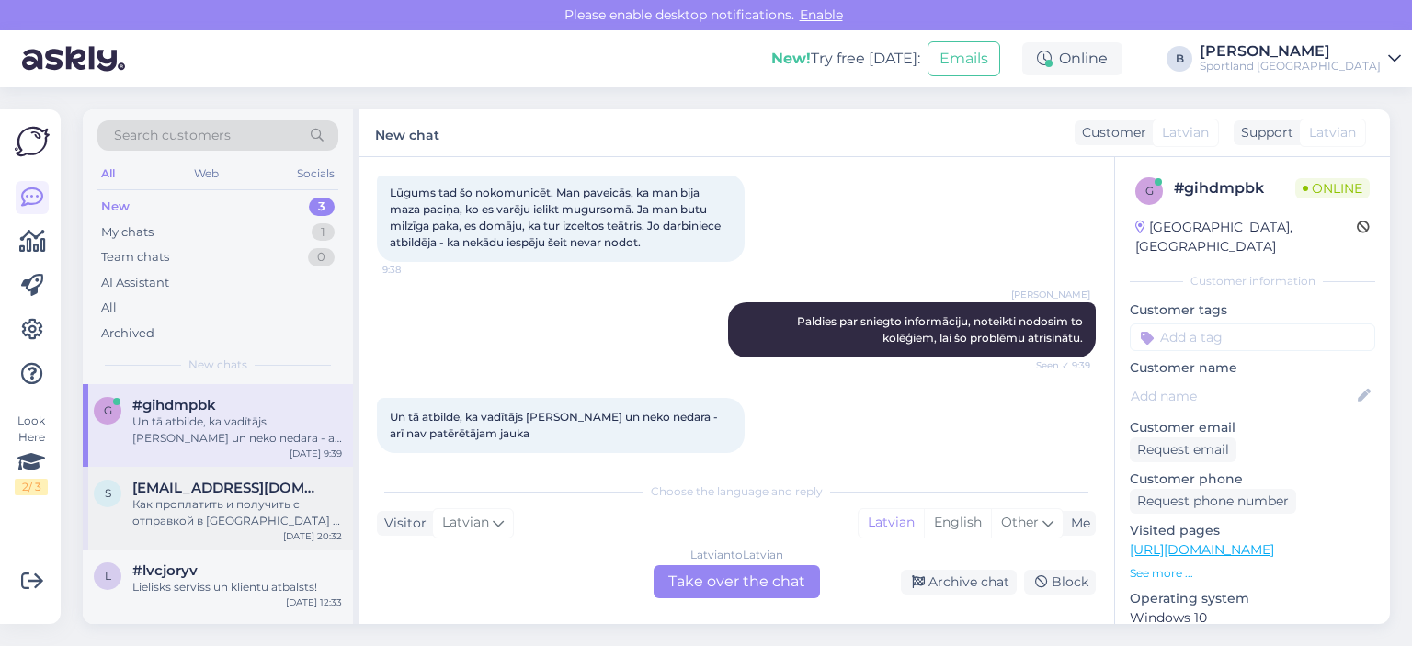
click at [181, 528] on div "s [EMAIL_ADDRESS][DOMAIN_NAME] Как проплатить и получить с отправкой в [GEOGRAP…" at bounding box center [218, 508] width 270 height 83
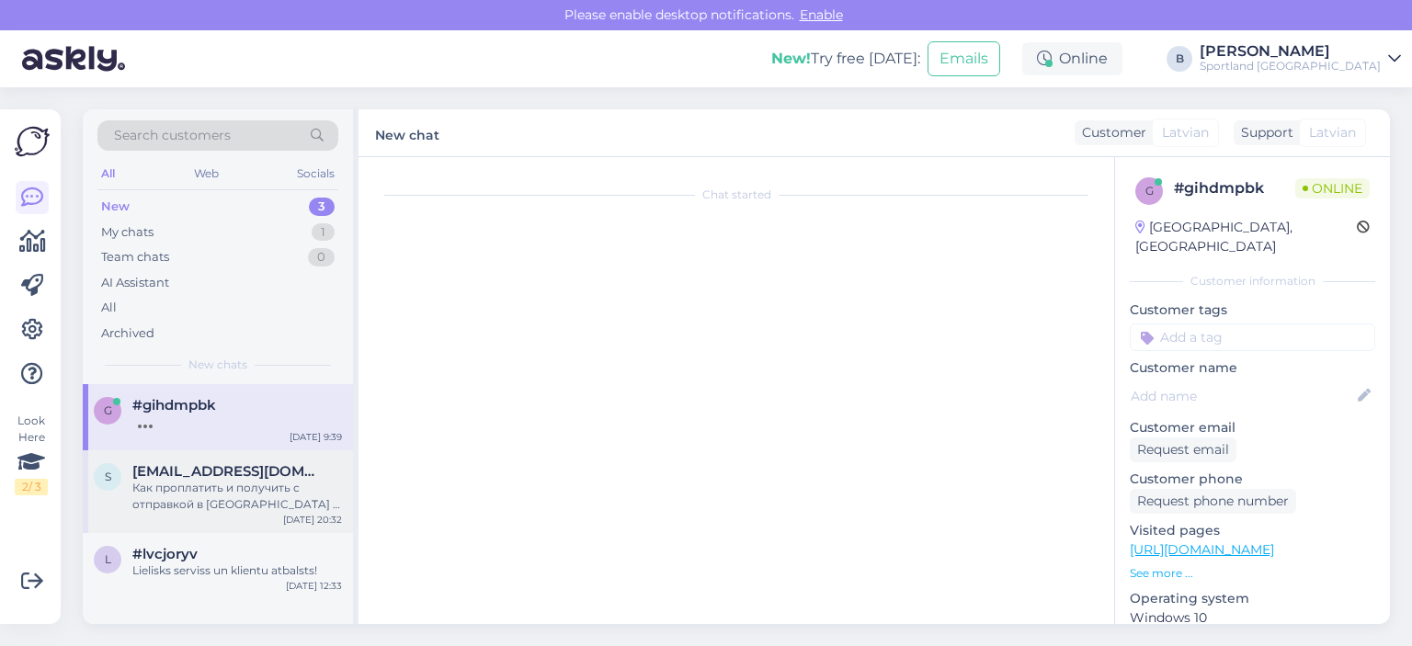
scroll to position [50, 0]
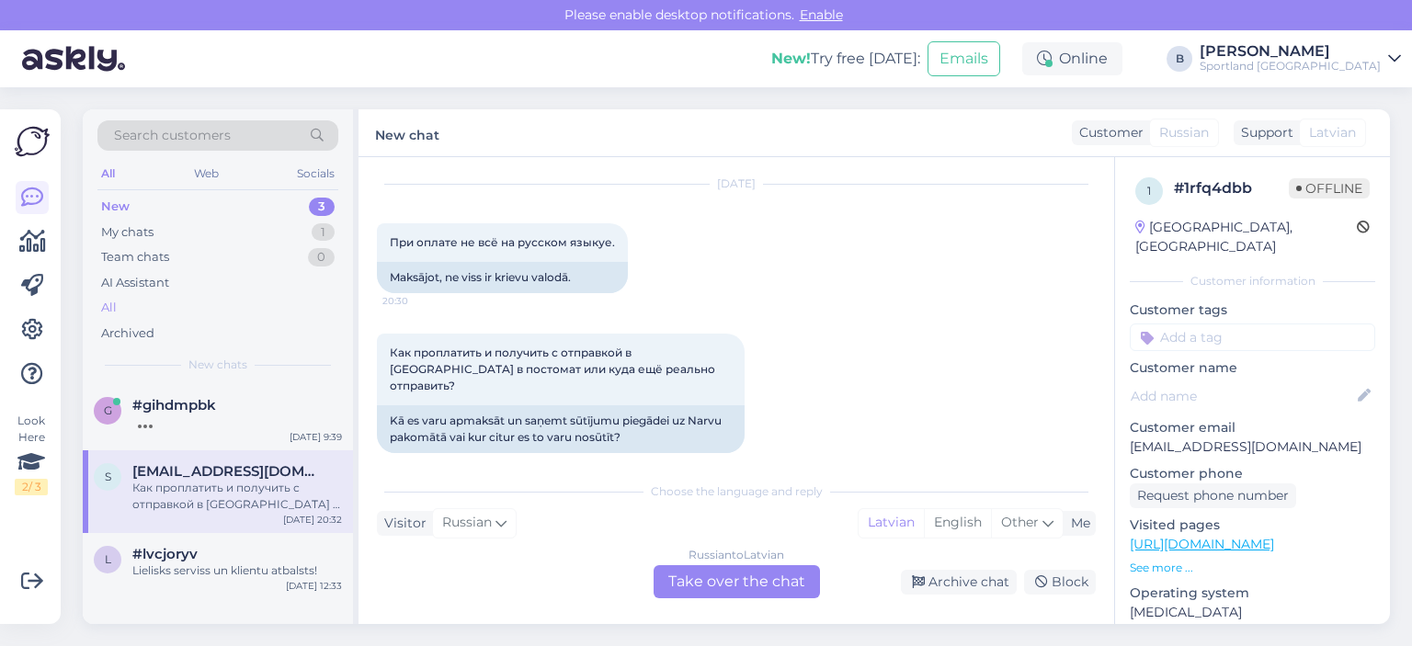
click at [131, 295] on div "All" at bounding box center [217, 308] width 241 height 26
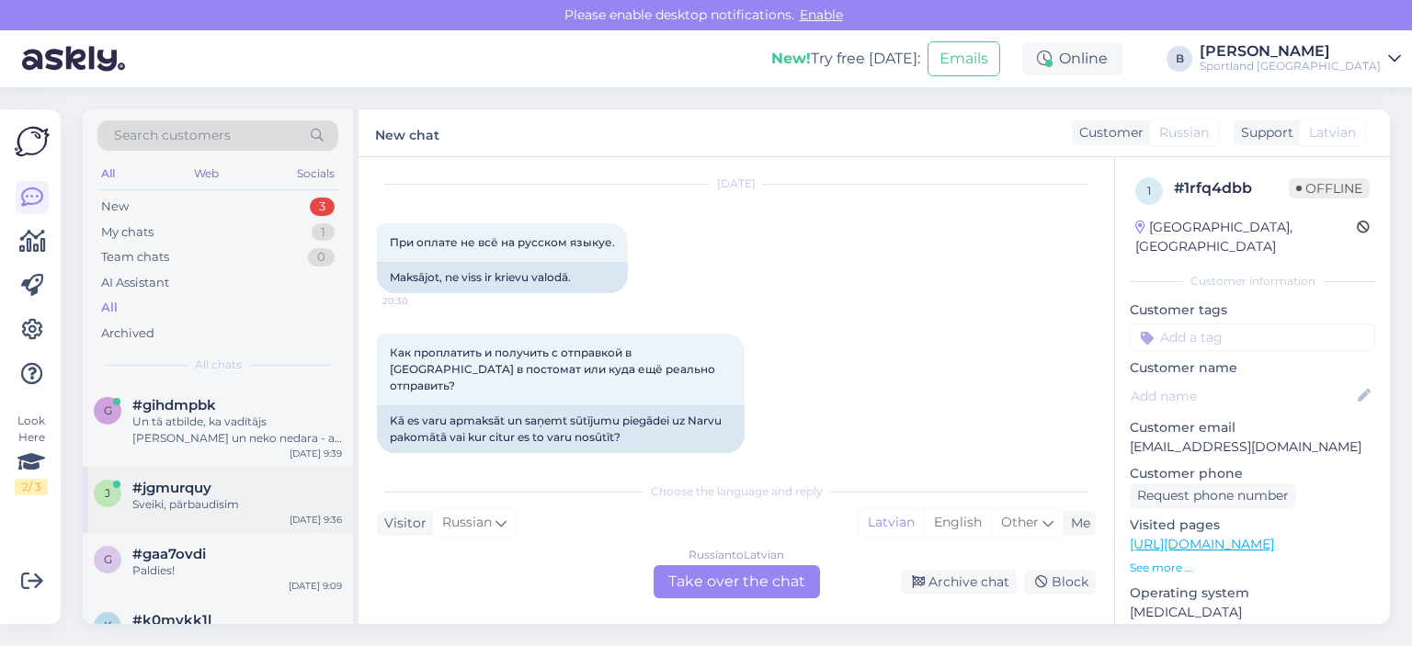
click at [217, 501] on div "Sveiki, pārbaudīsim" at bounding box center [237, 504] width 210 height 17
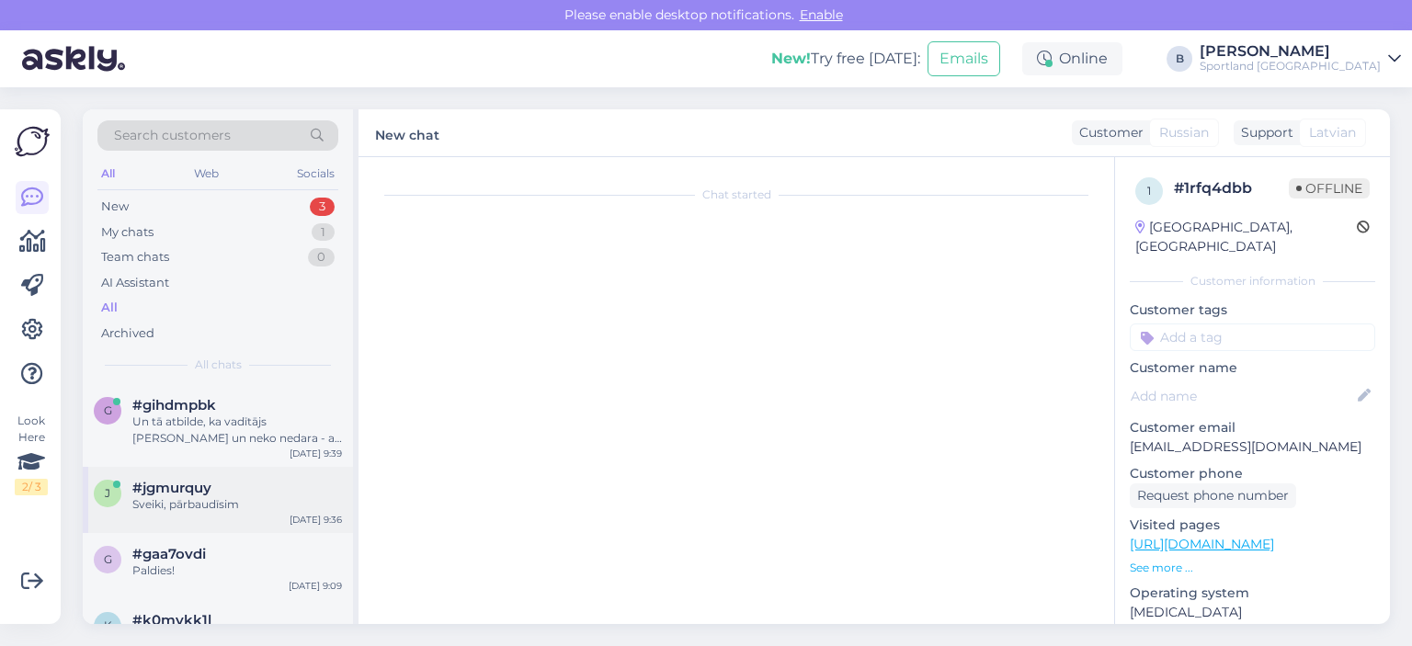
scroll to position [13, 0]
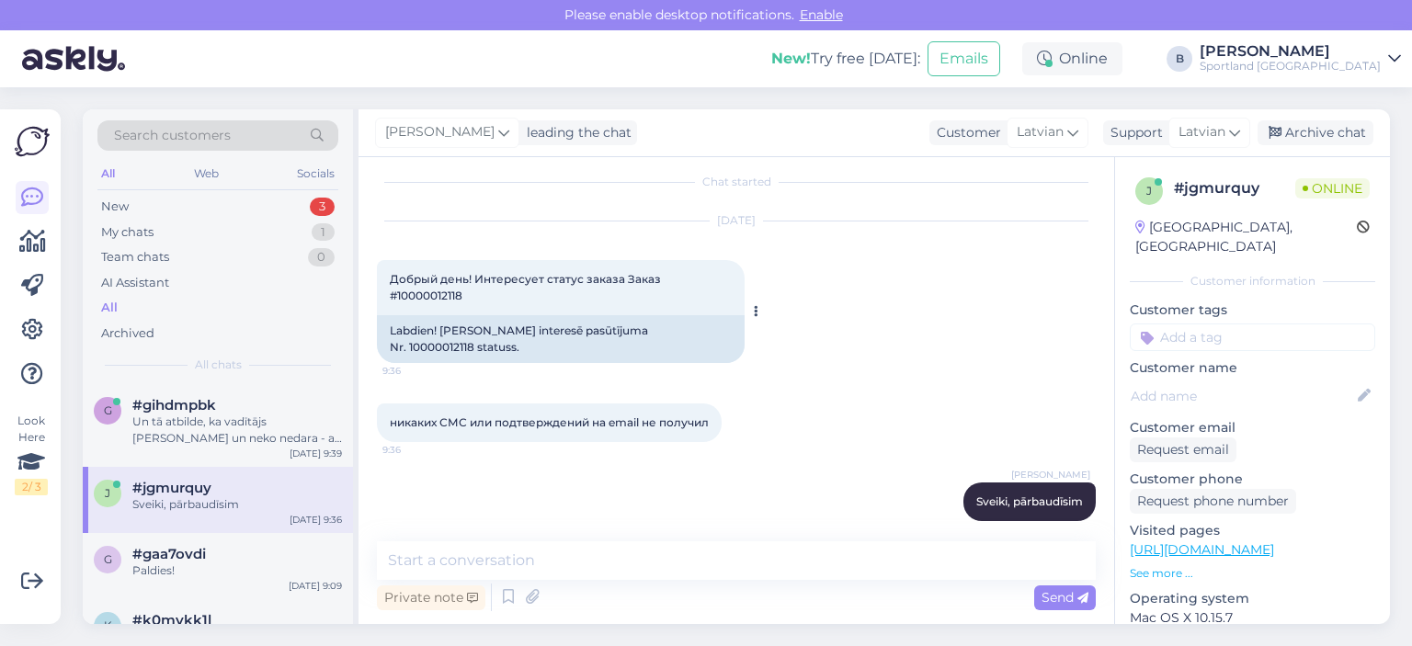
click at [647, 329] on div "Labdien! [PERSON_NAME] interesē pasūtījuma Nr. 10000012118 statuss." at bounding box center [561, 339] width 368 height 48
copy div "10000012118"
click at [225, 418] on div "[DEMOGRAPHIC_DATA] darbiniekam tā nevajadzētu atbildēt" at bounding box center [237, 430] width 210 height 33
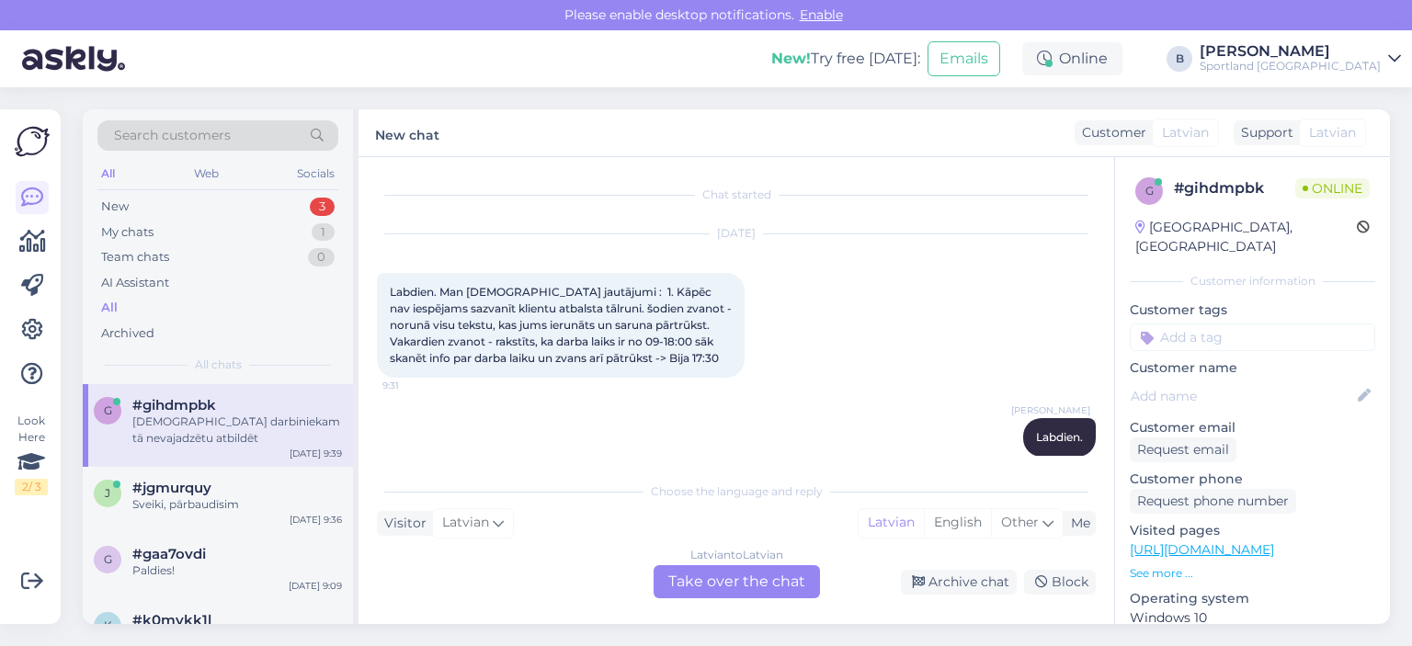
scroll to position [1316, 0]
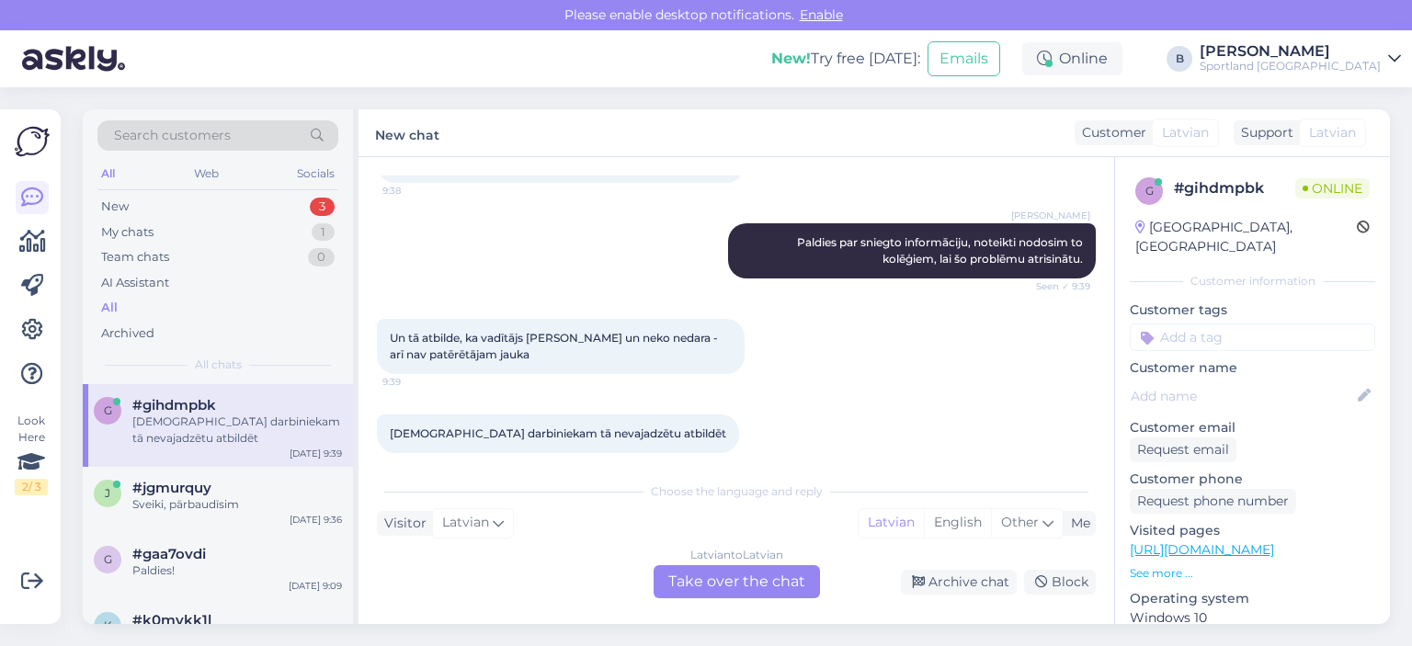
click at [732, 590] on div "Latvian to Latvian Take over the chat" at bounding box center [736, 581] width 166 height 33
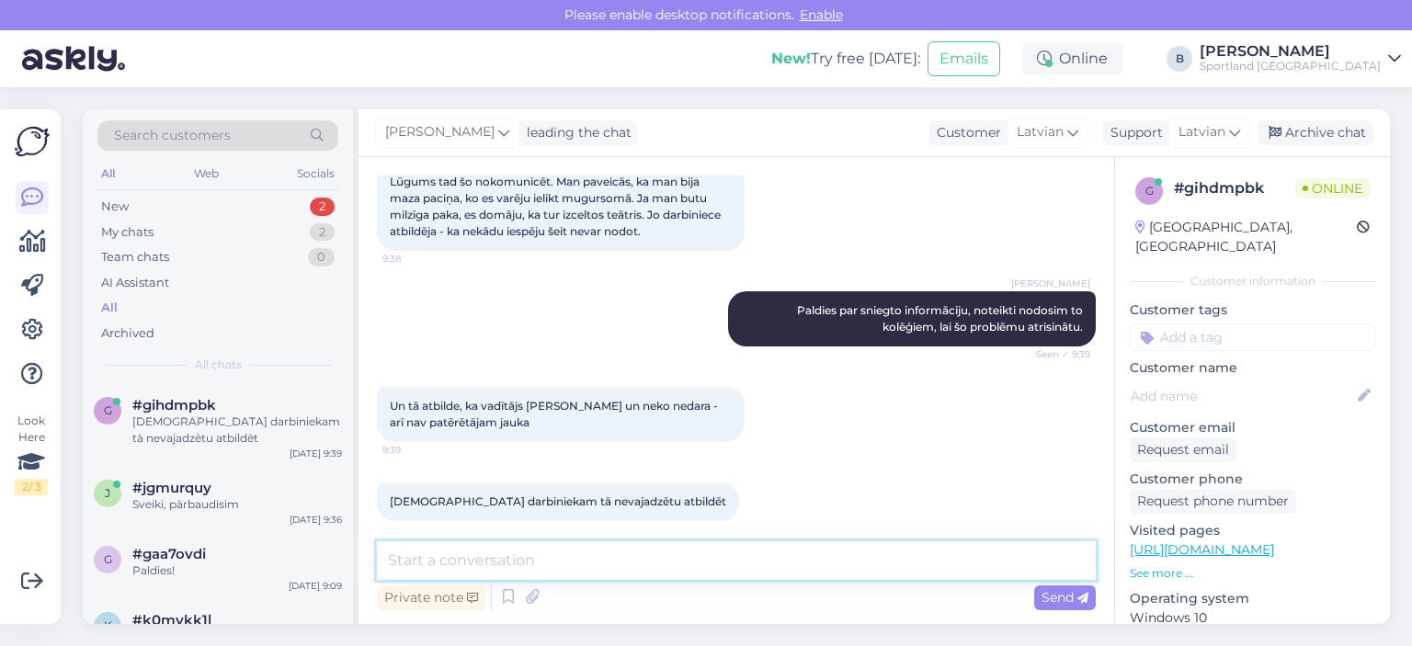
click at [768, 554] on textarea at bounding box center [736, 560] width 719 height 39
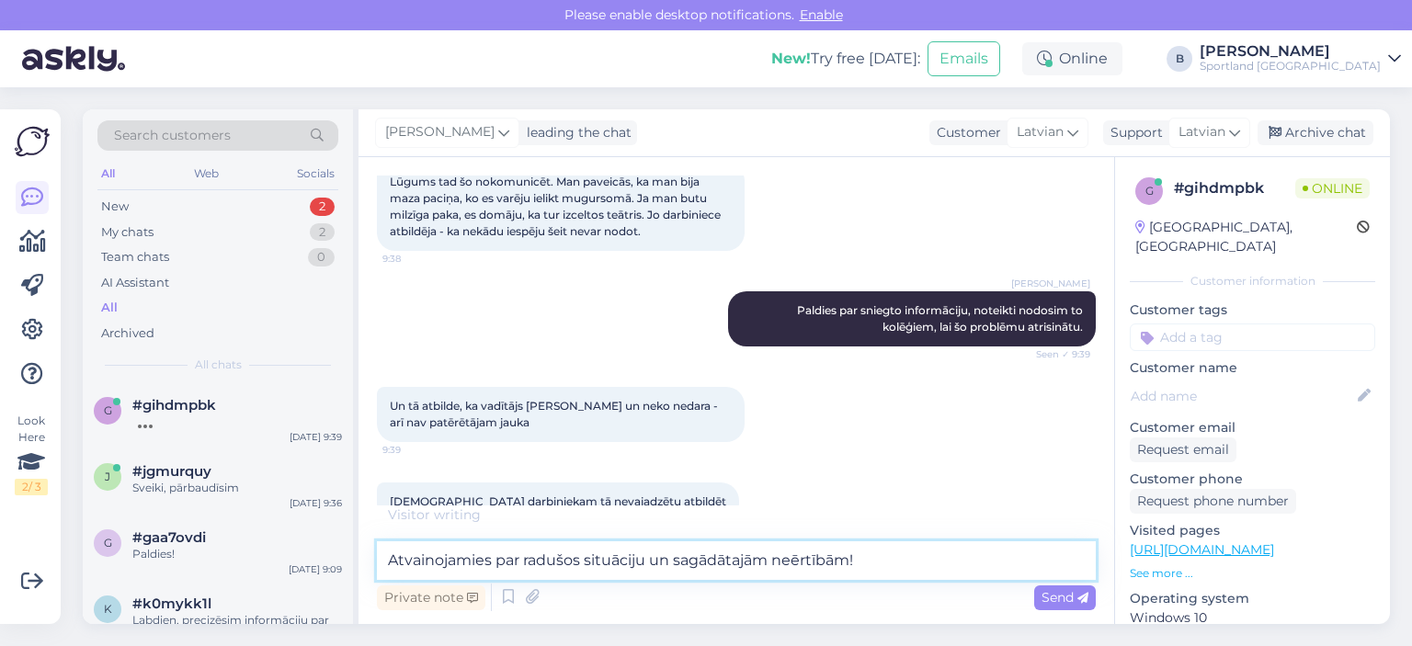
scroll to position [1267, 0]
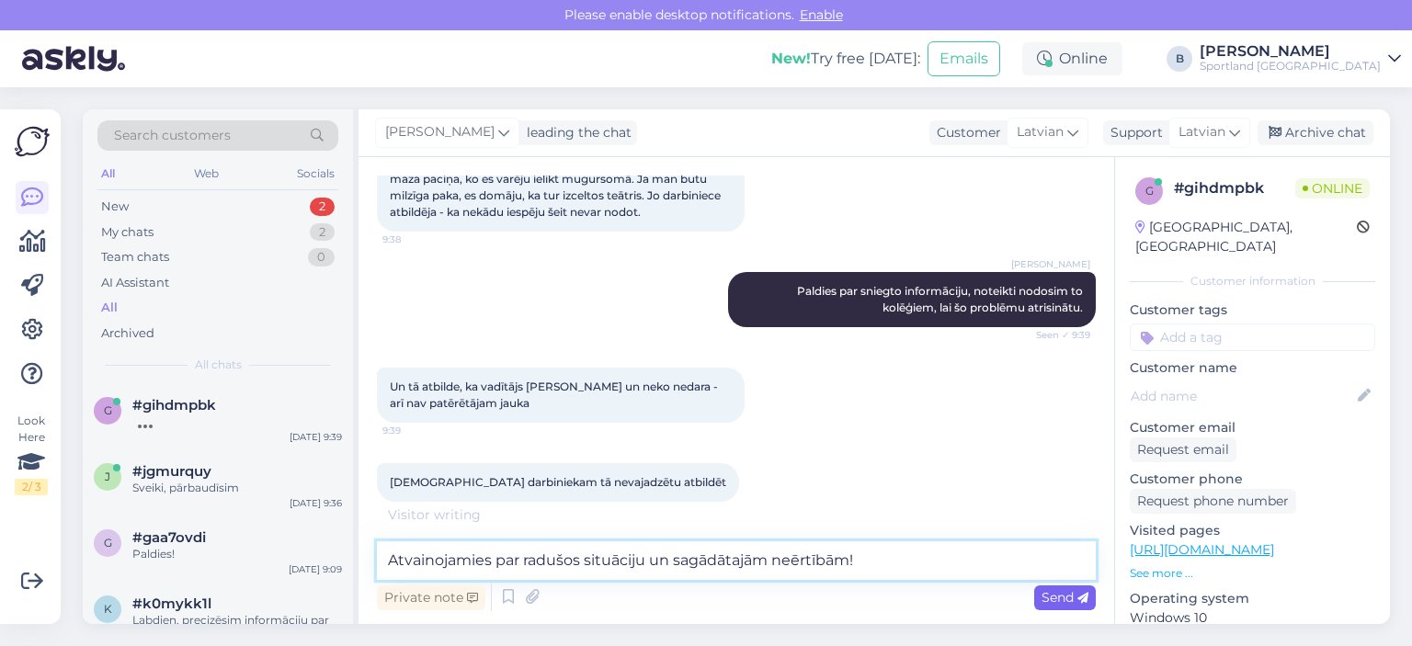
type textarea "Atvainojamies par radušos situāciju un sagādātajām neērtībām!"
click at [1041, 591] on span "Send" at bounding box center [1064, 597] width 47 height 17
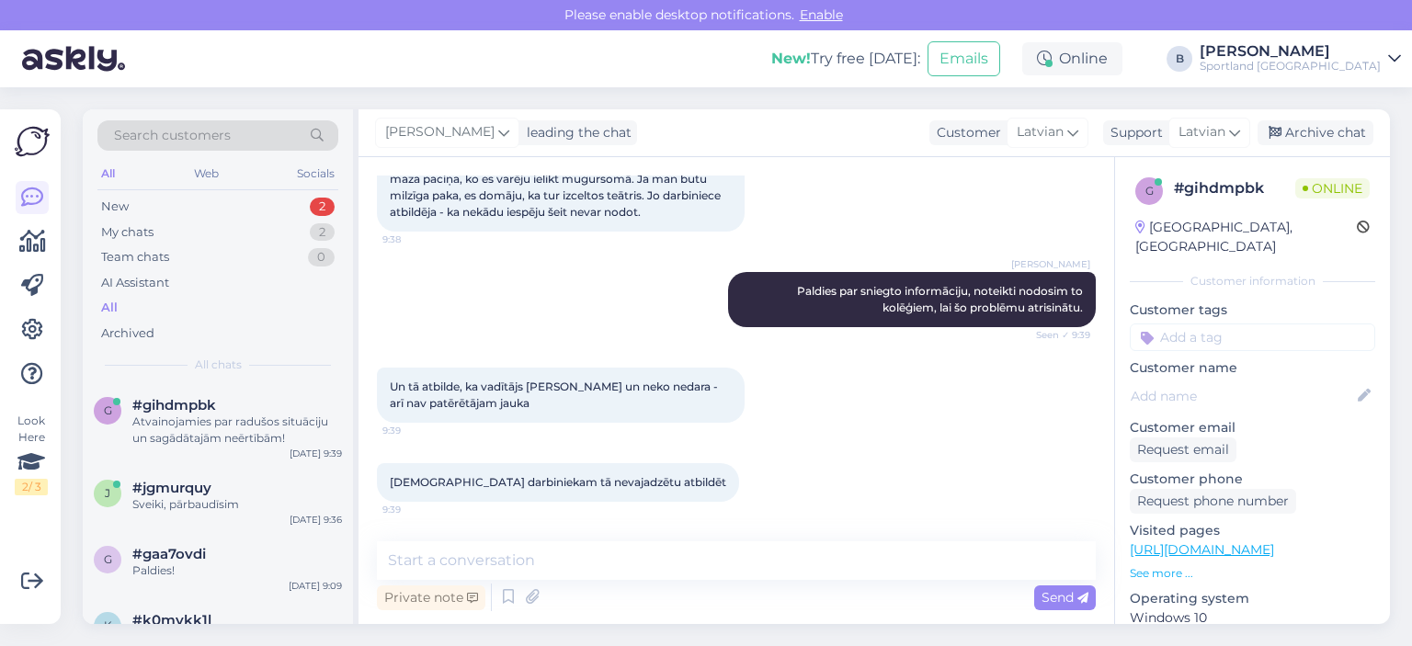
scroll to position [1344, 0]
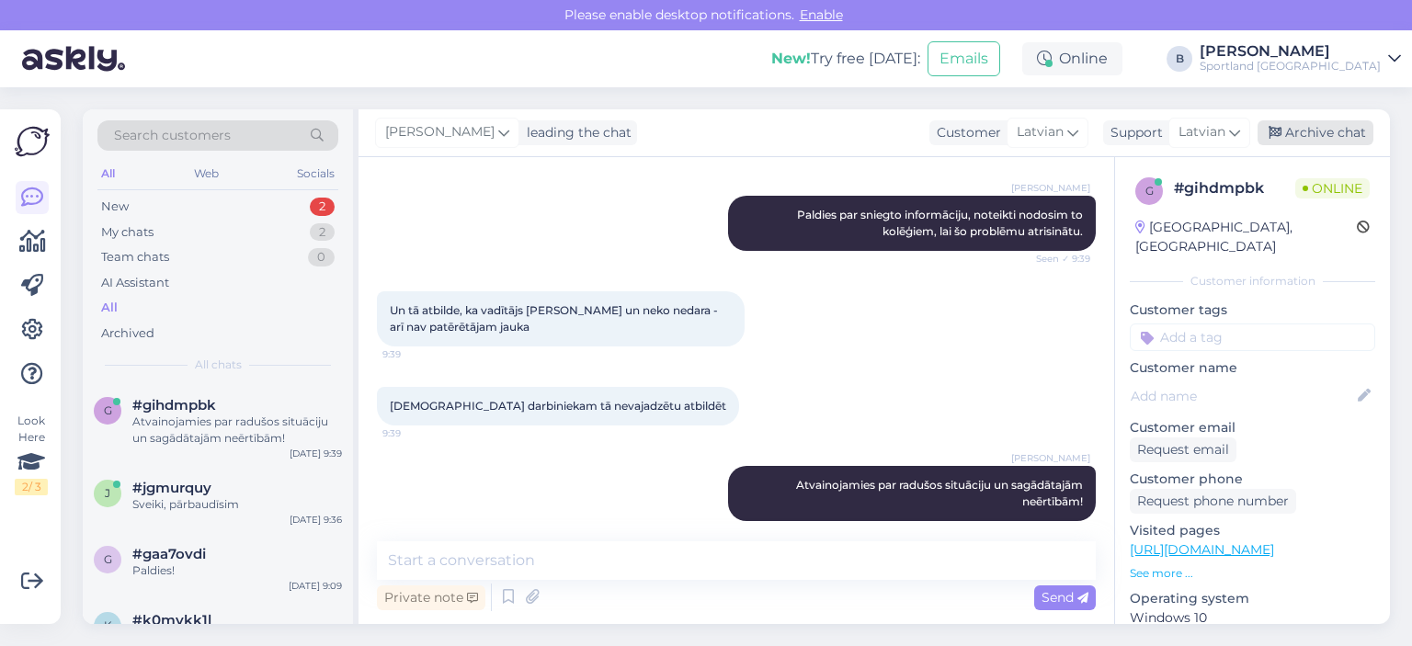
click at [1279, 137] on icon at bounding box center [1274, 133] width 13 height 13
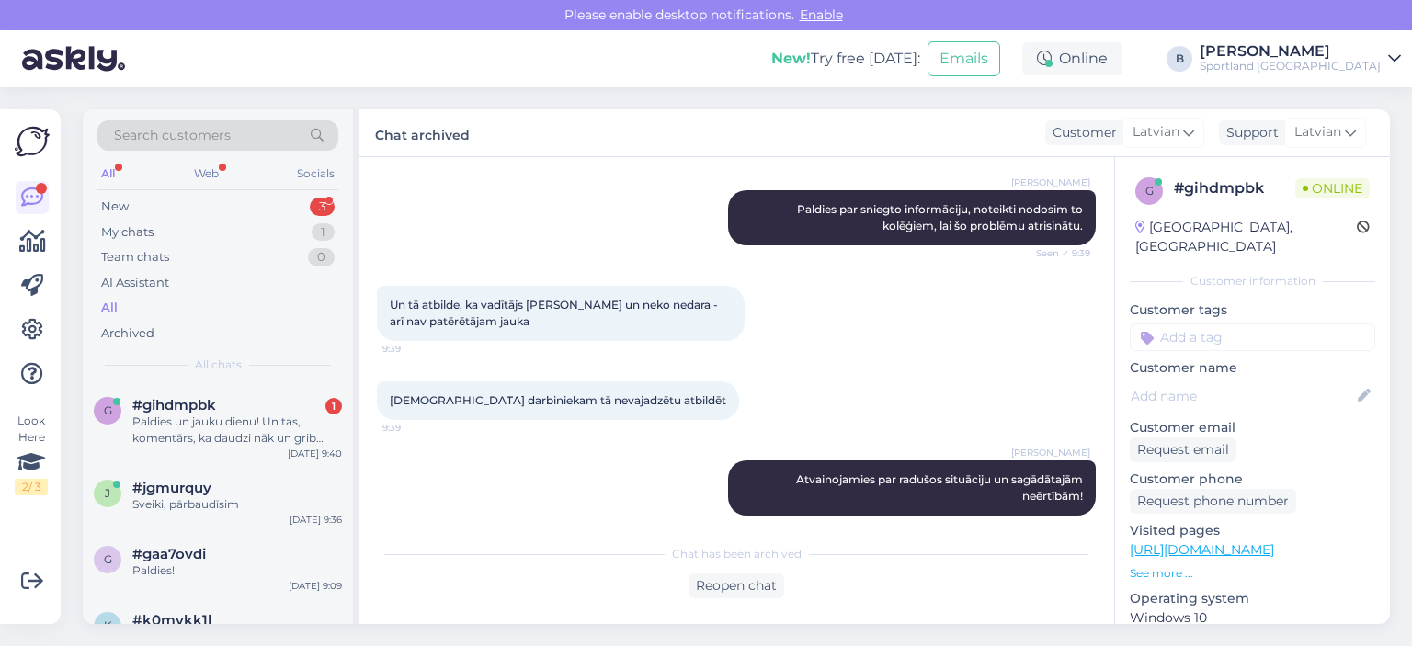
scroll to position [1445, 0]
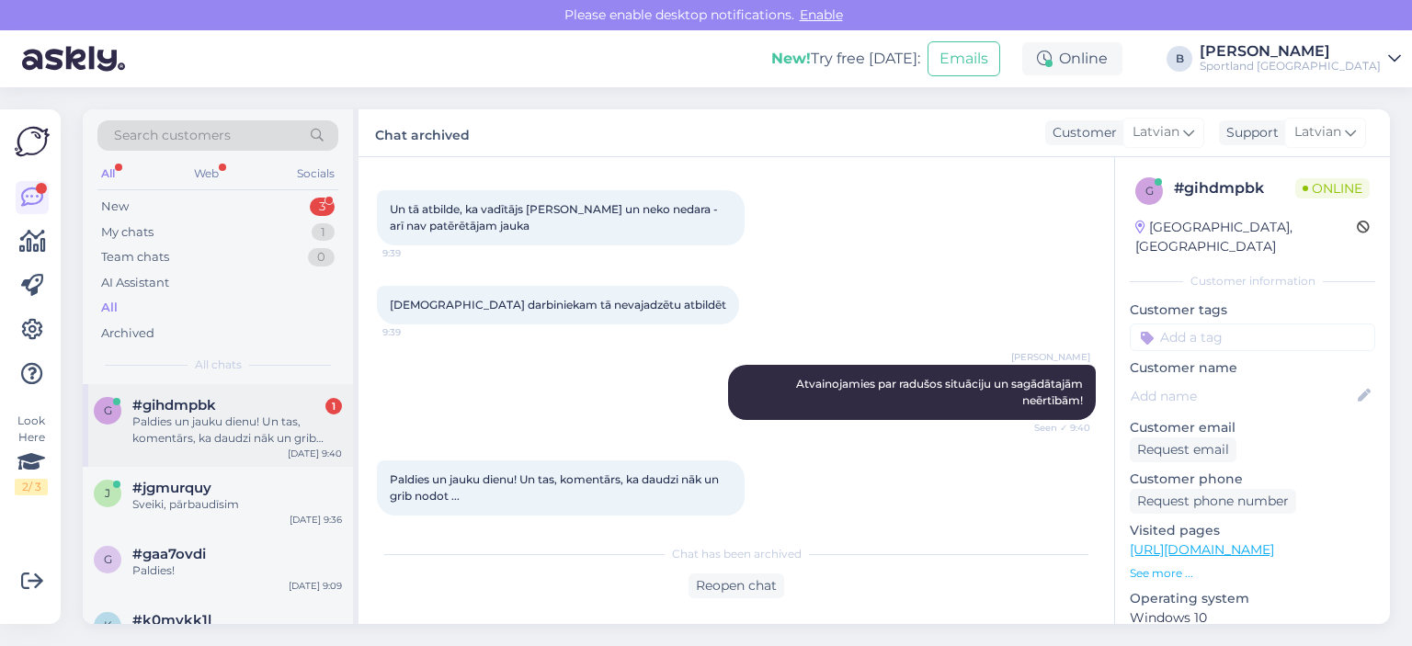
click at [309, 402] on div "#gihdmpbk 1" at bounding box center [237, 405] width 210 height 17
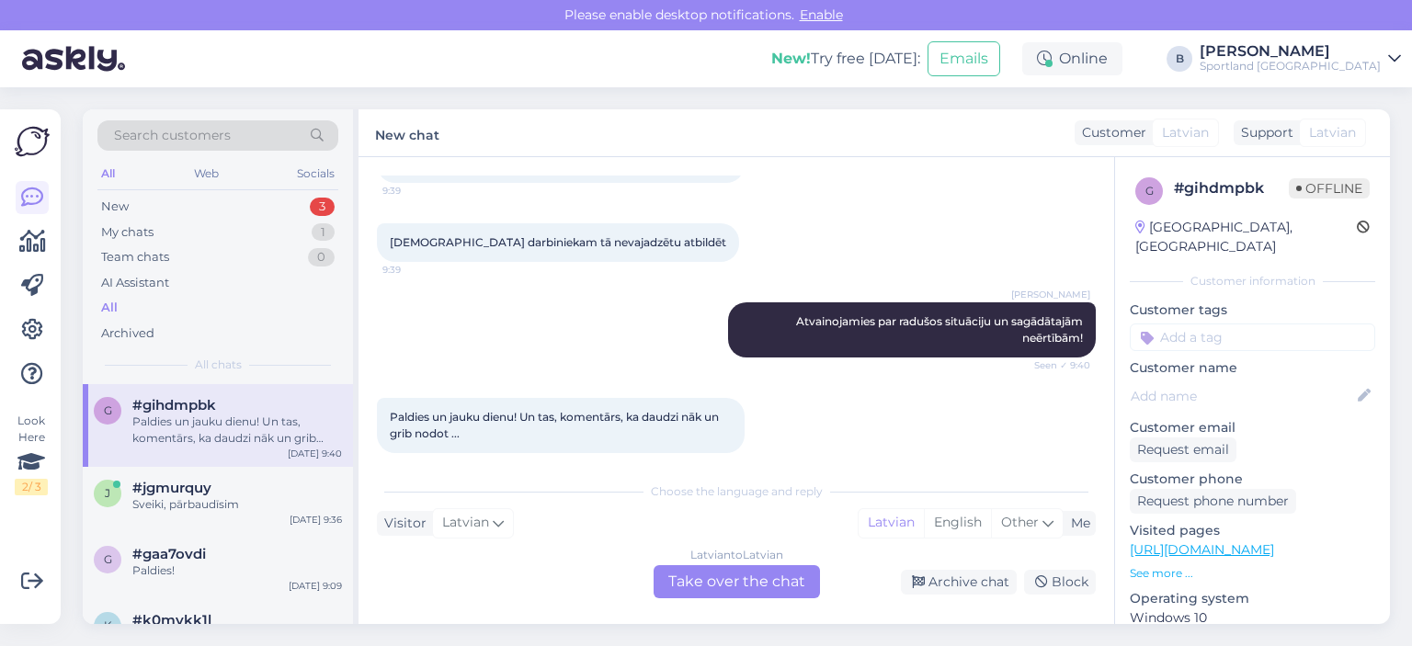
click at [789, 577] on div "Latvian to Latvian Take over the chat" at bounding box center [736, 581] width 166 height 33
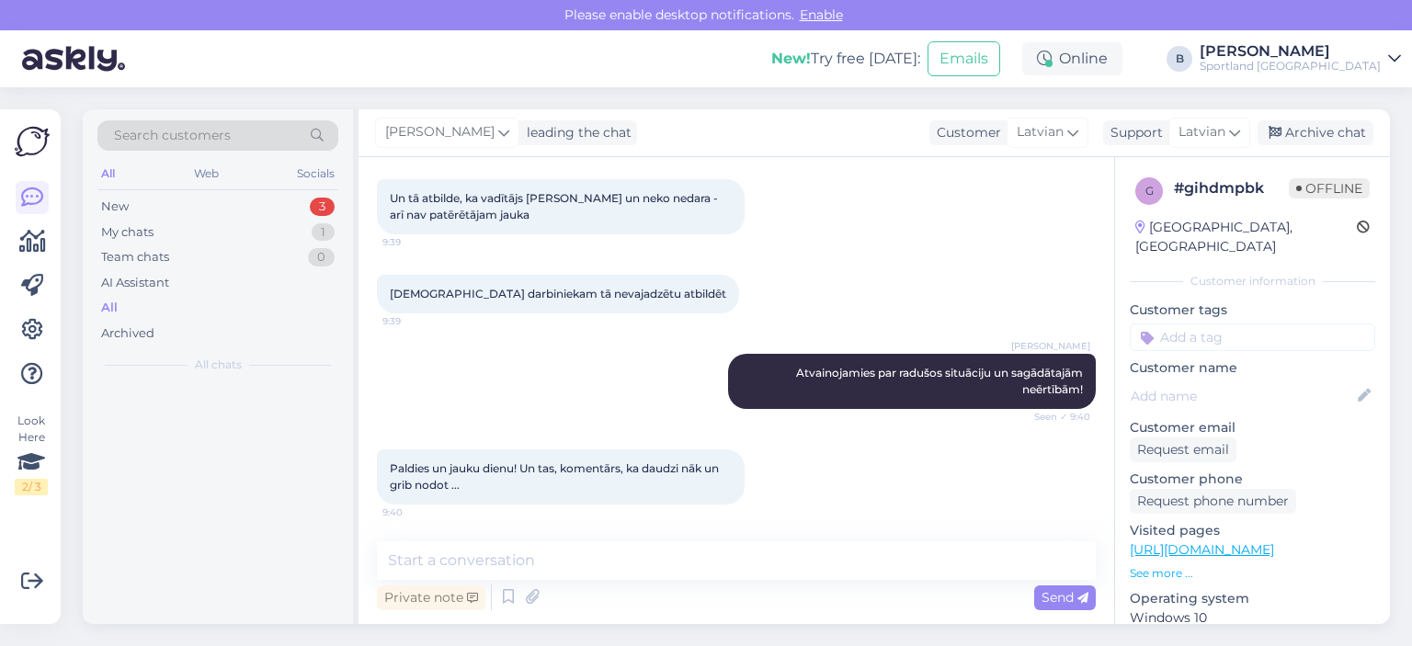
scroll to position [1439, 0]
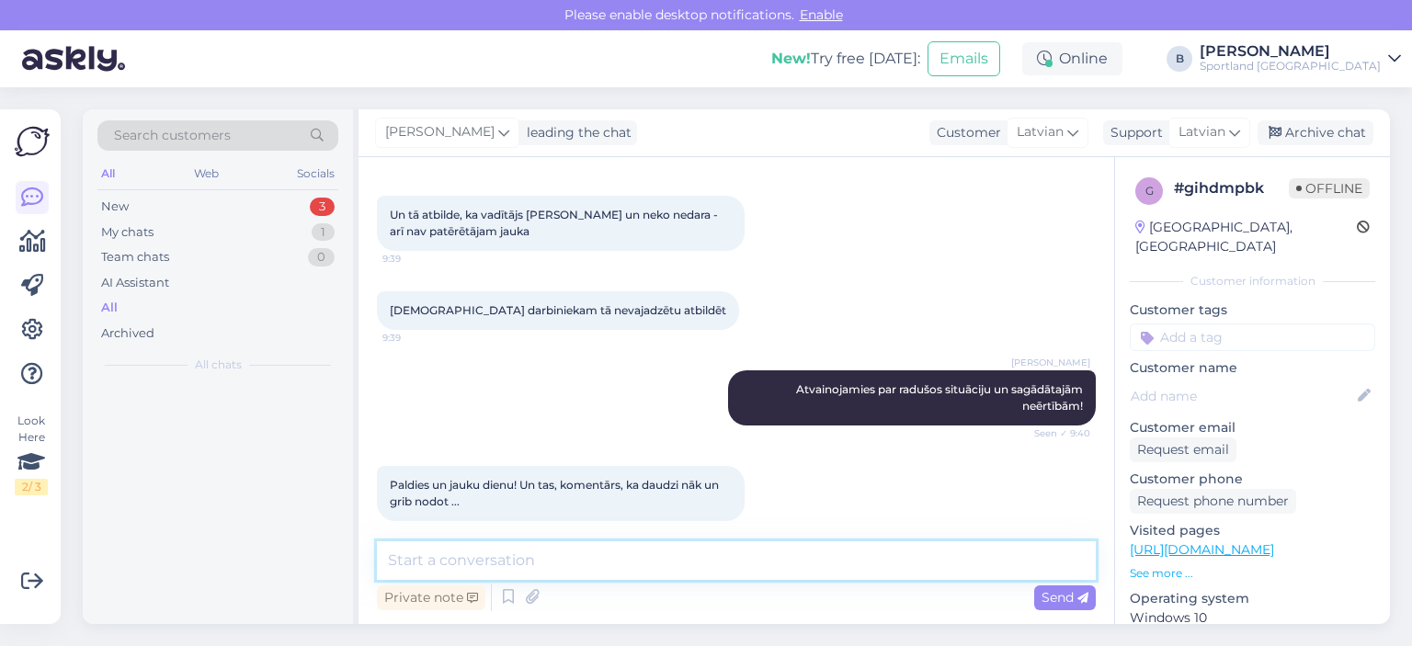
click at [764, 571] on textarea at bounding box center [736, 560] width 719 height 39
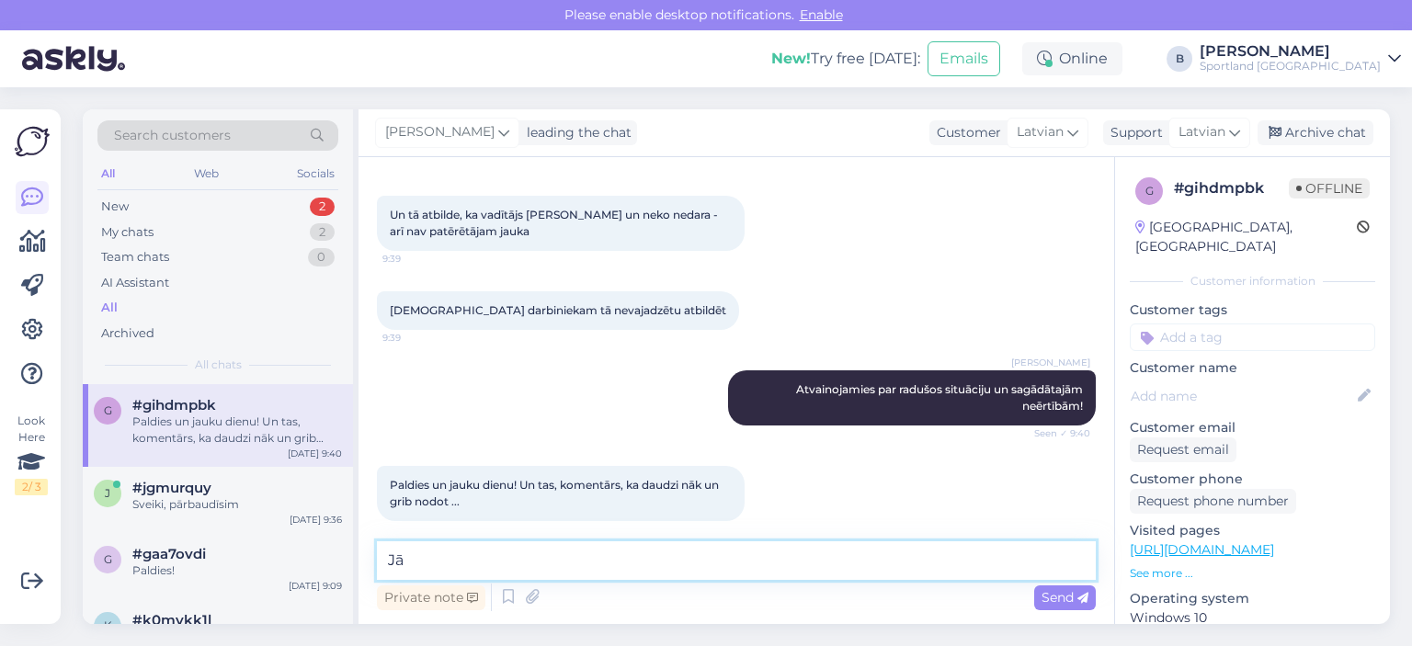
type textarea "J"
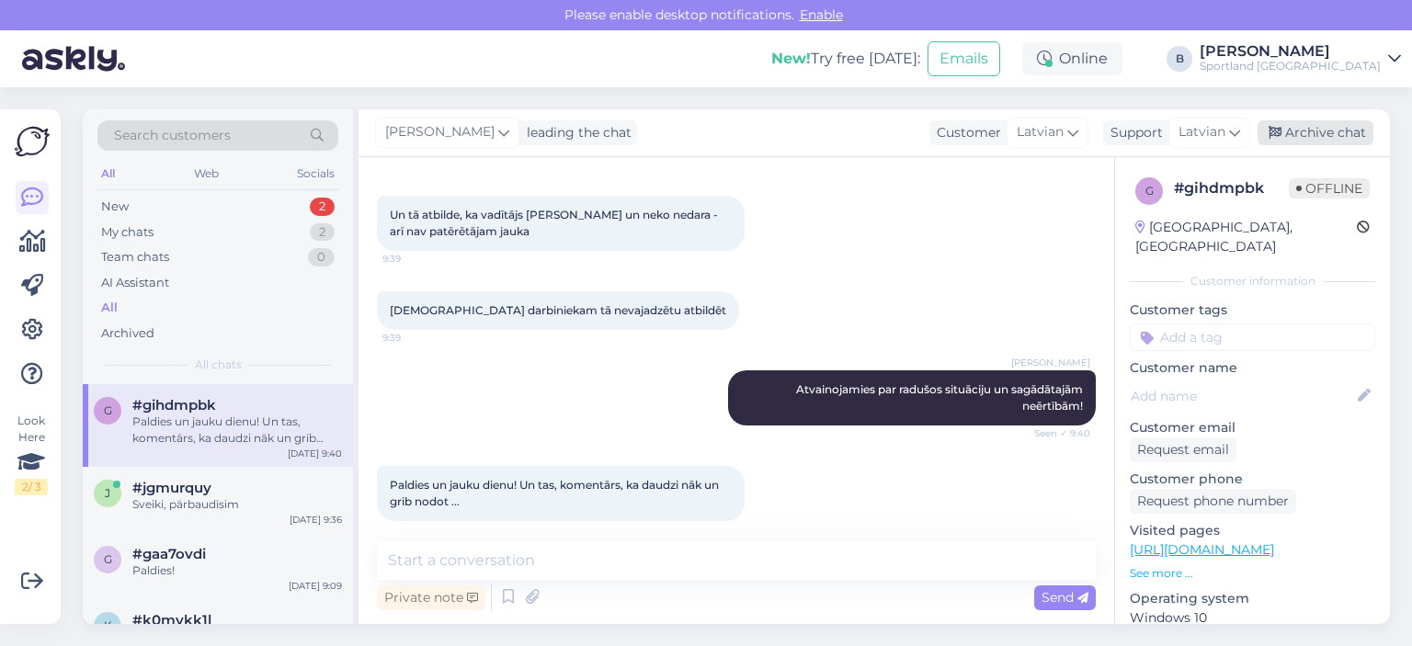
click at [1292, 131] on div "Archive chat" at bounding box center [1315, 132] width 116 height 25
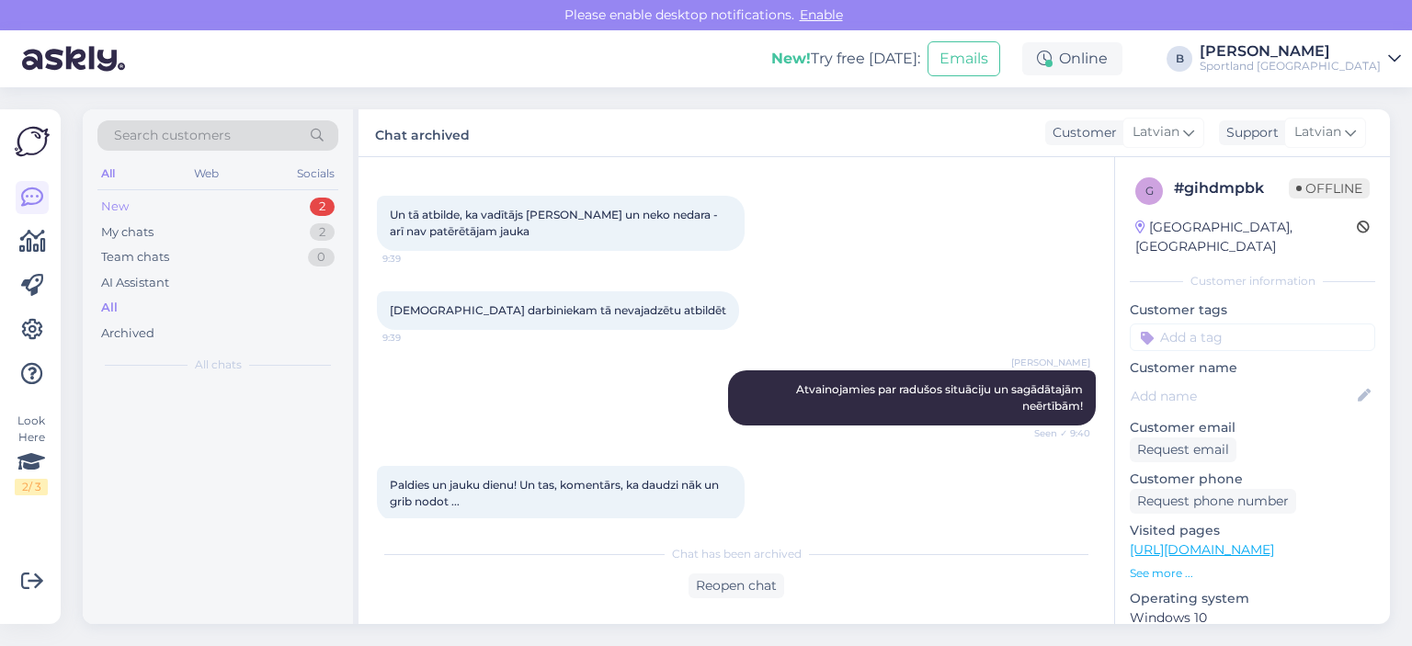
scroll to position [1445, 0]
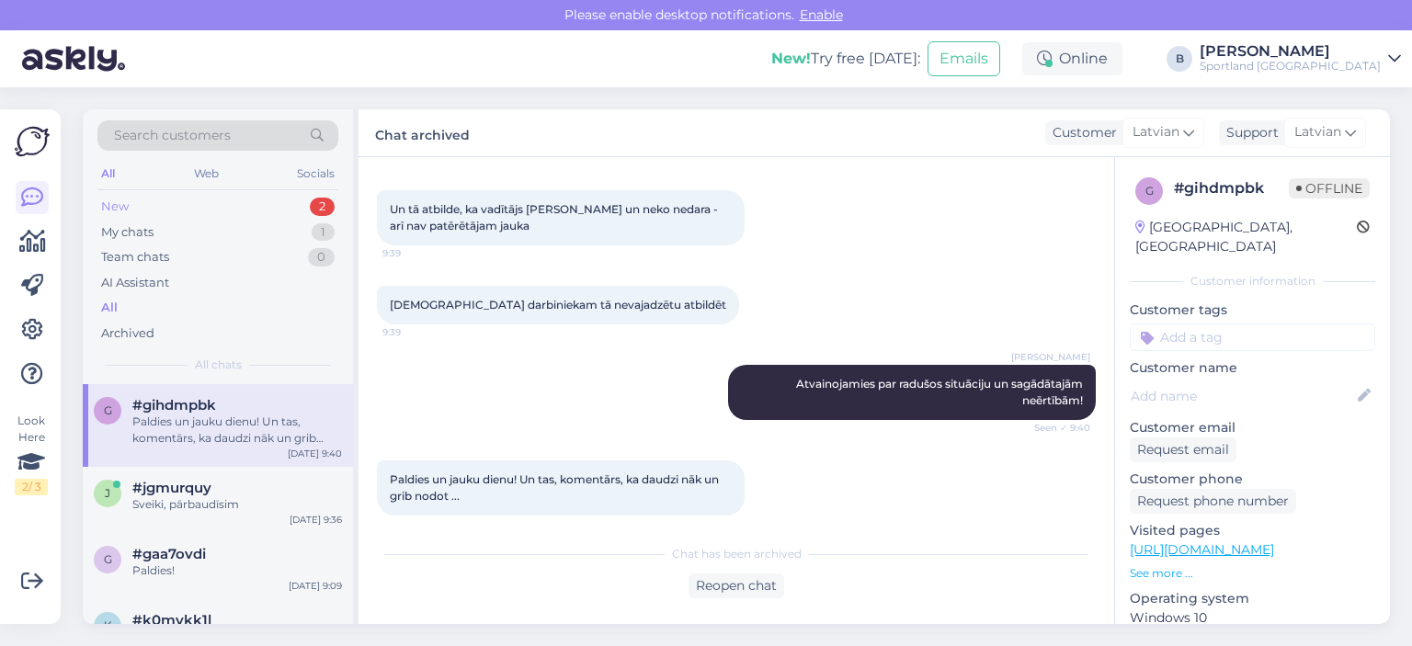
click at [213, 210] on div "New 2" at bounding box center [217, 207] width 241 height 26
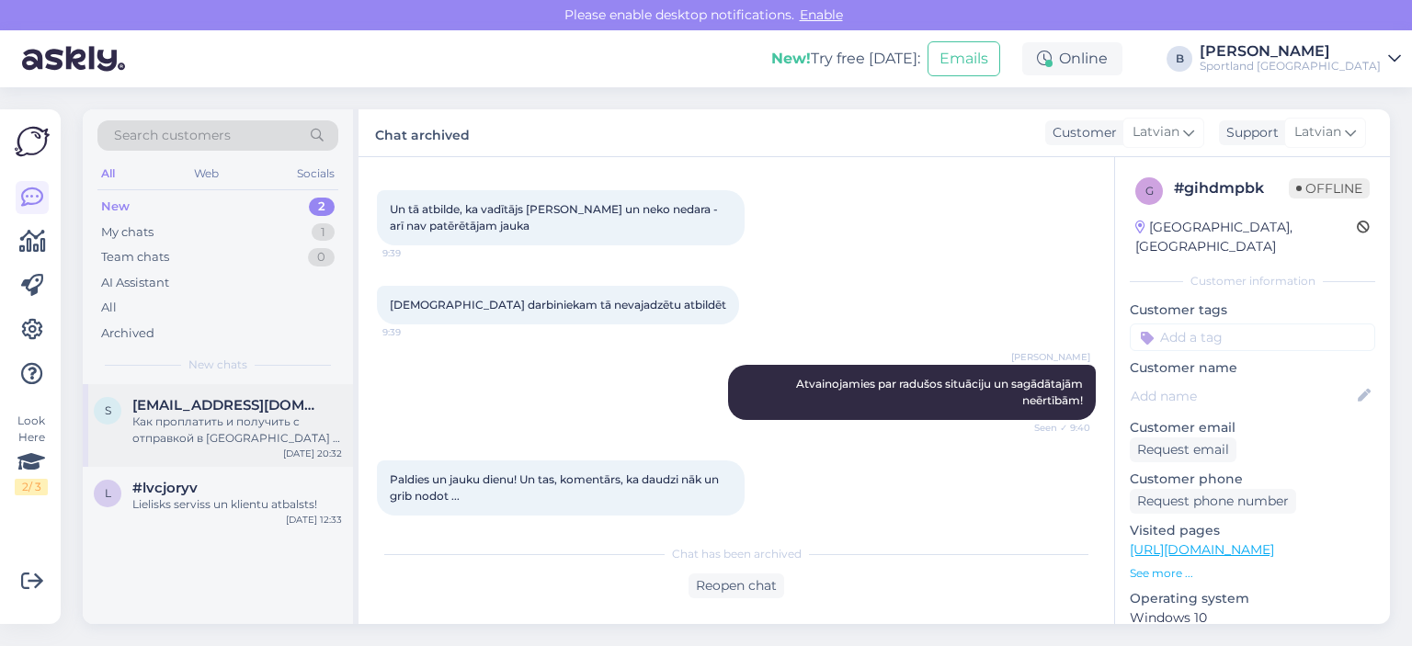
click at [194, 422] on div "Как проплатить и получить с отправкой в [GEOGRAPHIC_DATA] в постомат или куда е…" at bounding box center [237, 430] width 210 height 33
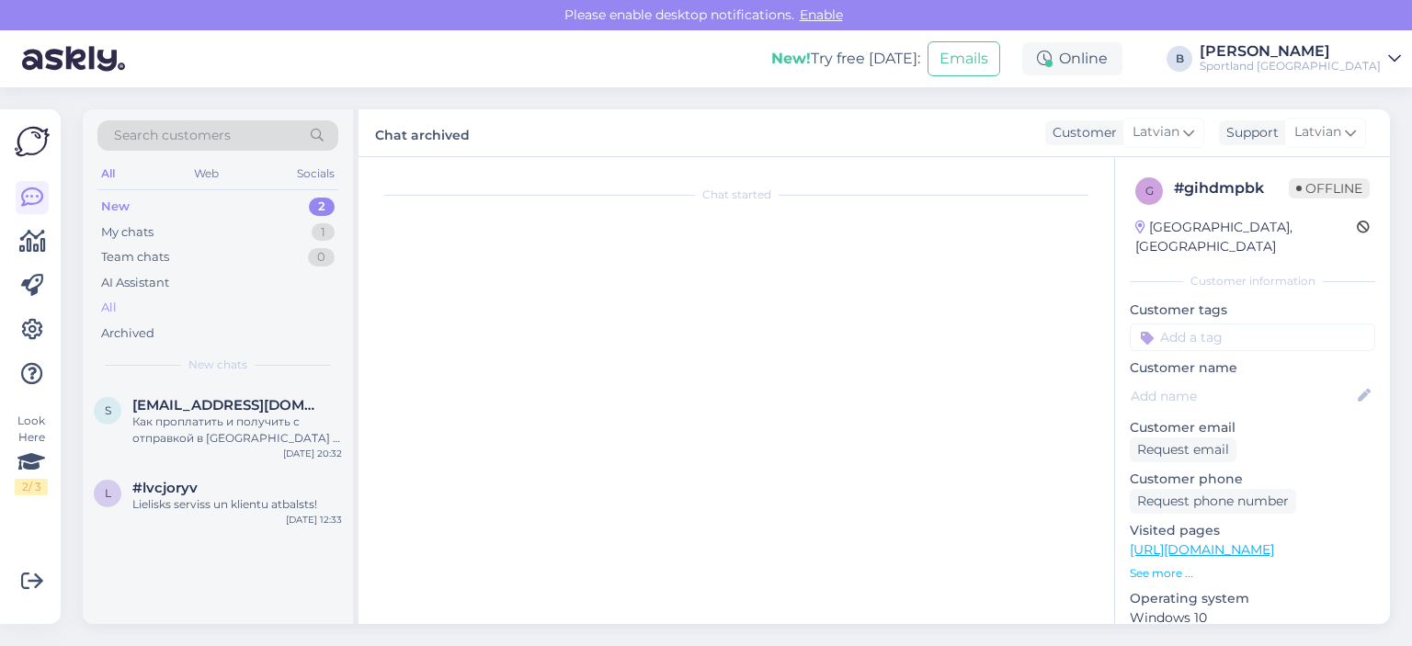
scroll to position [50, 0]
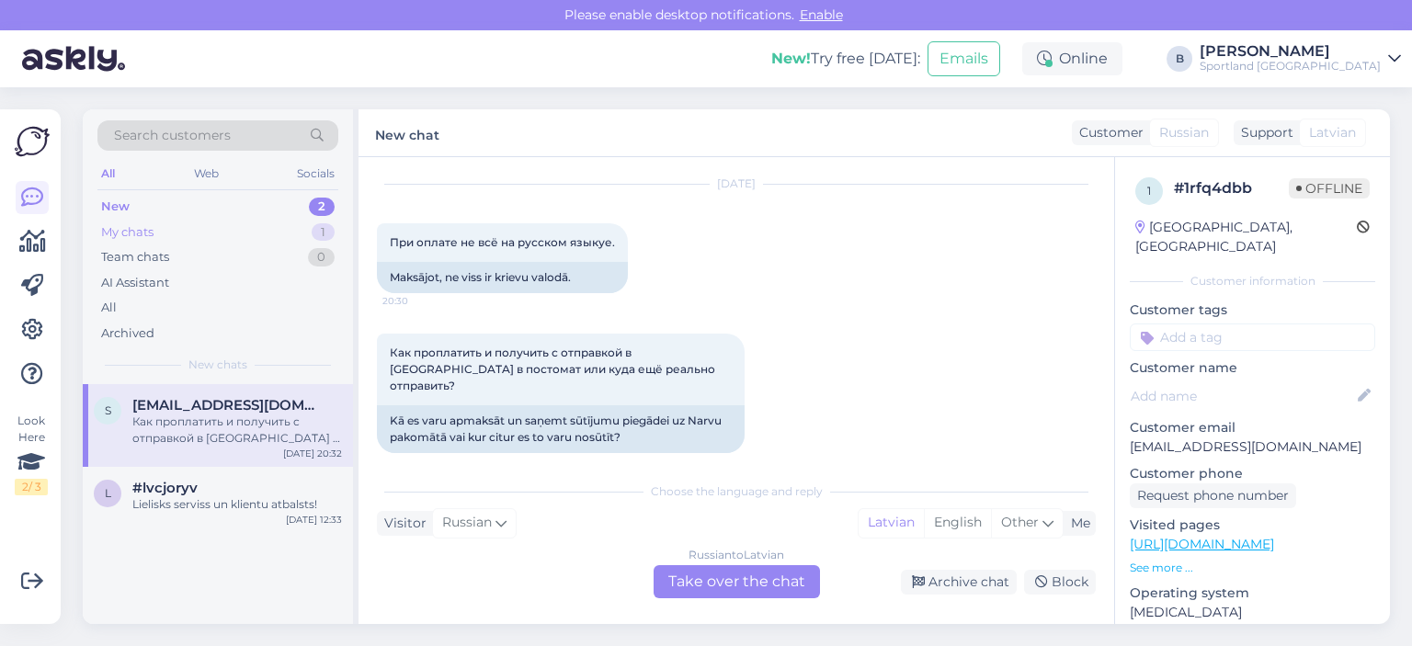
click at [125, 233] on div "My chats" at bounding box center [127, 232] width 52 height 18
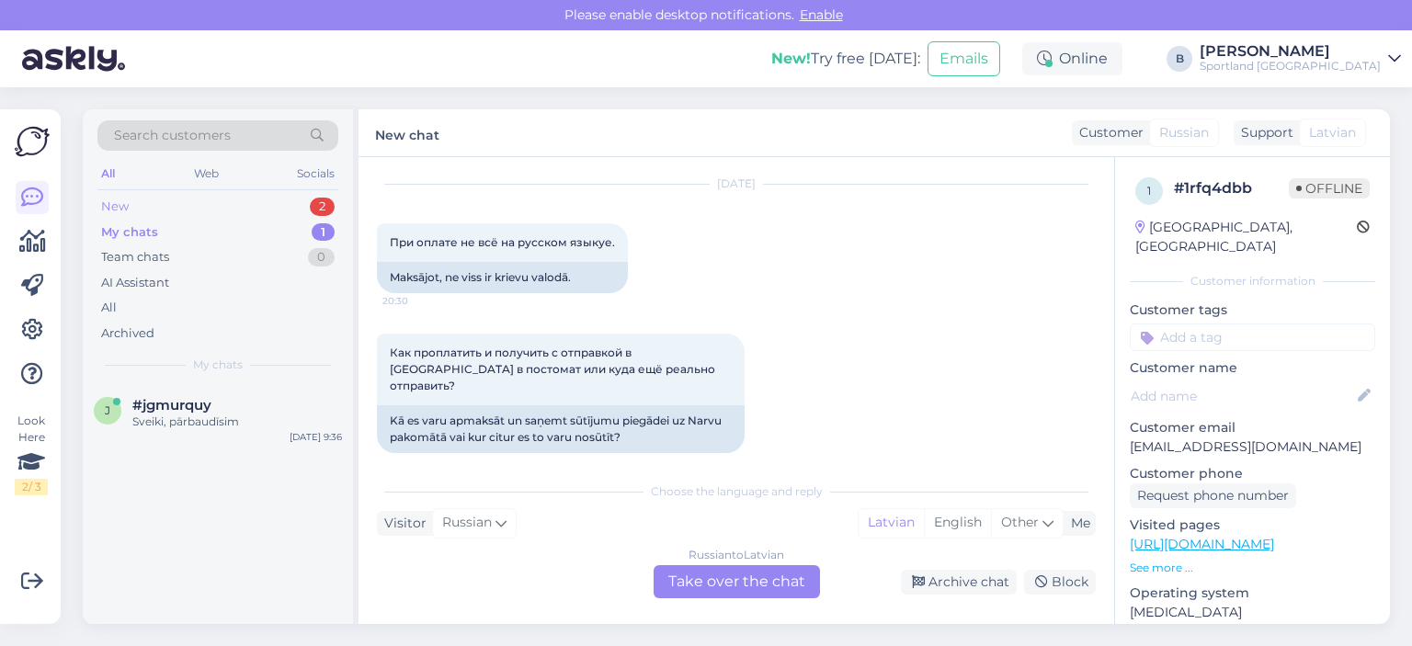
click at [137, 206] on div "New 2" at bounding box center [217, 207] width 241 height 26
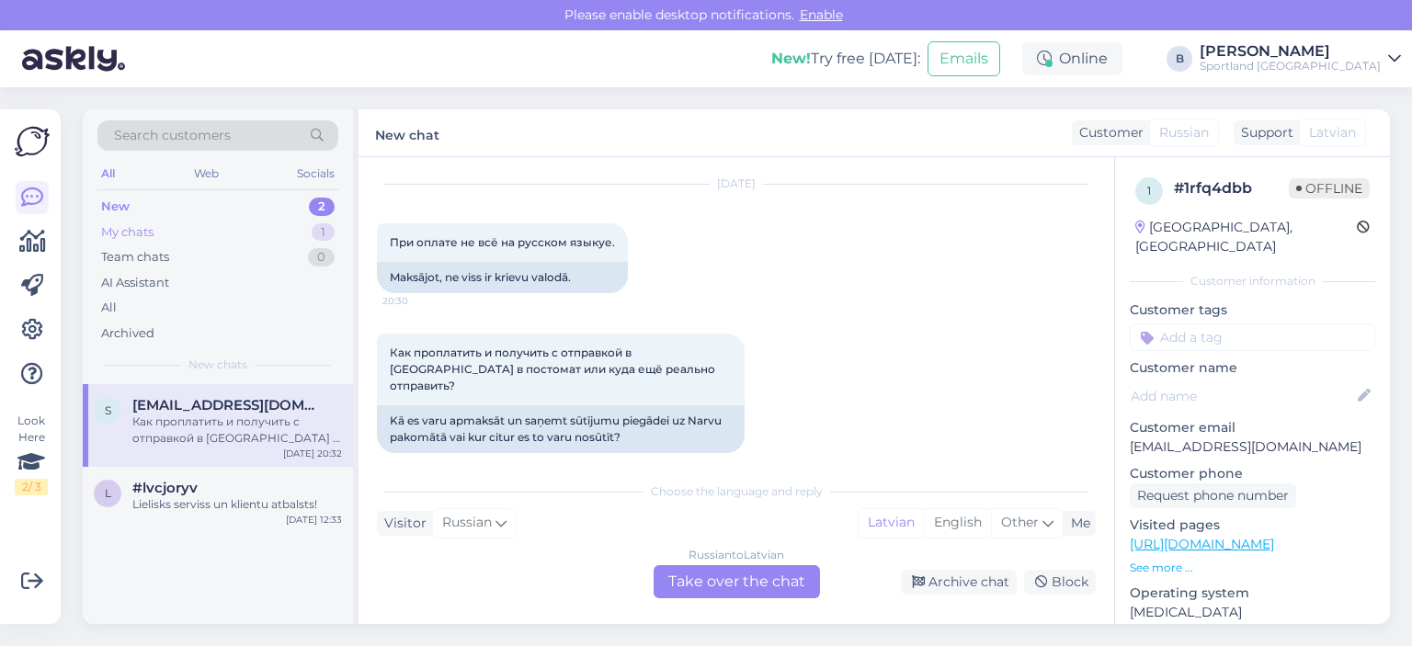
click at [129, 238] on div "My chats" at bounding box center [127, 232] width 52 height 18
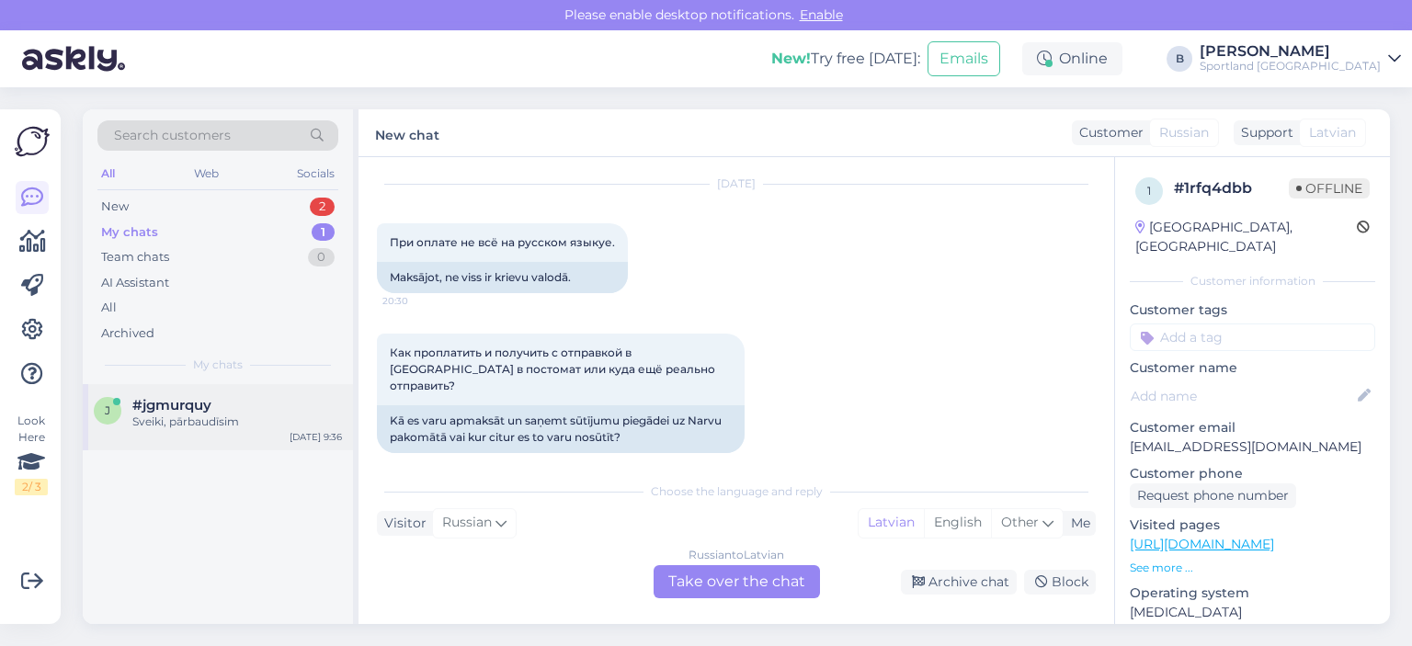
click at [196, 433] on div "j #jgmurquy Sveiki, pārbaudīsim [DATE] 9:36" at bounding box center [218, 417] width 270 height 66
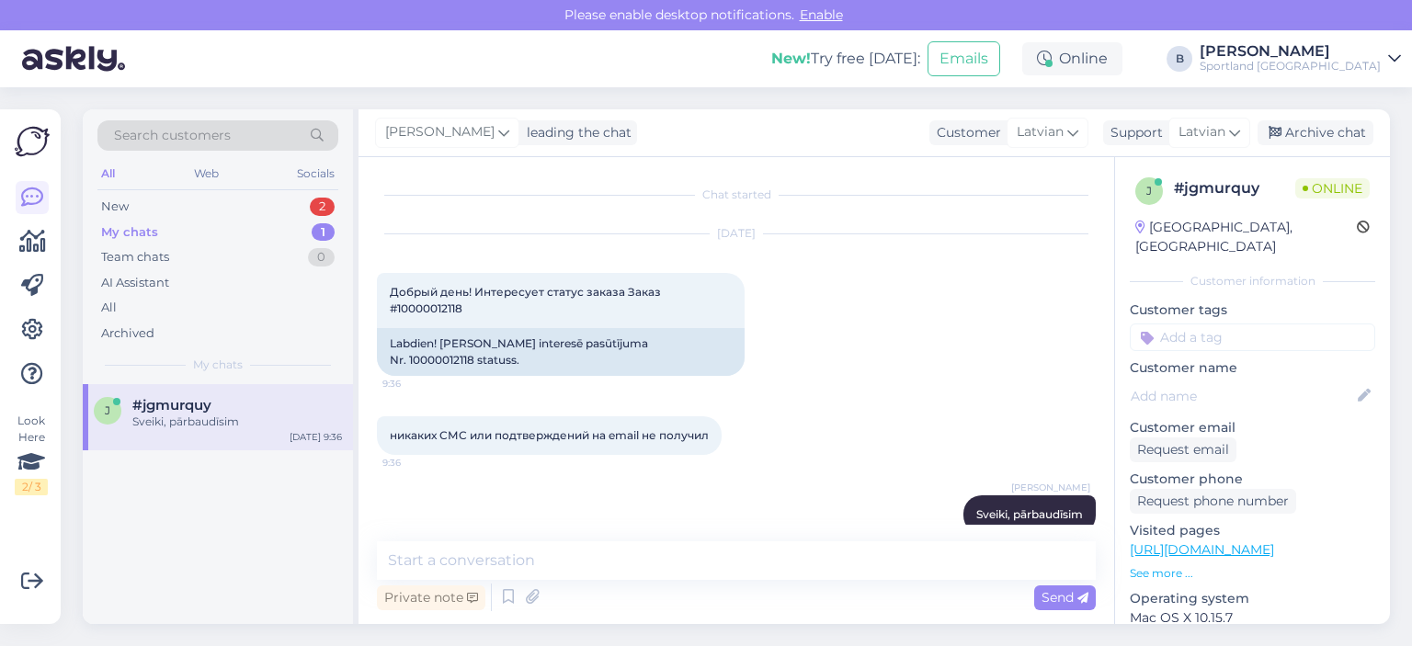
scroll to position [13, 0]
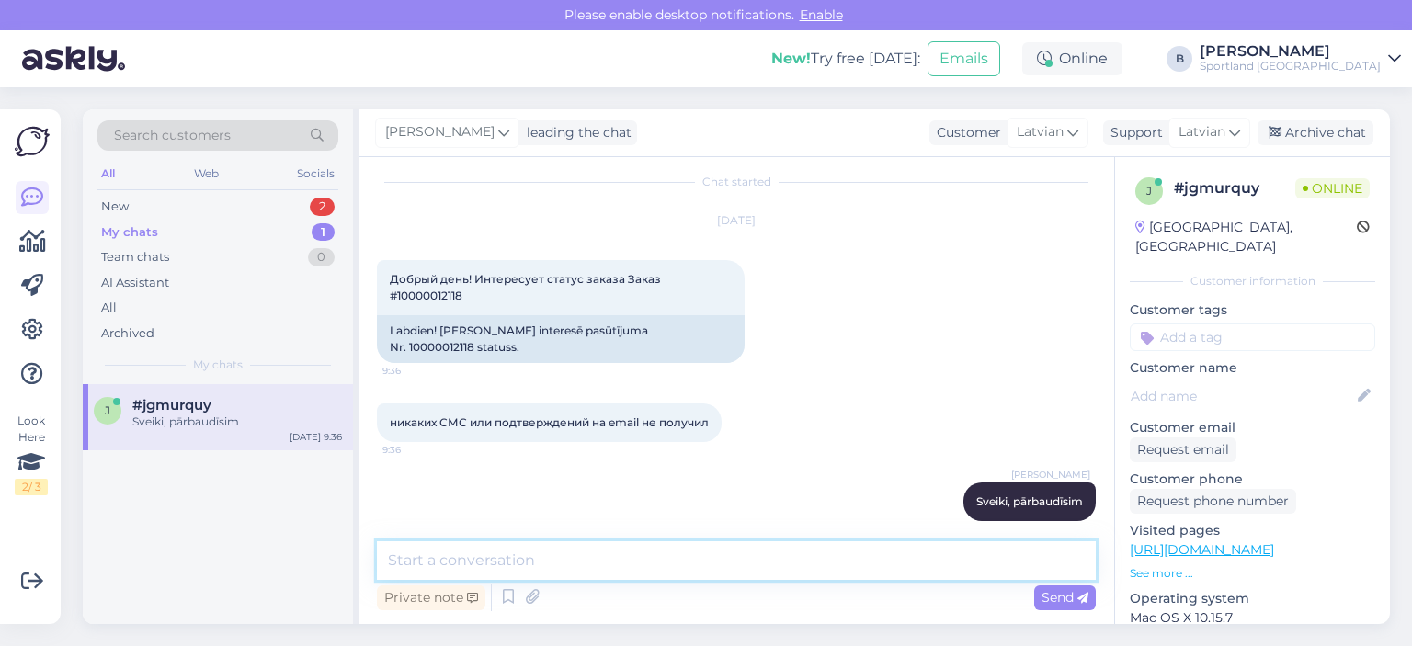
click at [691, 573] on textarea at bounding box center [736, 560] width 719 height 39
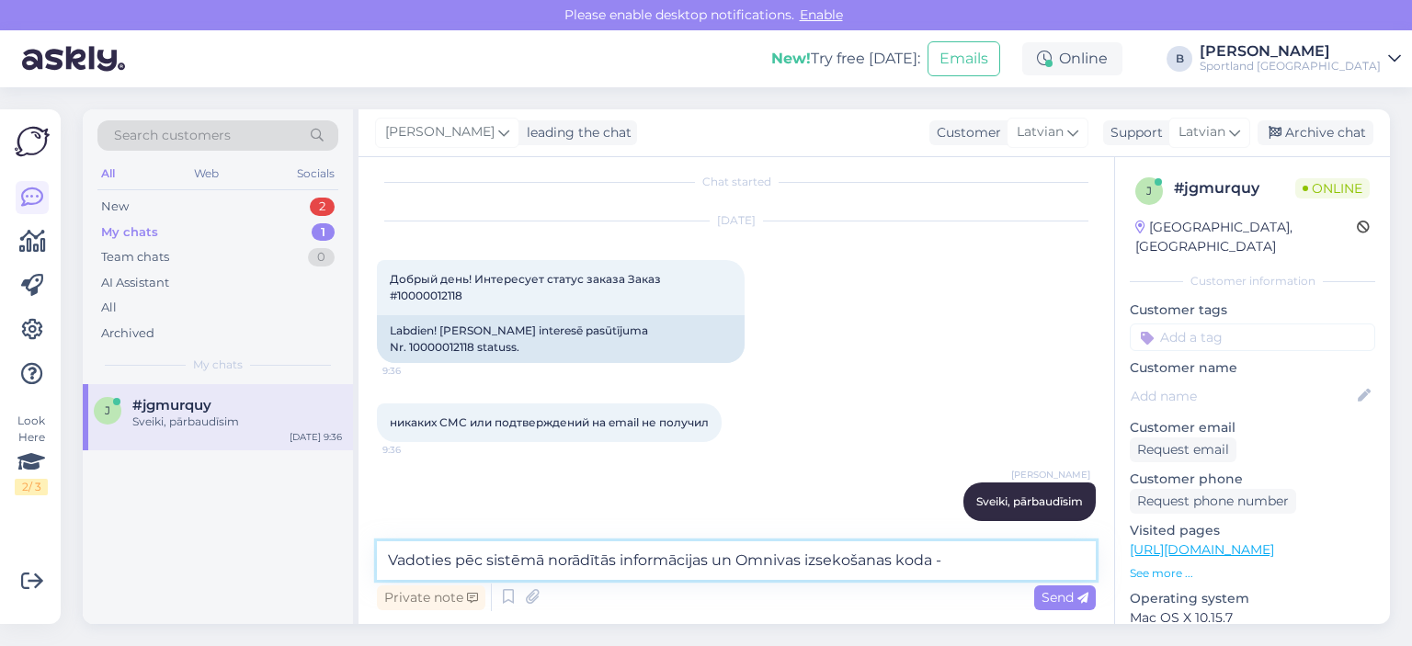
paste textarea "CC845338047EE"
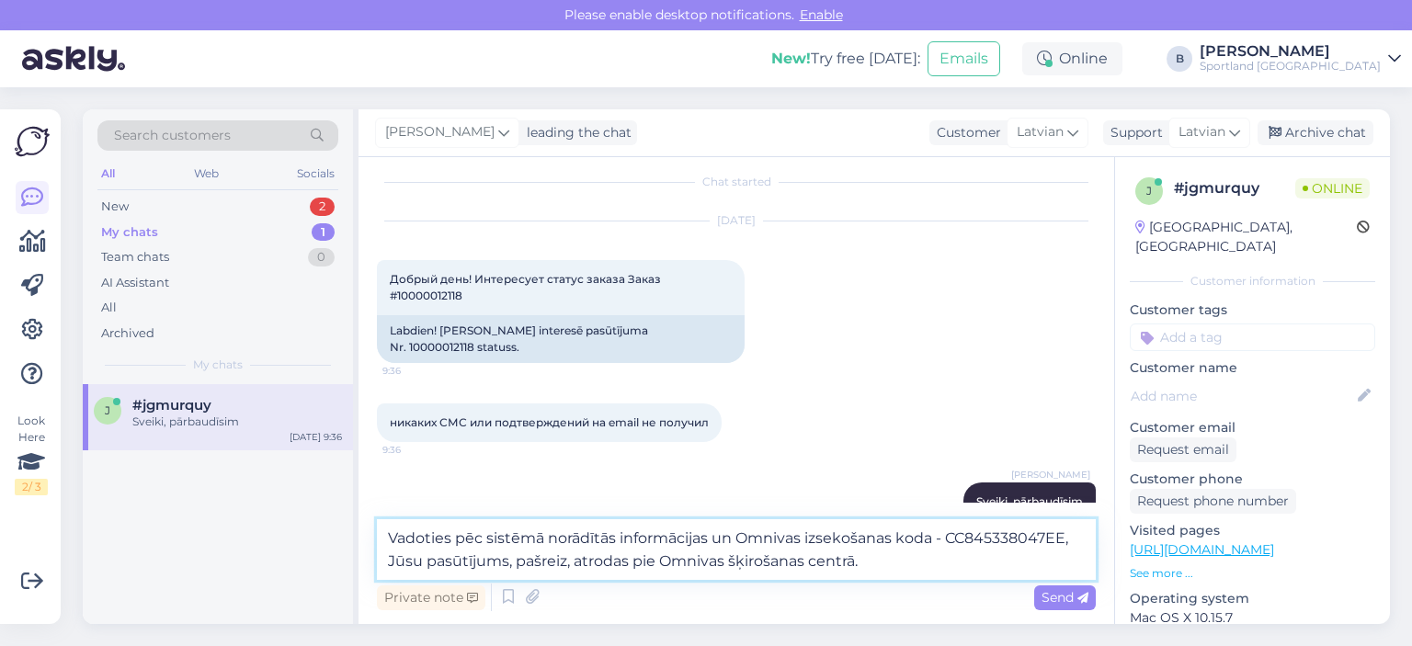
type textarea "Vadoties pēc sistēmā norādītās informācijas un Omnivas izsekošanas koda - CC845…"
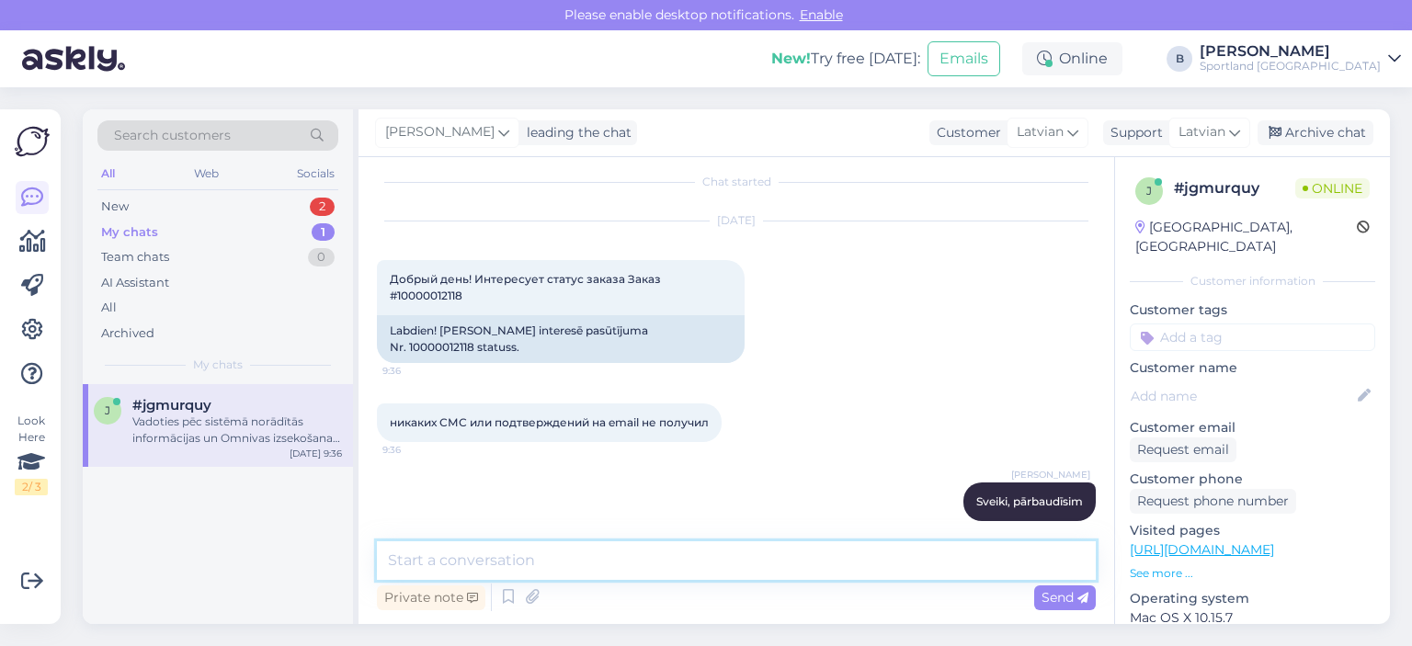
scroll to position [125, 0]
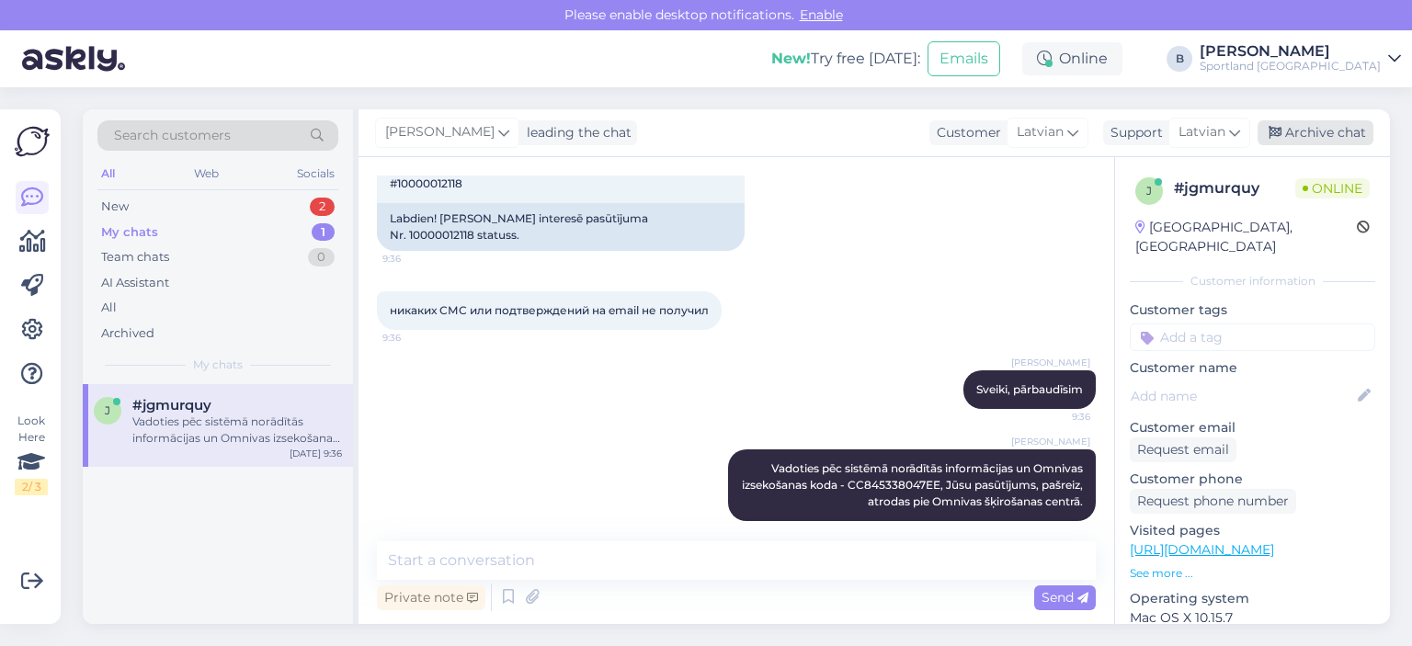
click at [1292, 136] on div "Archive chat" at bounding box center [1315, 132] width 116 height 25
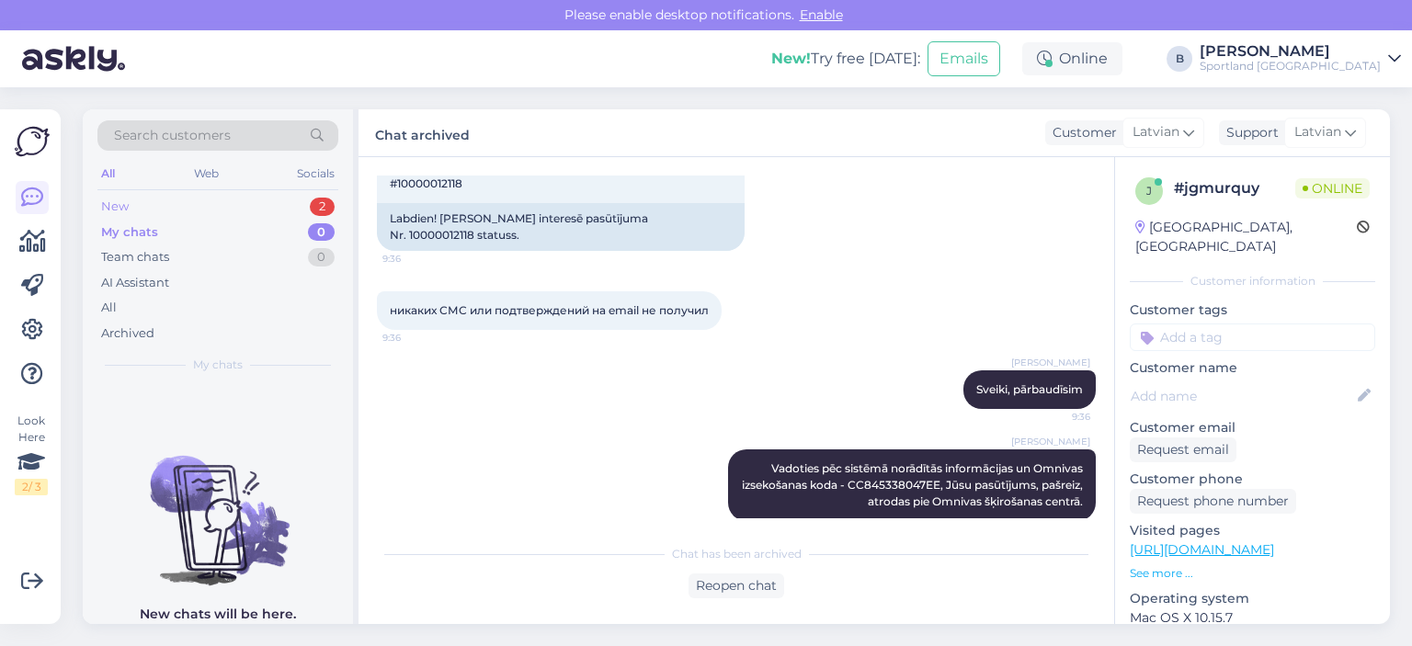
click at [129, 208] on div "New 2" at bounding box center [217, 207] width 241 height 26
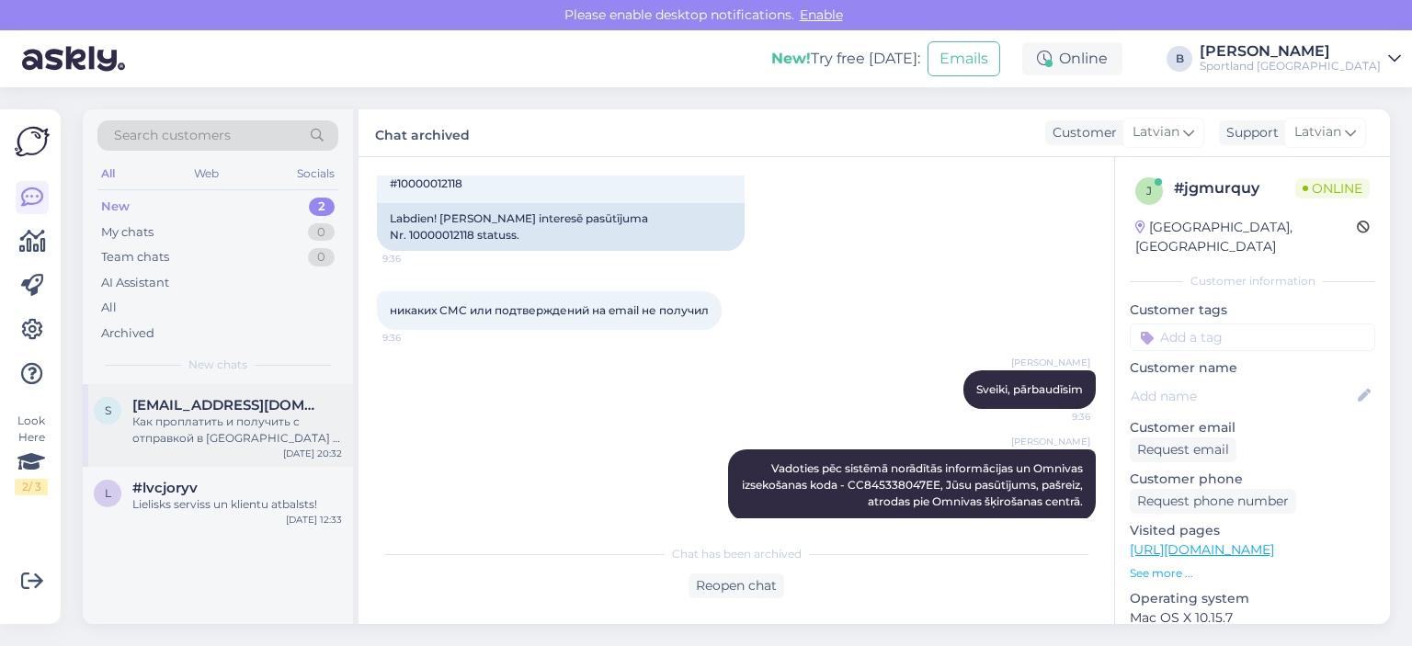
click at [267, 429] on div "Как проплатить и получить с отправкой в [GEOGRAPHIC_DATA] в постомат или куда е…" at bounding box center [237, 430] width 210 height 33
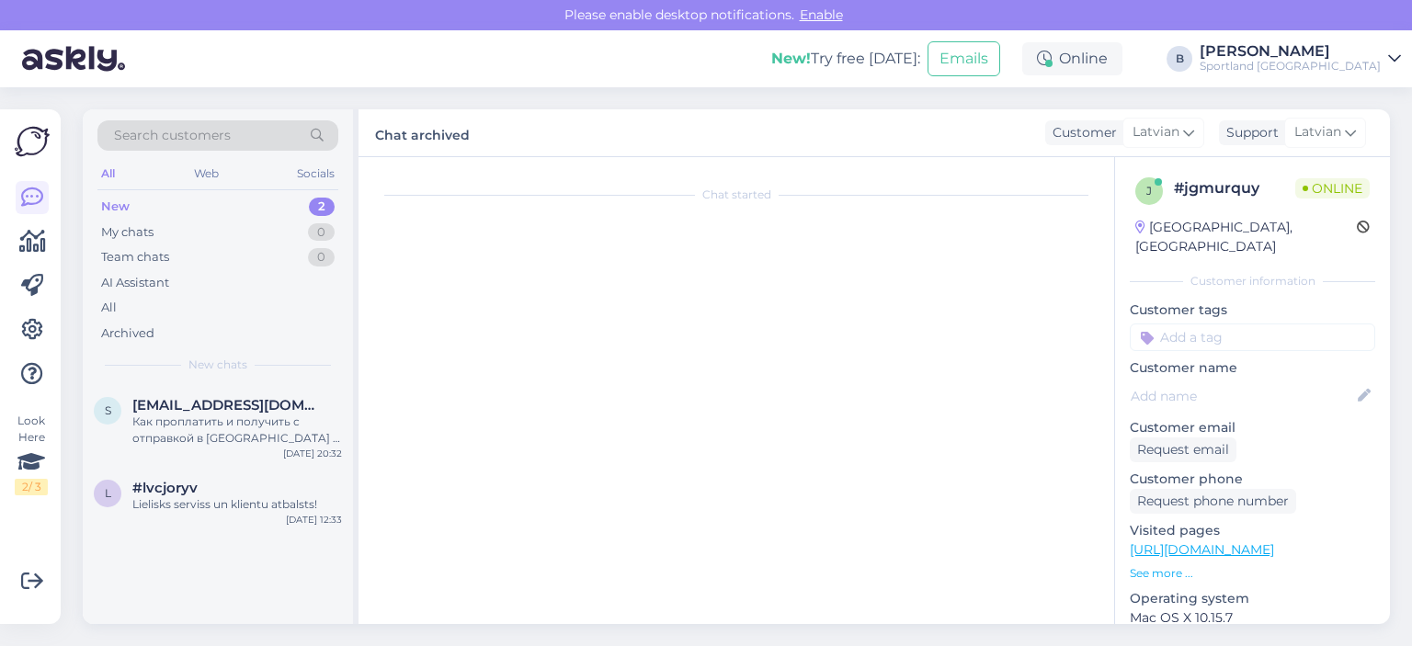
scroll to position [50, 0]
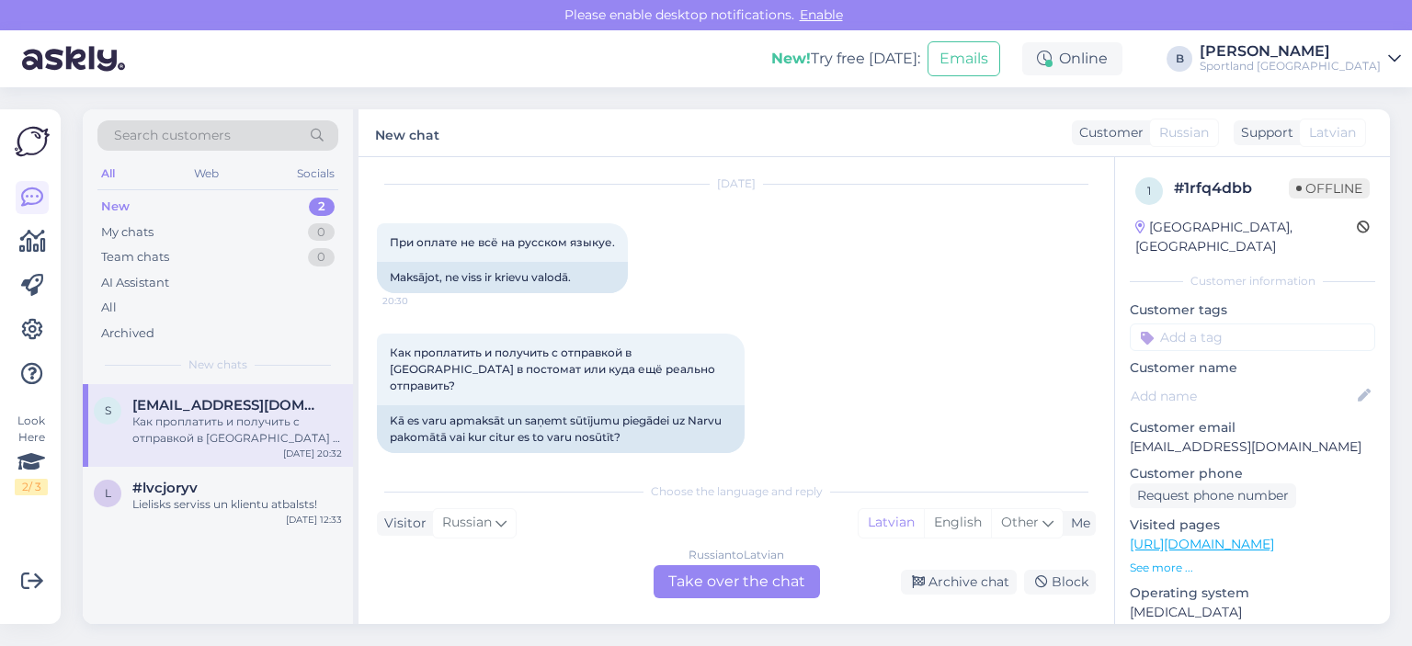
click at [762, 581] on div "Russian to Latvian Take over the chat" at bounding box center [736, 581] width 166 height 33
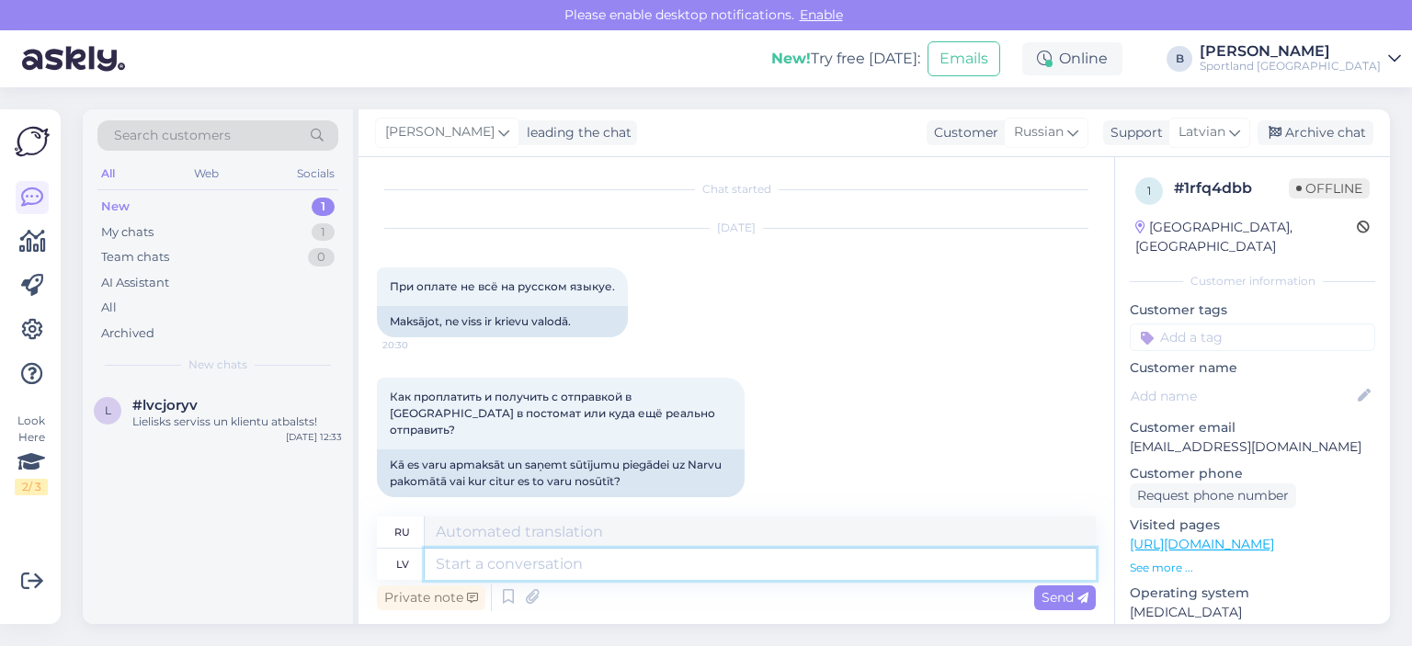
click at [730, 565] on textarea at bounding box center [760, 564] width 671 height 31
type textarea "Sveiki, l"
type textarea "Привет,"
type textarea "Sveiki, lai nof"
type textarea "Привет, позволь"
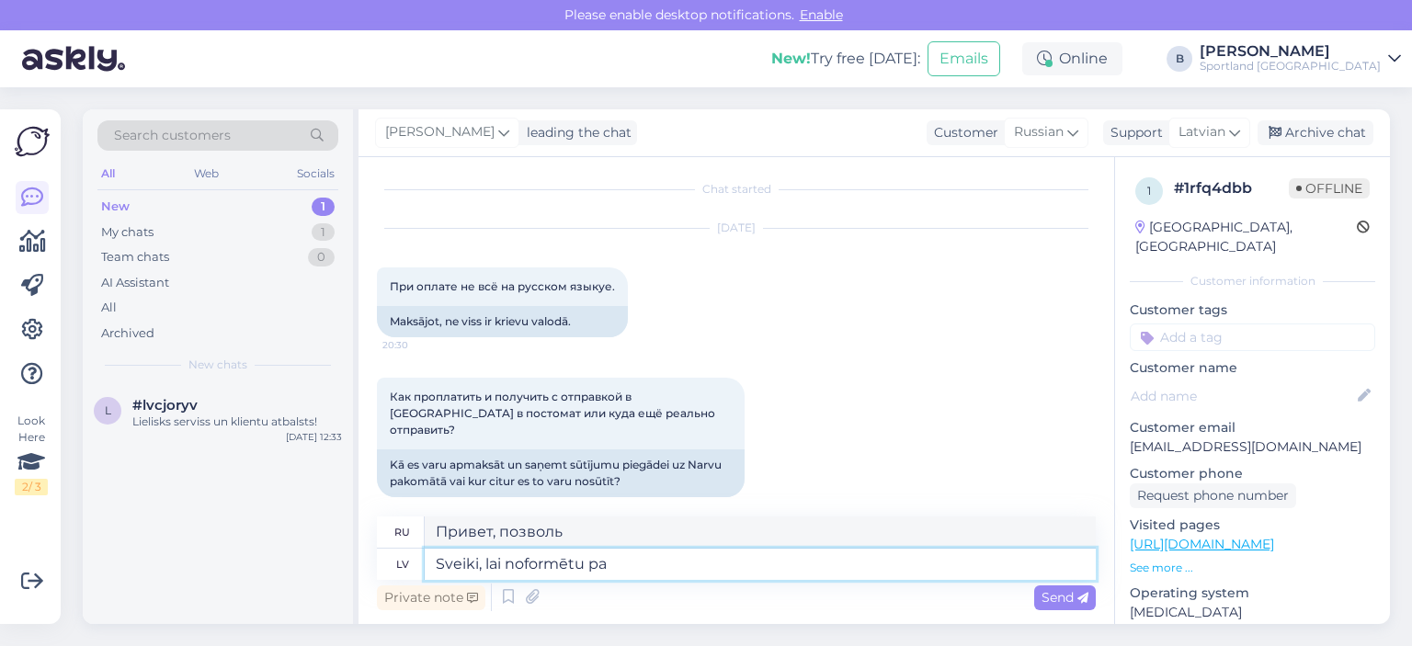
type textarea "Sveiki, lai noformētu pas"
type textarea "Привет, дизайн"
type textarea "Sveiki, lai noformētu pasū"
type textarea "Здравствуйте, чтобы сделать заказ"
type textarea "Sveiki, lai noformētu pasūtījumu uz"
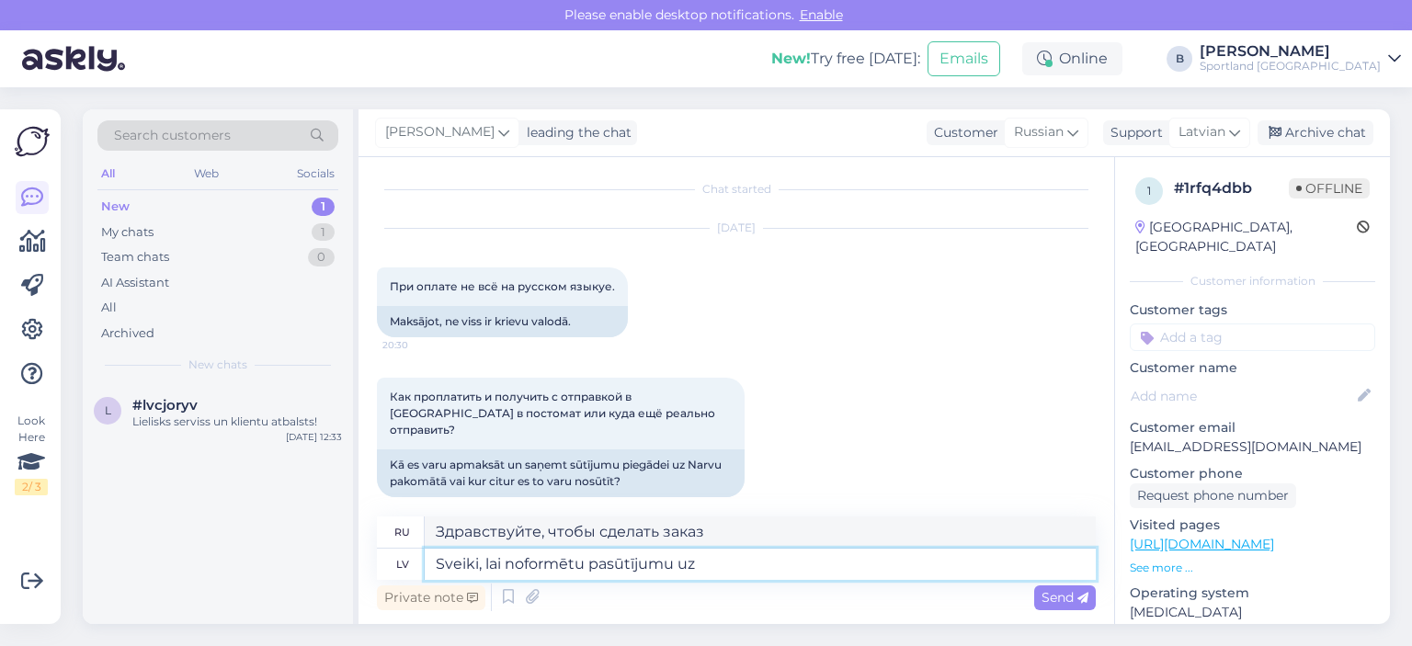
type textarea "Здравствуйте, чтобы сделать заказ, пожалуйста"
type textarea "Sveiki, lai noformētu pasūtījumu uz Narvu,"
type textarea "Здравствуйте, чтобы сделать заказ в [GEOGRAPHIC_DATA],"
type textarea "Sveiki, lai noformētu pa"
type textarea "Здравствуйте, чтобы сделать заказ, пожалуйста"
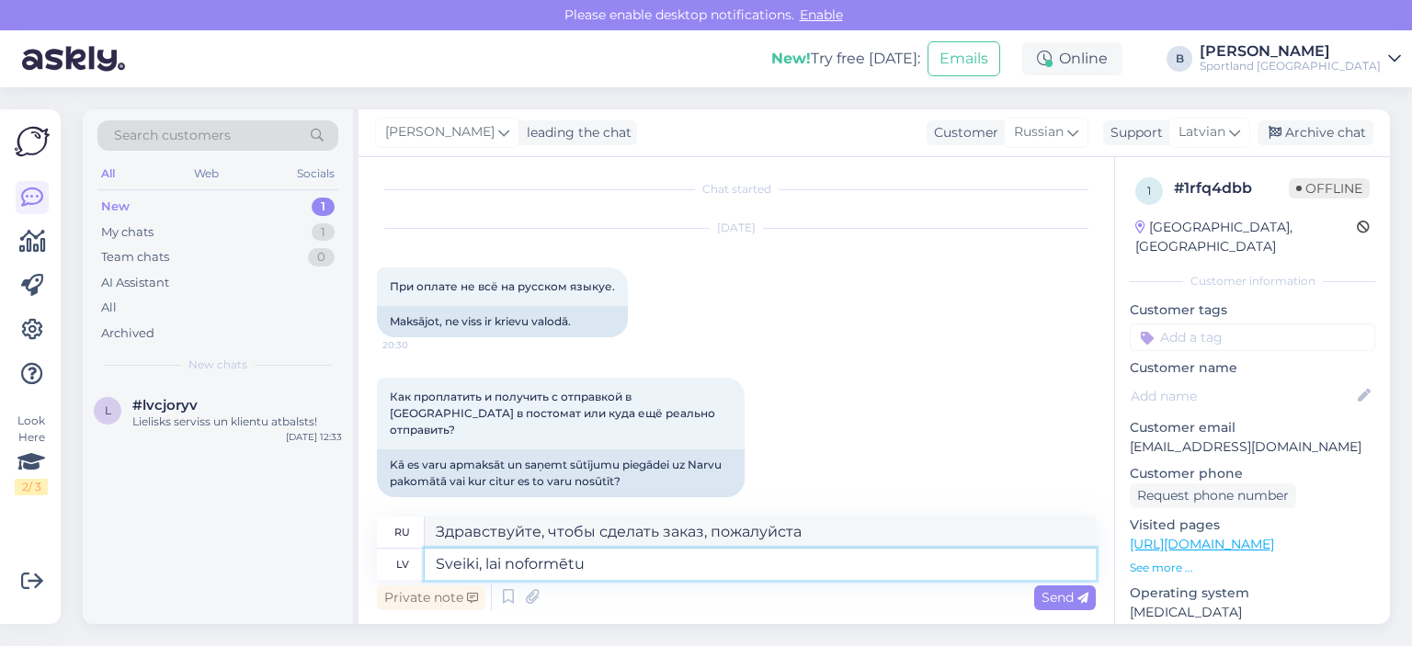
type textarea "Sveiki, lai noformētu"
type textarea "Здравствуйте, чтобы сделать заказ"
type textarea "Sveiki, lai"
type textarea "Привет, дизайн"
type textarea "Sv"
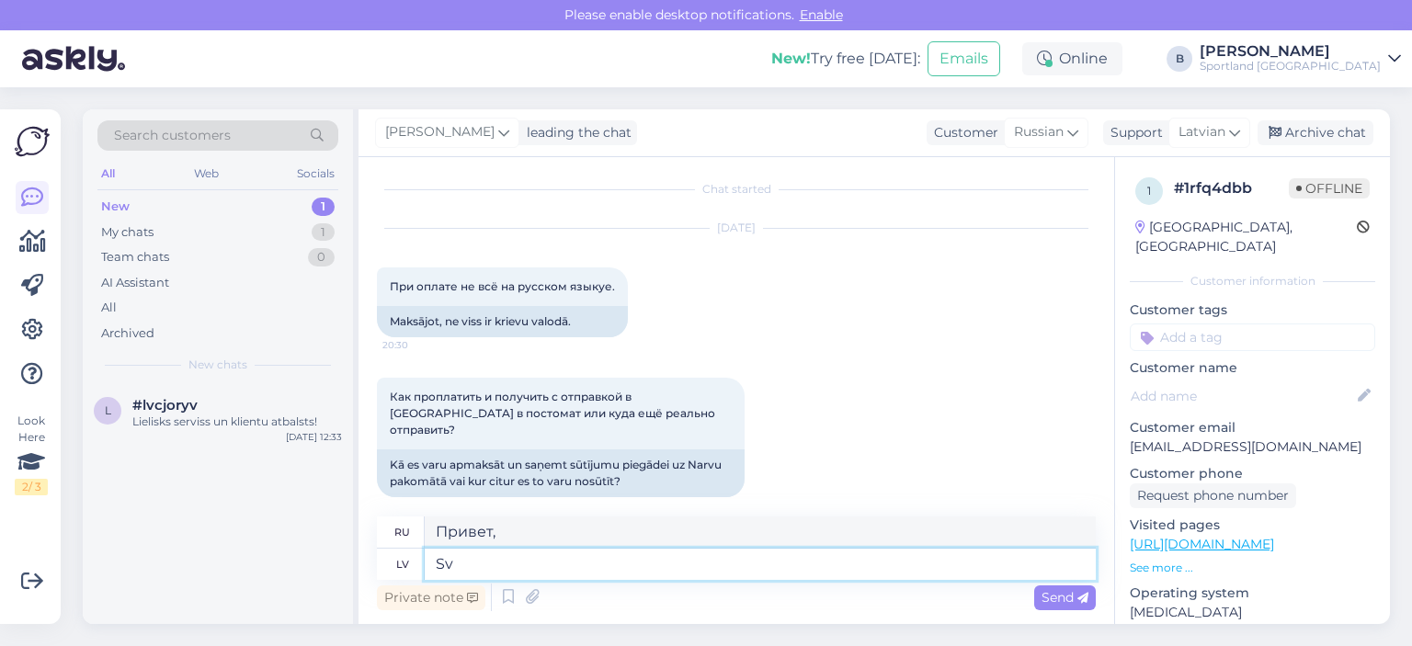
type textarea "Привет, позволь"
type textarea "S"
type textarea "Sveiki,"
type textarea "Привет,"
type textarea "Sveiki, noformēt p"
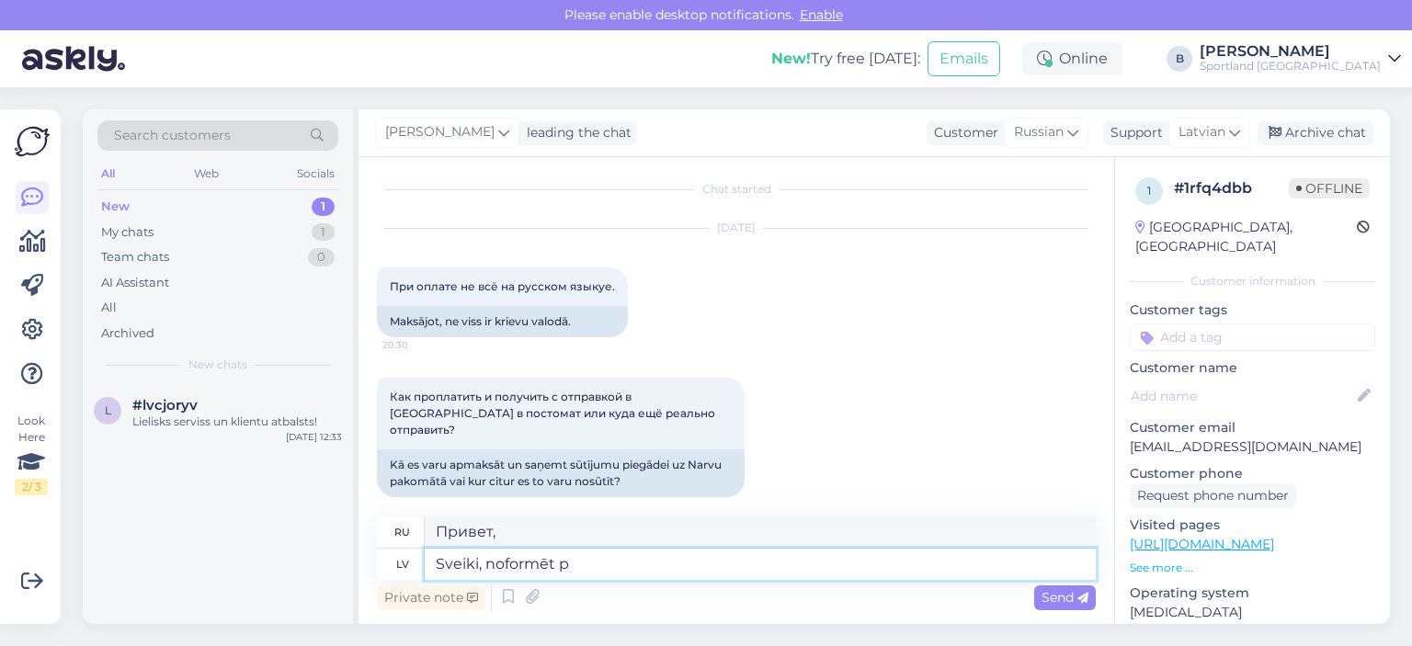
type textarea "Привет, дизайн"
type textarea "Sveiki, noformēt pasūtījumu"
type textarea "Здравствуйте, сделайте заказ"
type textarea "Sveiki, noformēt pasūtījumu ar pie"
type textarea "Здравствуйте, сделайте заказ у"
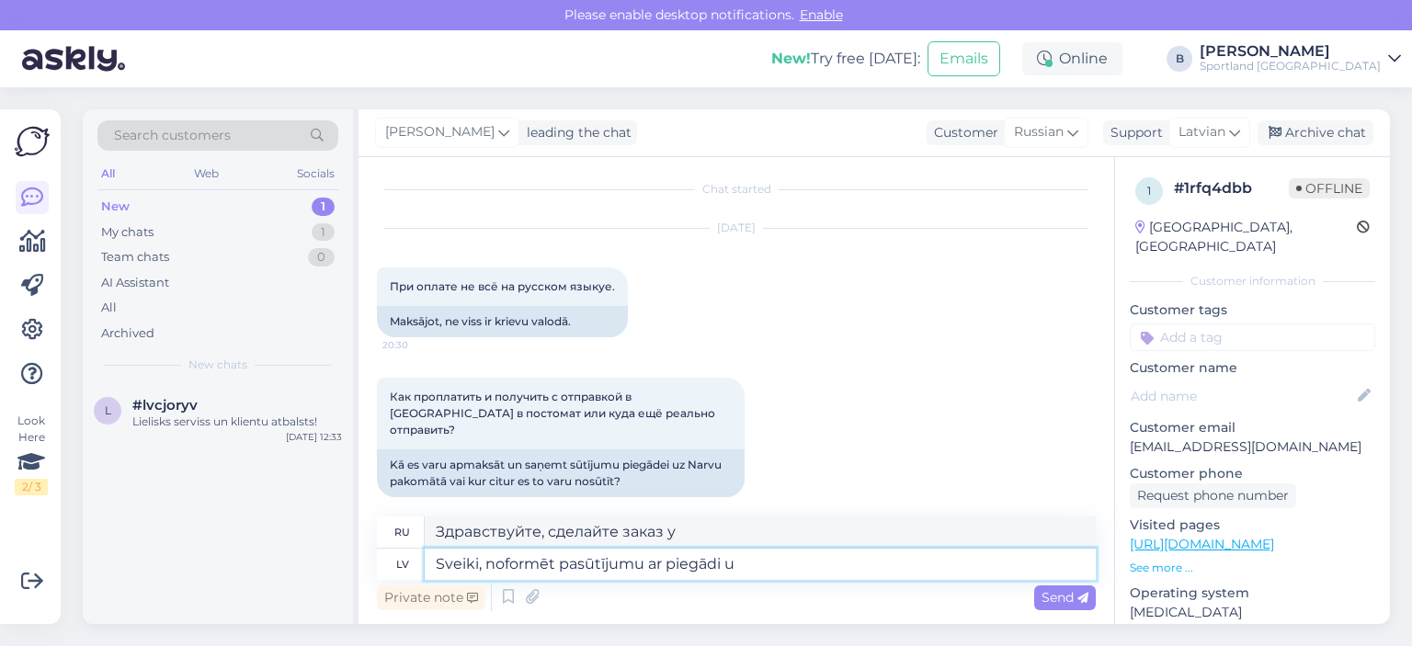
type textarea "Sveiki, noformēt pasūtījumu ar piegādi uz"
type textarea "Здравствуйте, оформите заказ с доставкой"
type textarea "Sveiki, noformēt pasūtījumu ar piegādi uz"
type textarea "Здравствуйте, оформите заказ с доставкой в"
type textarea "Sveiki, noformēt pasūtījumu ar piegādi uz Narvu b"
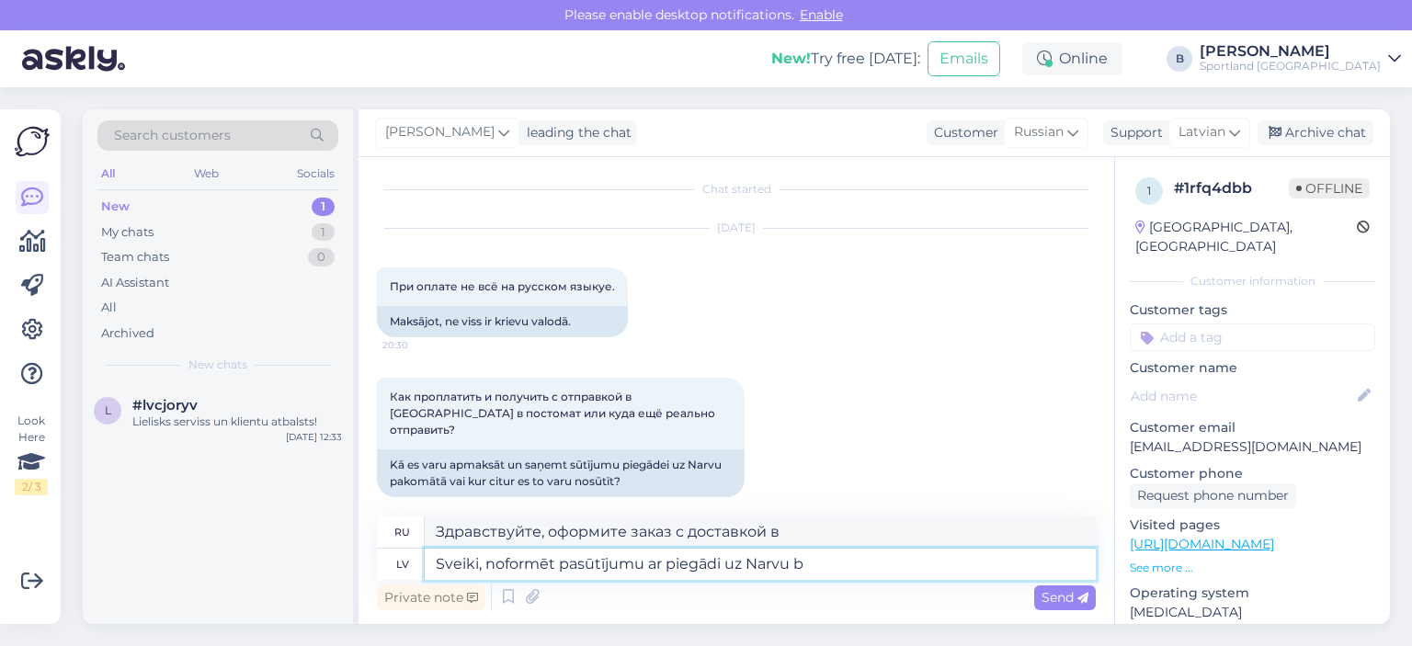
type textarea "Здравствуйте, оформите заказ с доставкой в ​​Нарву"
type textarea "Sveiki, noformēt pasūtījumu ar piegādi uz Narvu būs ies"
type textarea "Здравствуйте, оформить заказ с доставкой в ​​Нарву будет"
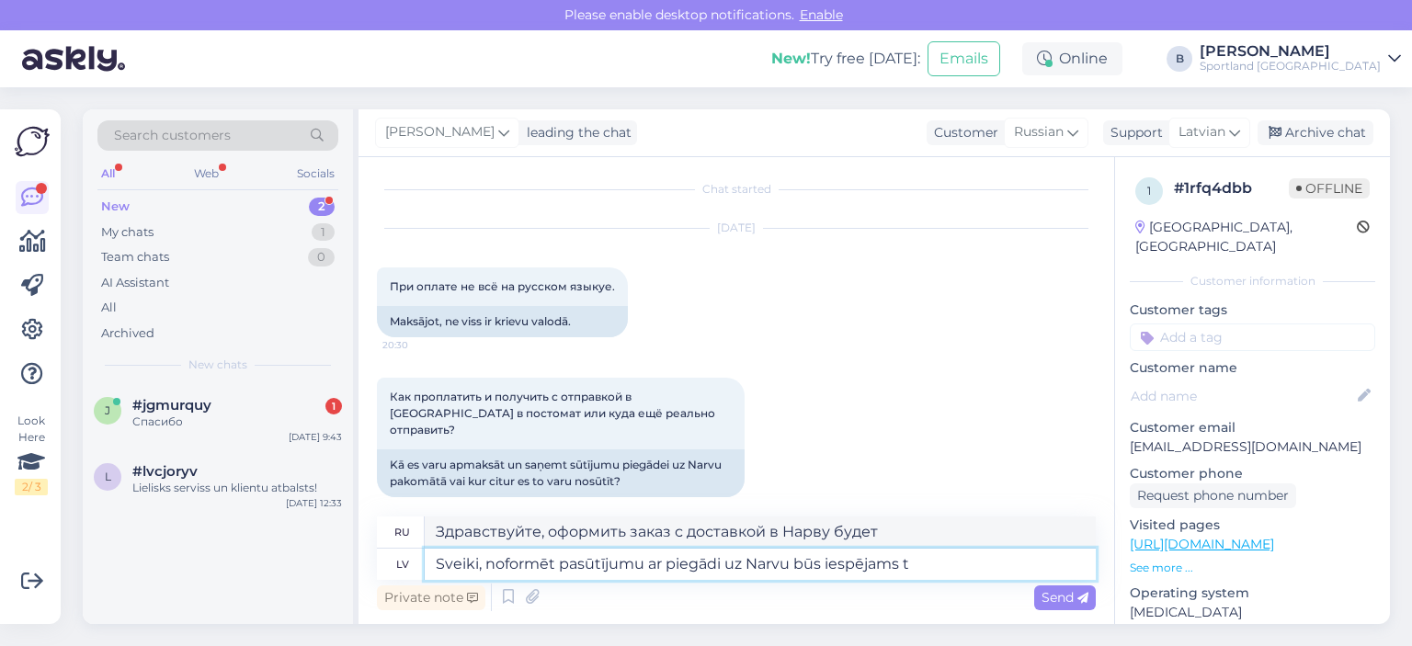
type textarea "Sveiki, noformēt pasūtījumu ar piegādi uz Narvu būs iespējams to"
type textarea "Здравствуйте, можно ли будет оформить заказ с доставкой в ​​Нарву."
type textarea "Sveiki, noformēt pasūtījumu ar piegādi uz Narvu būs iespējams iepērkoties"
type textarea "Здравствуйте, при покупке можно оформить заказ с доставкой в ​​Нарву."
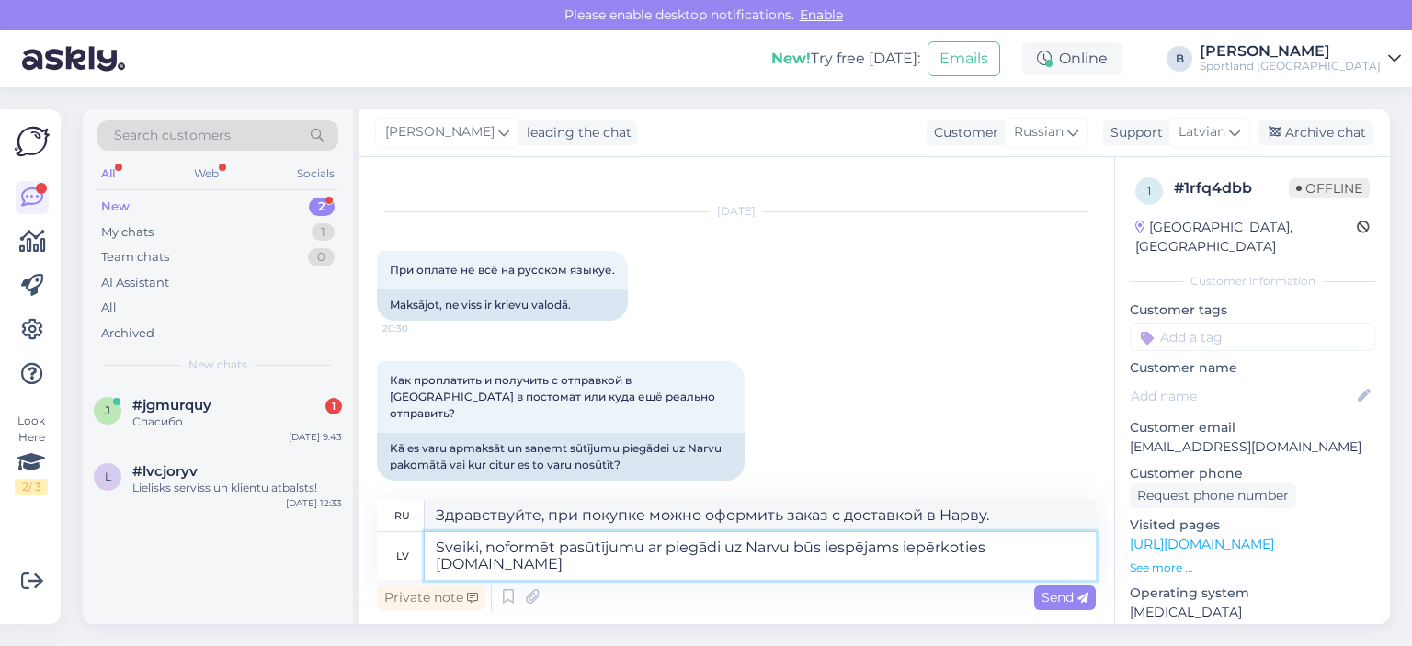
type textarea "Sveiki, noformēt pasūtījumu ar piegādi uz Narvu būs iespējams iepērkoties [DOMA…"
type textarea "Здравствуйте, вы можете оформить заказ с доставкой в ​​Нарву при покупке [DOMAI…"
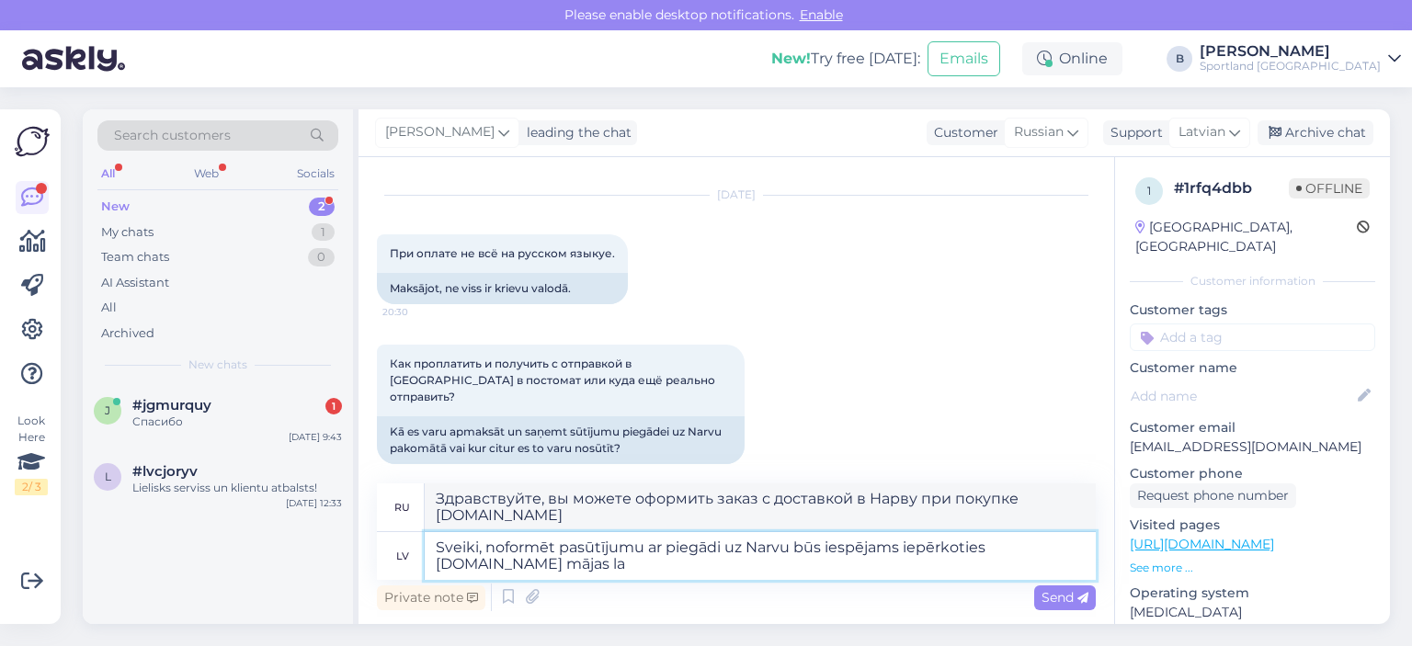
type textarea "Sveiki, noformēt pasūtījumu ar piegādi uz Narvu būs iespējams iepērkoties [DOMA…"
type textarea "Здравствуйте, вы можете оформить заказ с доставкой в ​​Нарву, совершив покупку …"
paste textarea "[URL][DOMAIN_NAME]"
type textarea "Sveiki, noformēt pasūtījumu ar piegādi uz Narvu būs iespējams iepērkoties [DOMA…"
type textarea "Здравствуйте, оформить заказ с доставкой в ​​Нарву можно на сайте [DOMAIN_NAME]…"
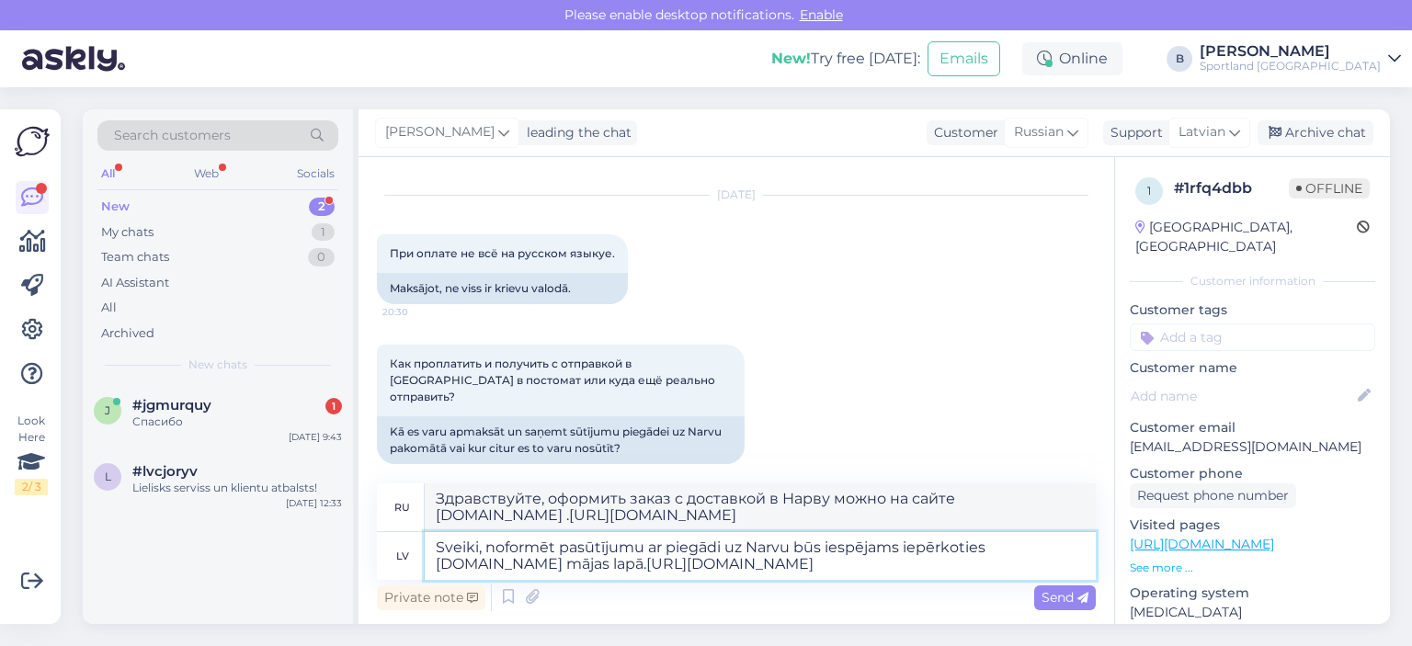
drag, startPoint x: 798, startPoint y: 562, endPoint x: 632, endPoint y: 565, distance: 165.4
click at [632, 565] on textarea "Sveiki, noformēt pasūtījumu ar piegādi uz Narvu būs iespējams iepērkoties [DOMA…" at bounding box center [760, 556] width 671 height 48
type textarea "Sveiki, noformēt pasūtījumu ar piegādi uz Narvu būs iespējams iepērkoties [DOMA…"
type textarea "Здравствуйте, вы можете оформить заказ с доставкой в ​​Нарву, совершив покупку …"
drag, startPoint x: 545, startPoint y: 567, endPoint x: 436, endPoint y: 573, distance: 109.5
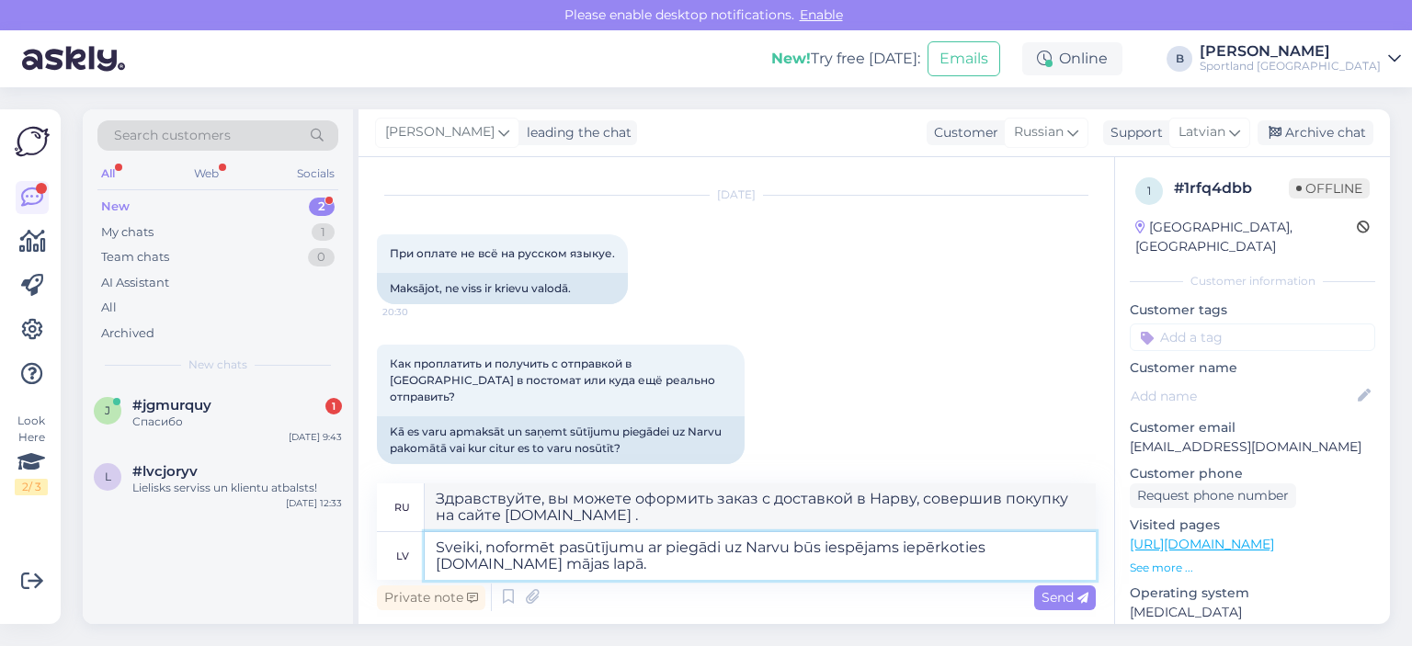
click at [436, 573] on textarea "Sveiki, noformēt pasūtījumu ar piegādi uz Narvu būs iespējams iepērkoties [DOMA…" at bounding box center [760, 556] width 671 height 48
paste textarea "[URL][DOMAIN_NAME]"
type textarea "Sveiki, noformēt pasūtījumu ar piegādi uz Narvu būs iespējams iepērkoties [URL]…"
type textarea "Здравствуйте, оформить заказ с доставкой в ​​Нарву можно на сайте [URL][DOMAIN_…"
type textarea "Sveiki, noformēt pasūtījumu ar piegādi uz Narvu būs iespējams iepērkoties [URL]…"
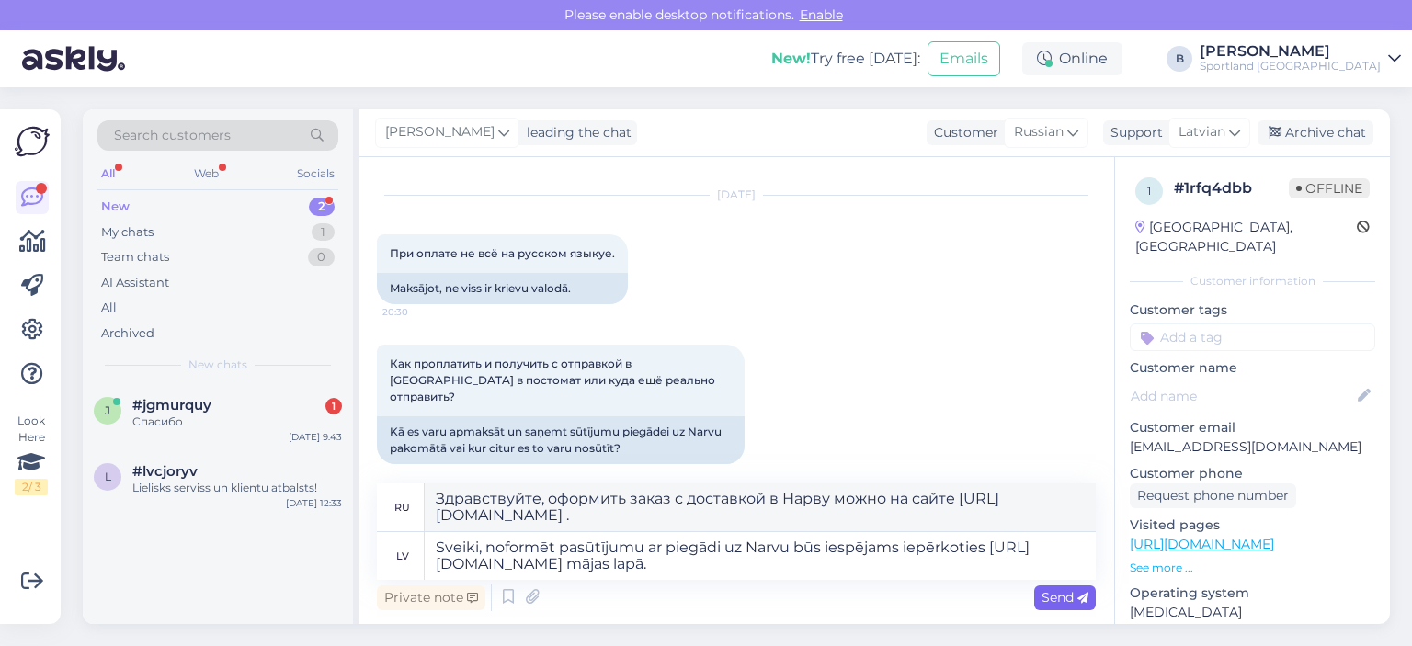
click at [1060, 593] on span "Send" at bounding box center [1064, 597] width 47 height 17
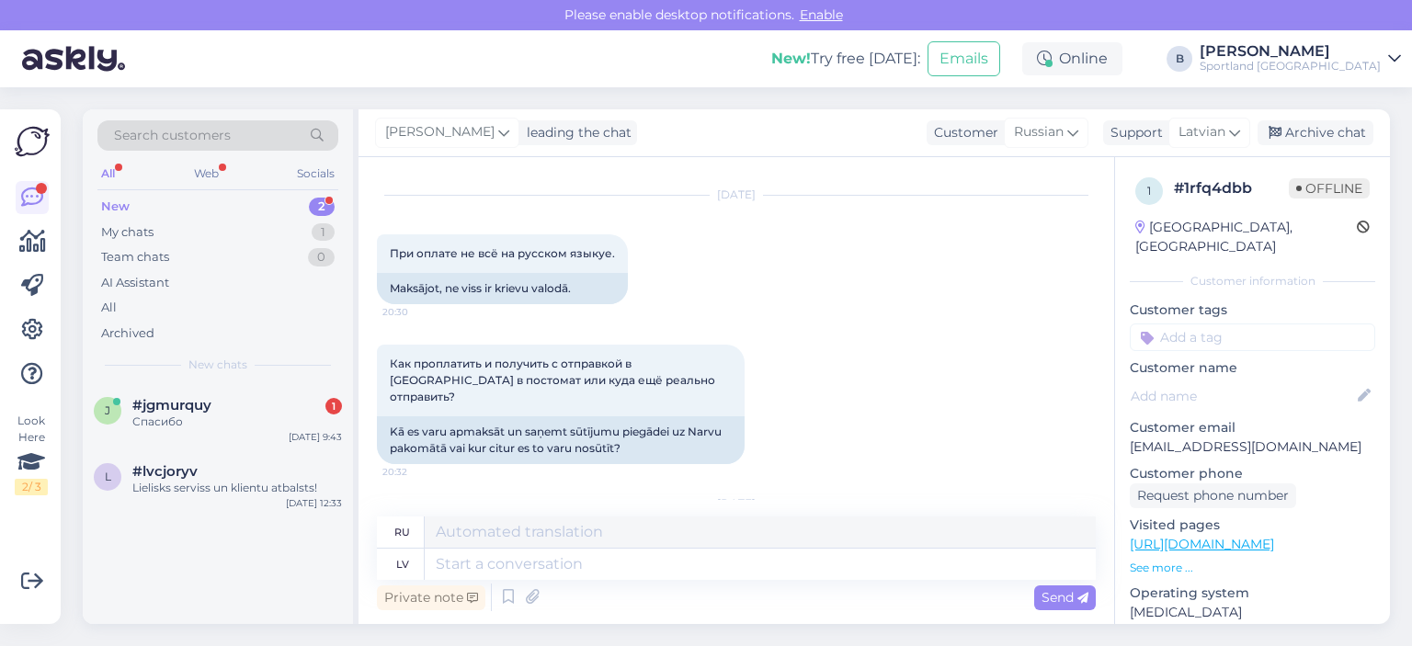
scroll to position [187, 0]
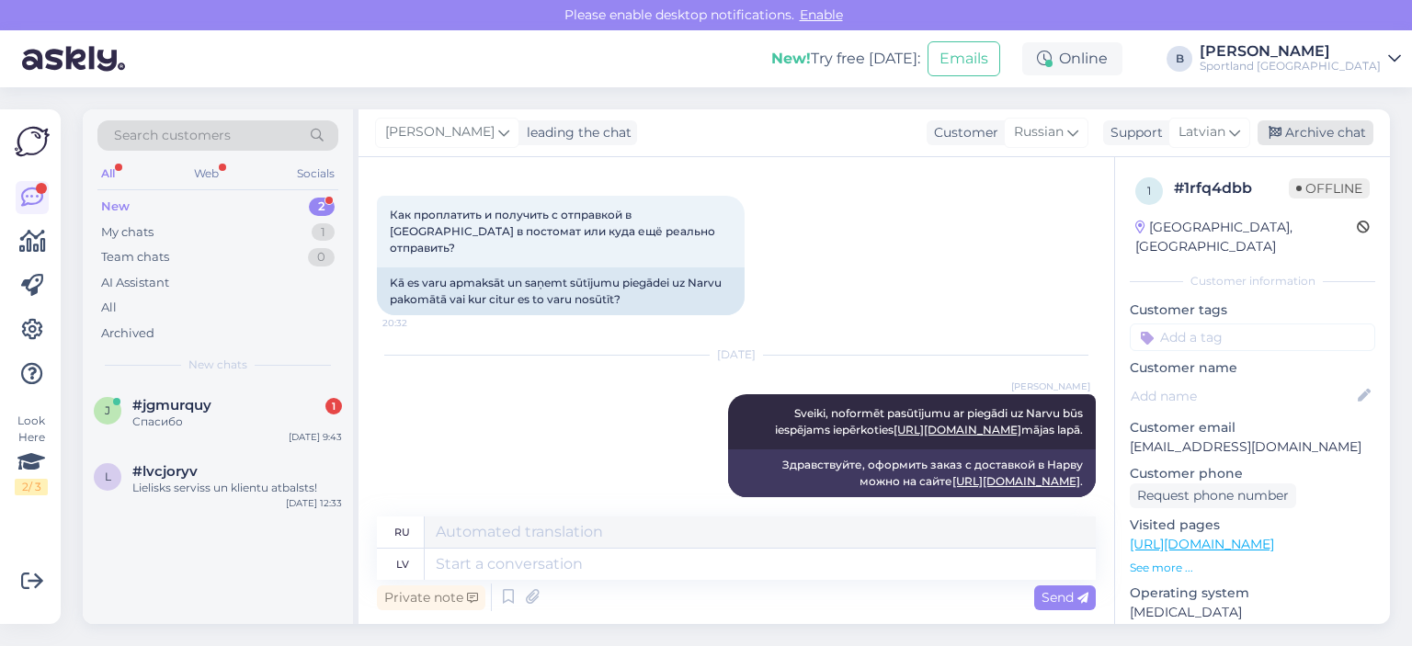
click at [1309, 132] on div "Archive chat" at bounding box center [1315, 132] width 116 height 25
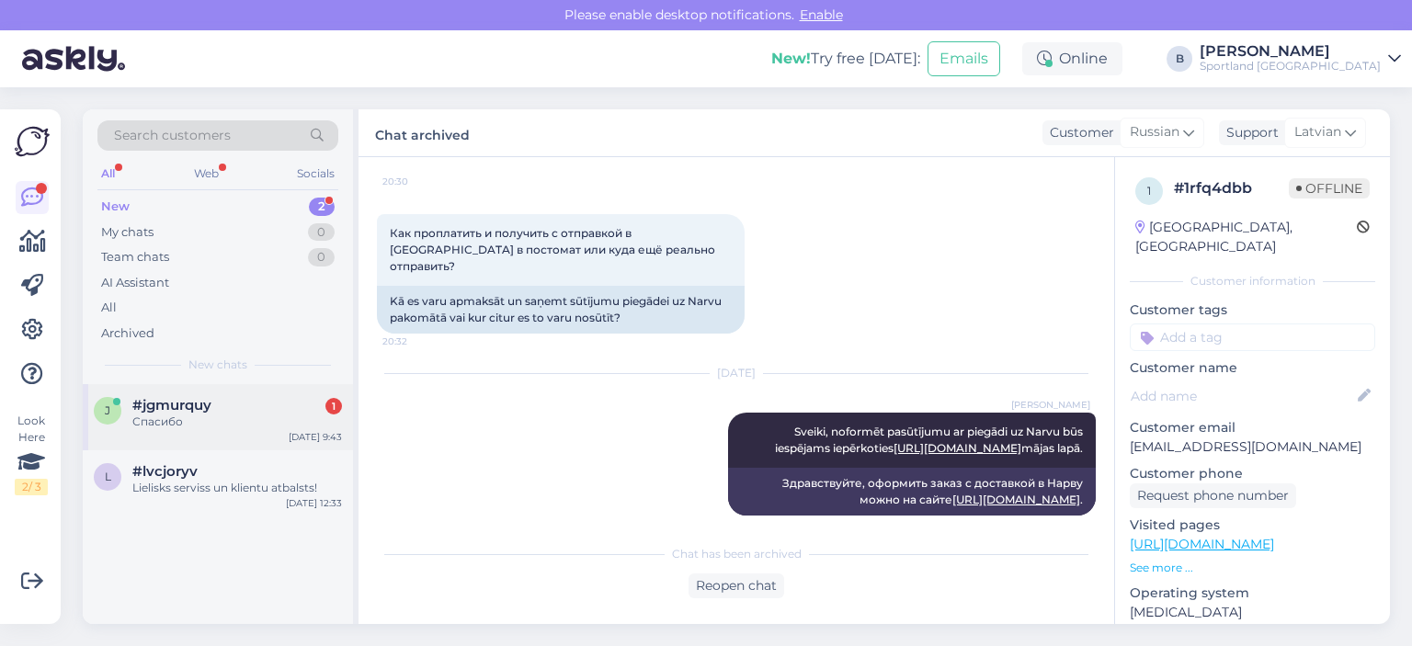
click at [176, 409] on span "#jgmurquy" at bounding box center [171, 405] width 79 height 17
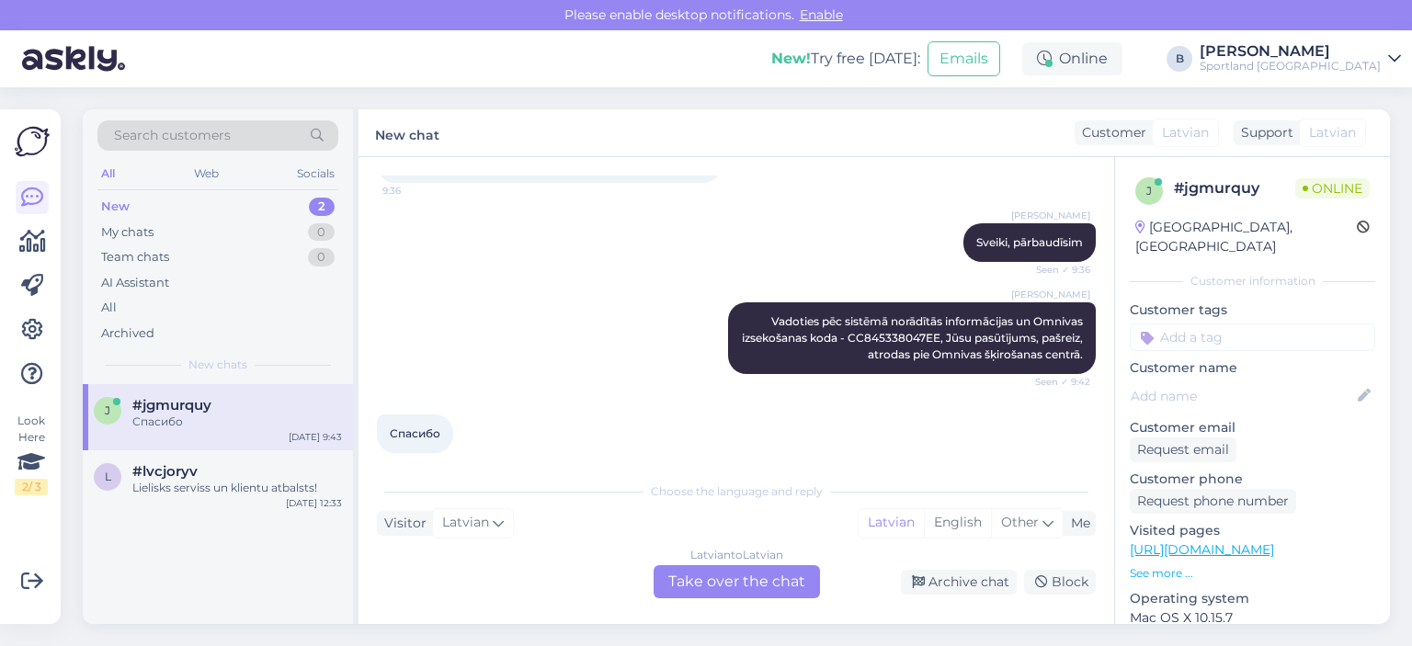
click at [712, 585] on div "Latvian to Latvian Take over the chat" at bounding box center [736, 581] width 166 height 33
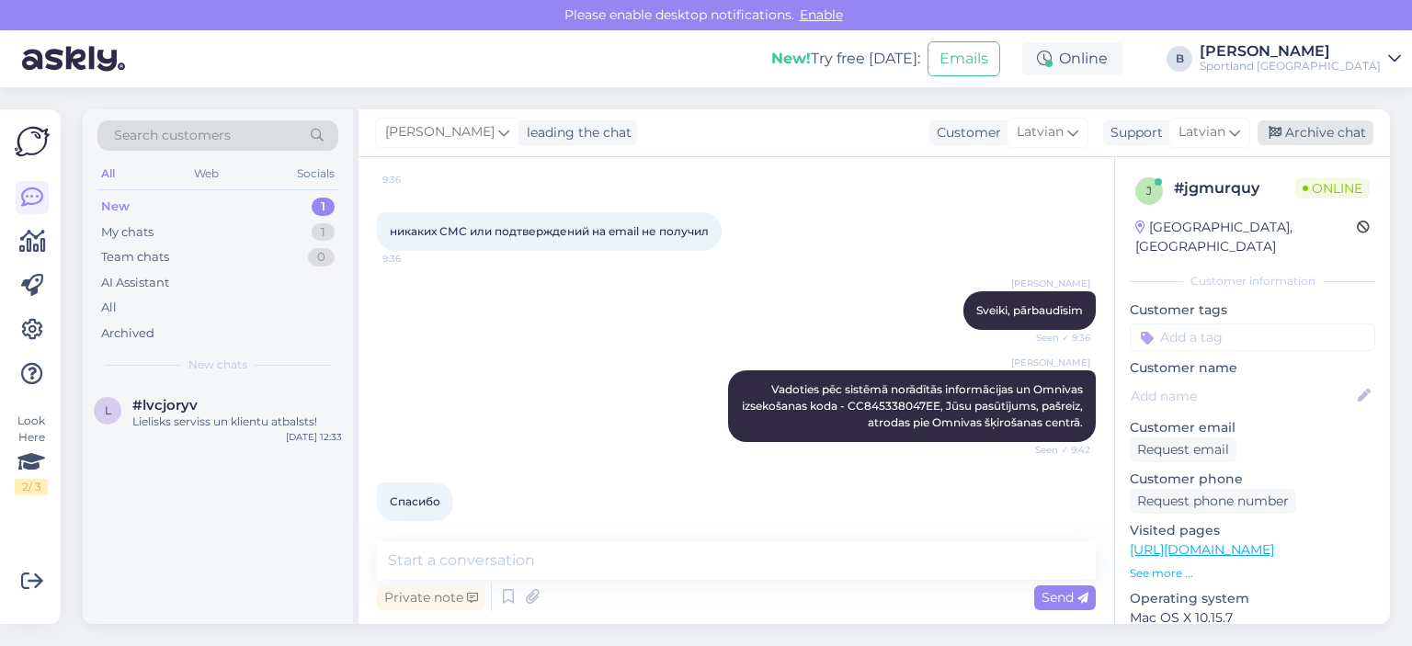
click at [1316, 123] on div "Archive chat" at bounding box center [1315, 132] width 116 height 25
